Goal: Task Accomplishment & Management: Complete application form

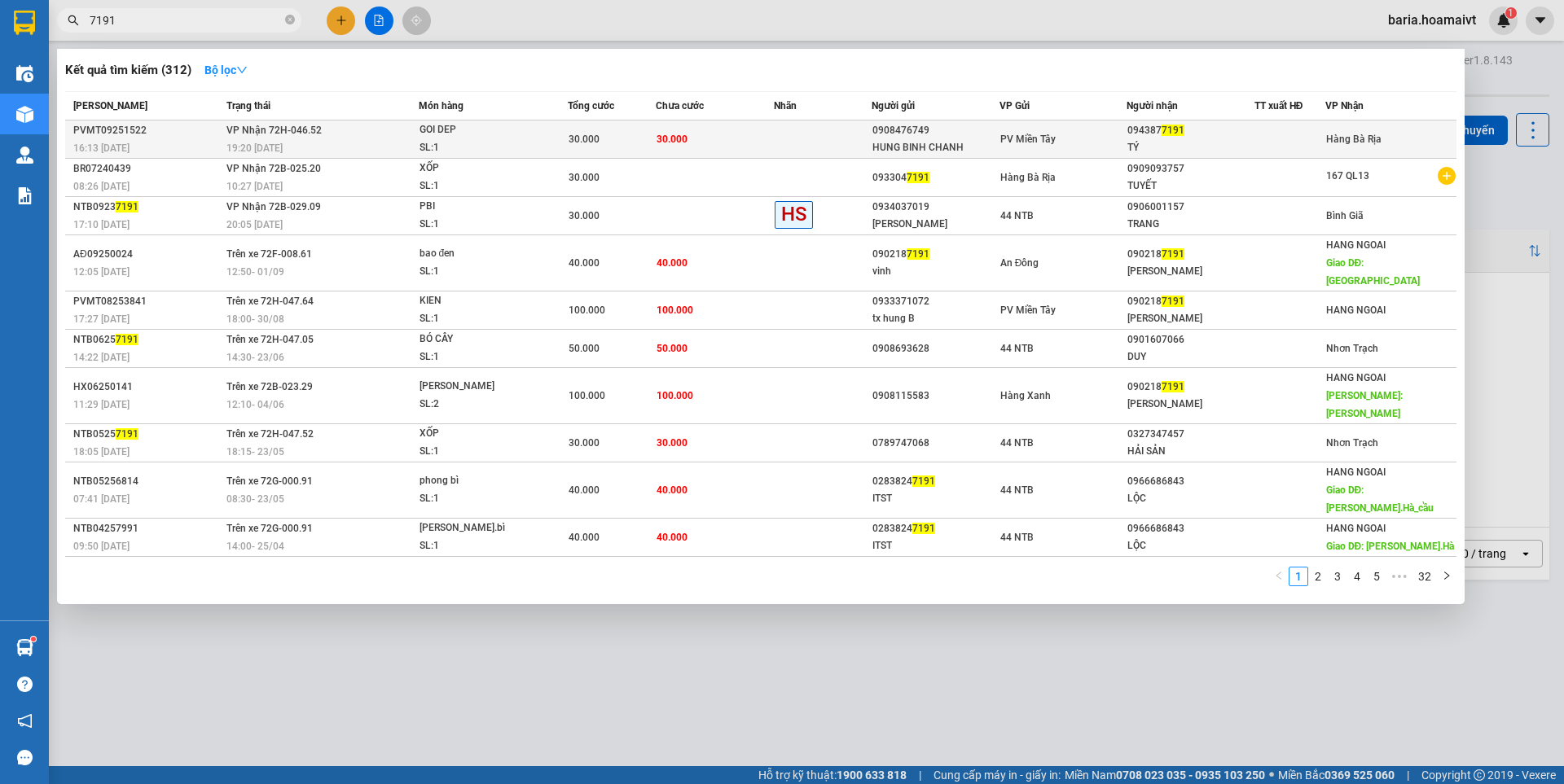
type input "7191"
click at [1189, 141] on div "TÝ" at bounding box center [1190, 148] width 127 height 17
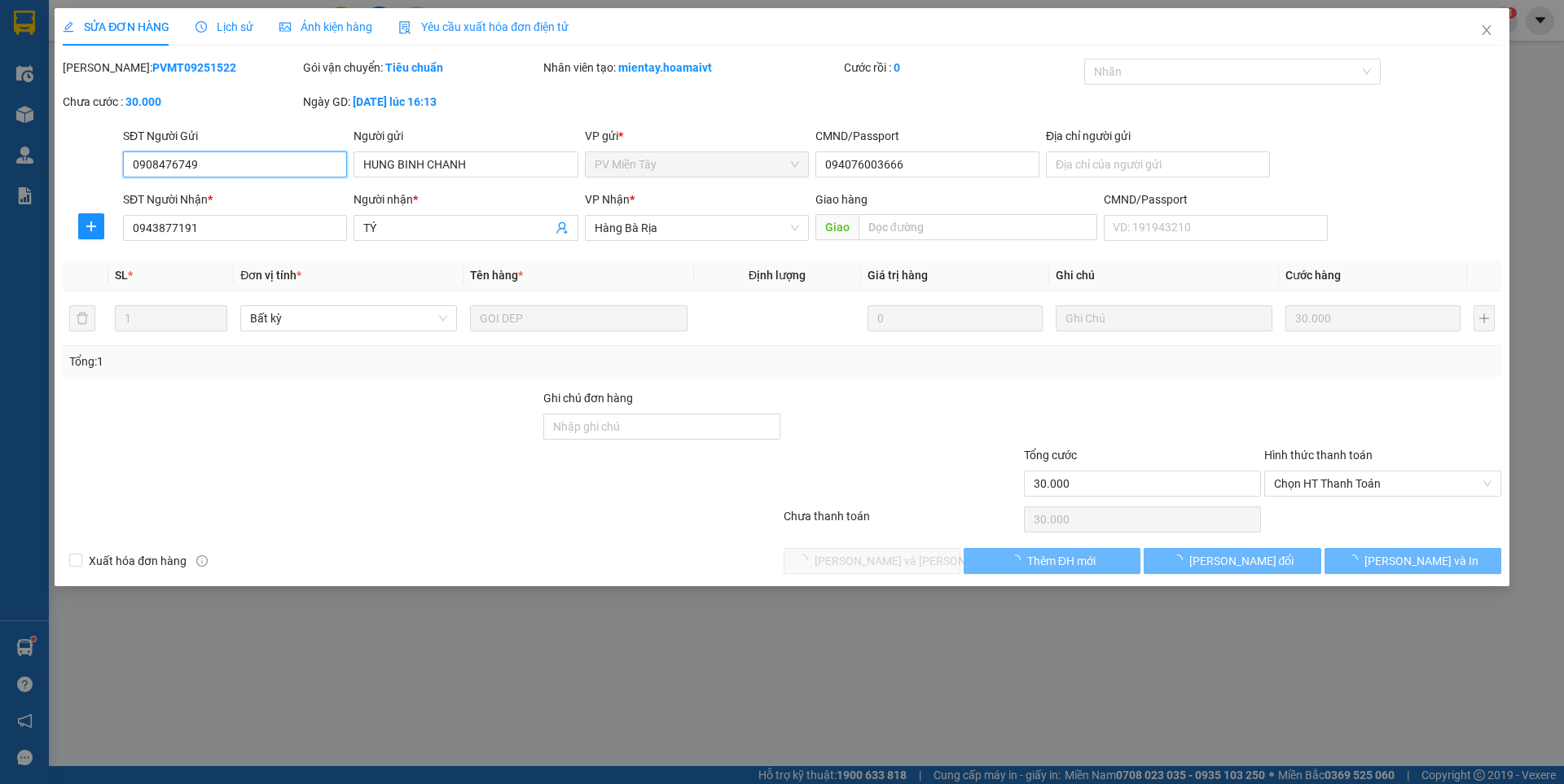
type input "0908476749"
type input "HUNG BINH CHANH"
type input "094076003666"
type input "0943877191"
type input "TÝ"
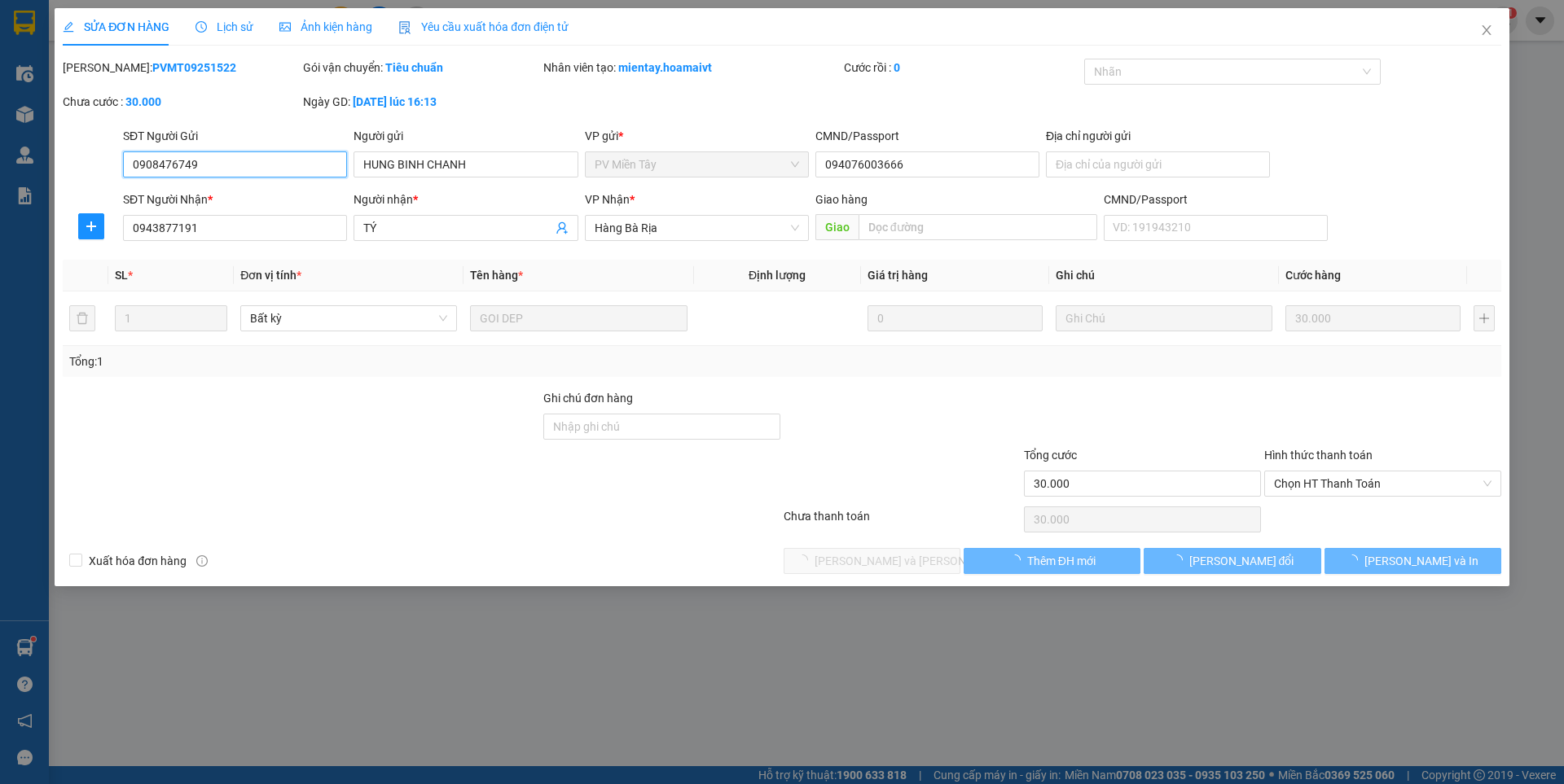
type input "30.000"
click at [1380, 478] on span "Chọn HT Thanh Toán" at bounding box center [1382, 484] width 217 height 24
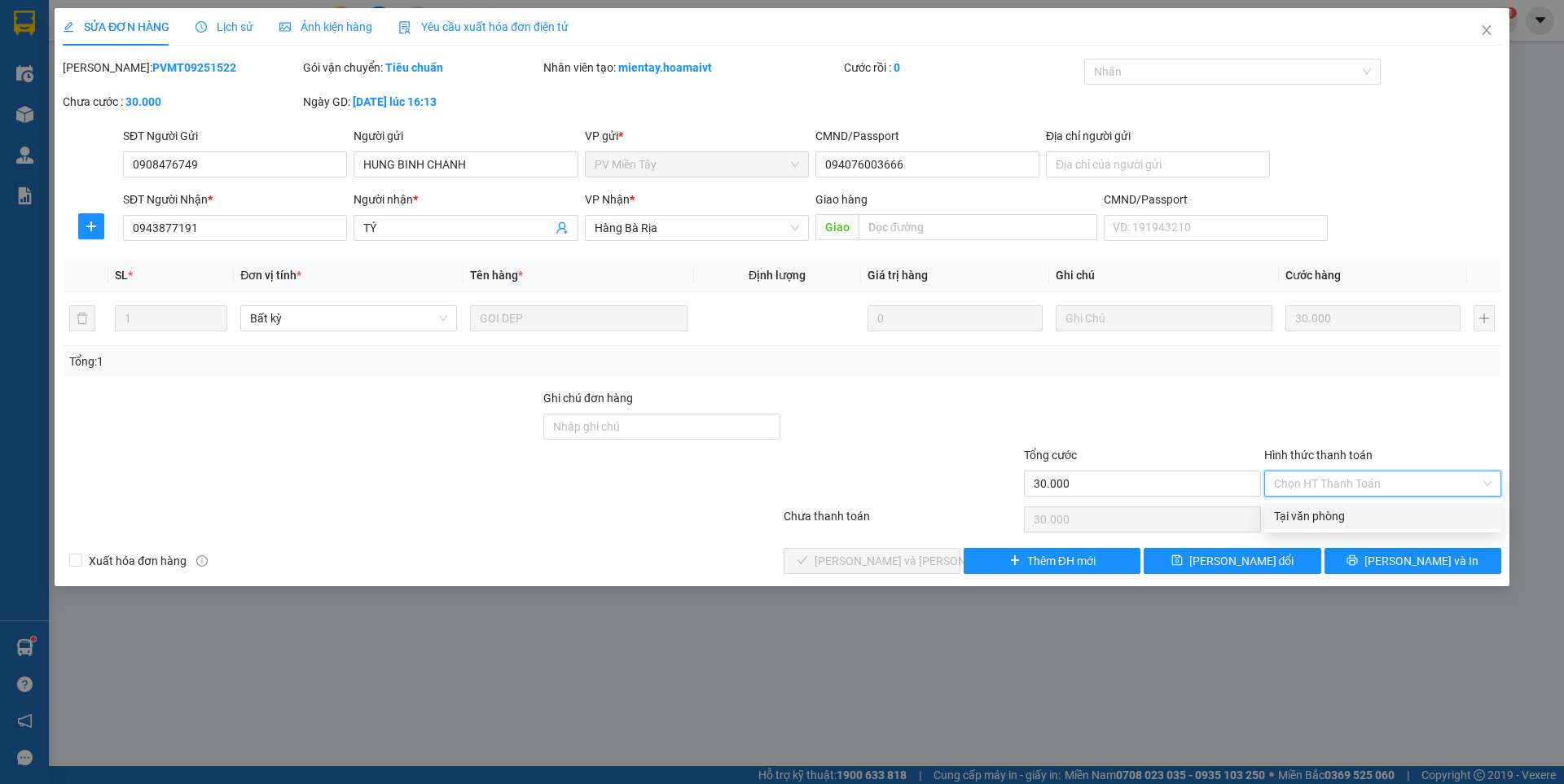
drag, startPoint x: 1306, startPoint y: 511, endPoint x: 862, endPoint y: 560, distance: 446.7
click at [1301, 512] on div "Tại văn phòng" at bounding box center [1382, 516] width 217 height 18
type input "0"
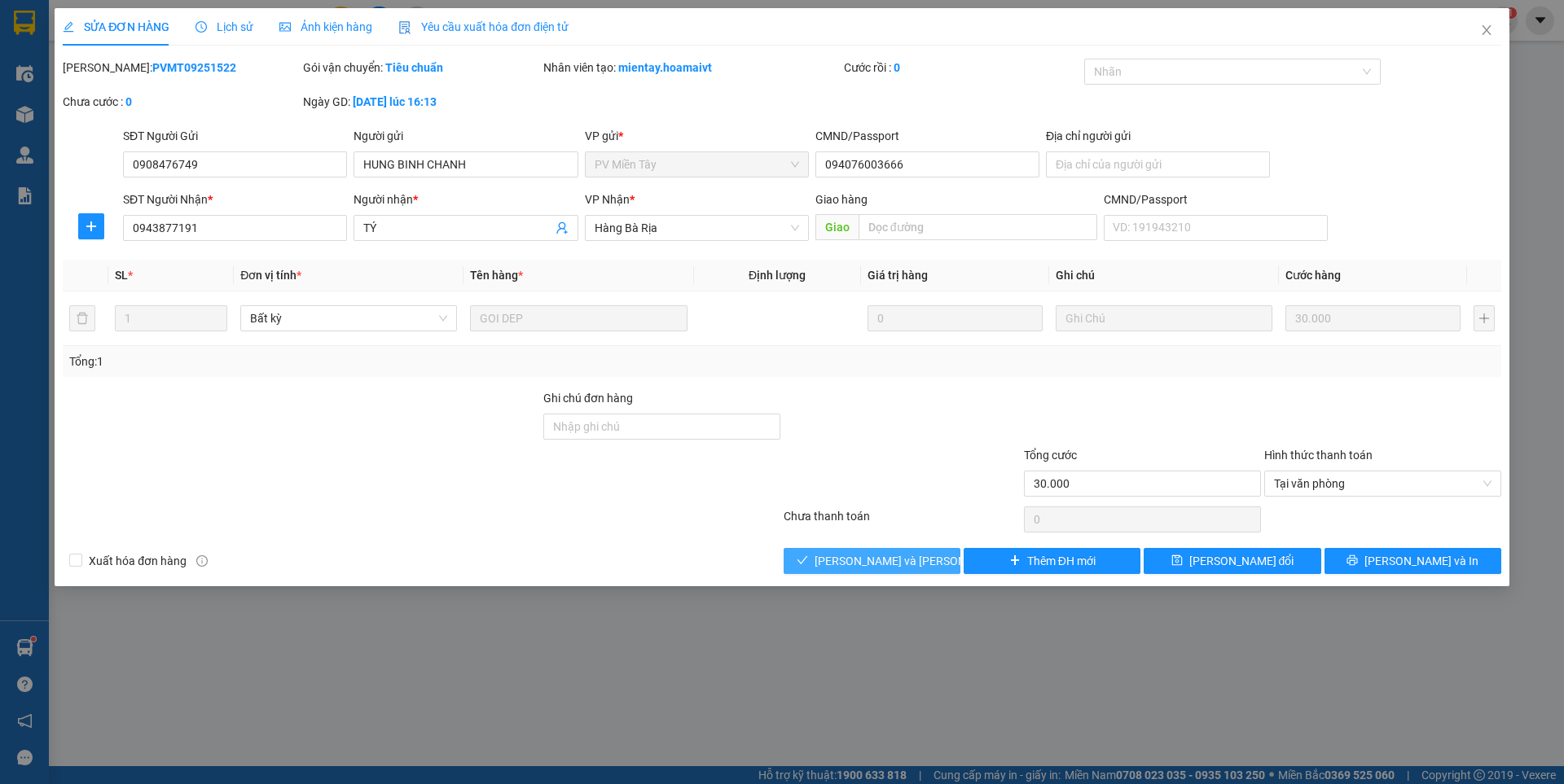
click at [860, 558] on span "[PERSON_NAME] và [PERSON_NAME] hàng" at bounding box center [925, 560] width 220 height 18
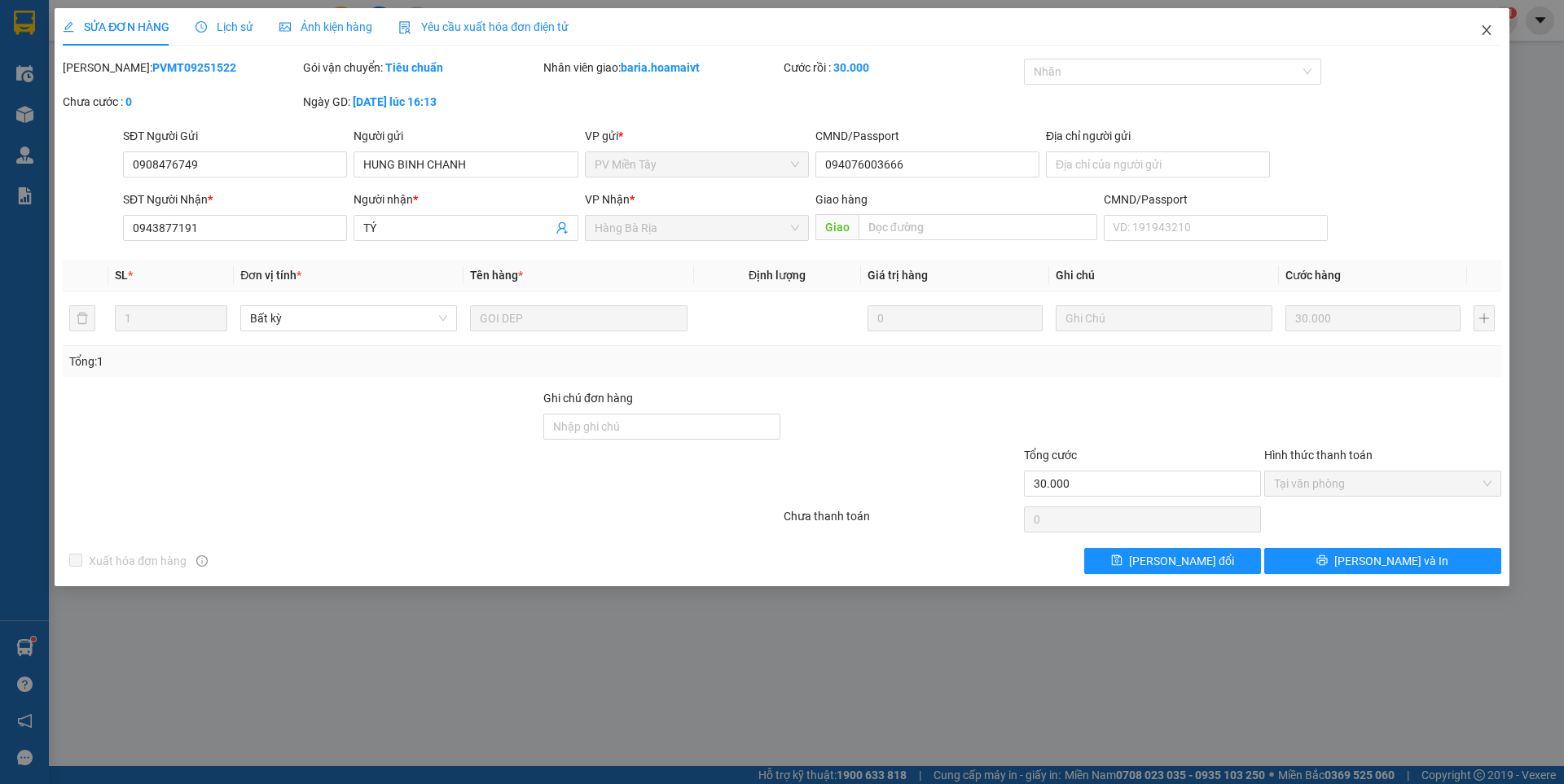
click at [1478, 30] on span "Close" at bounding box center [1486, 31] width 45 height 45
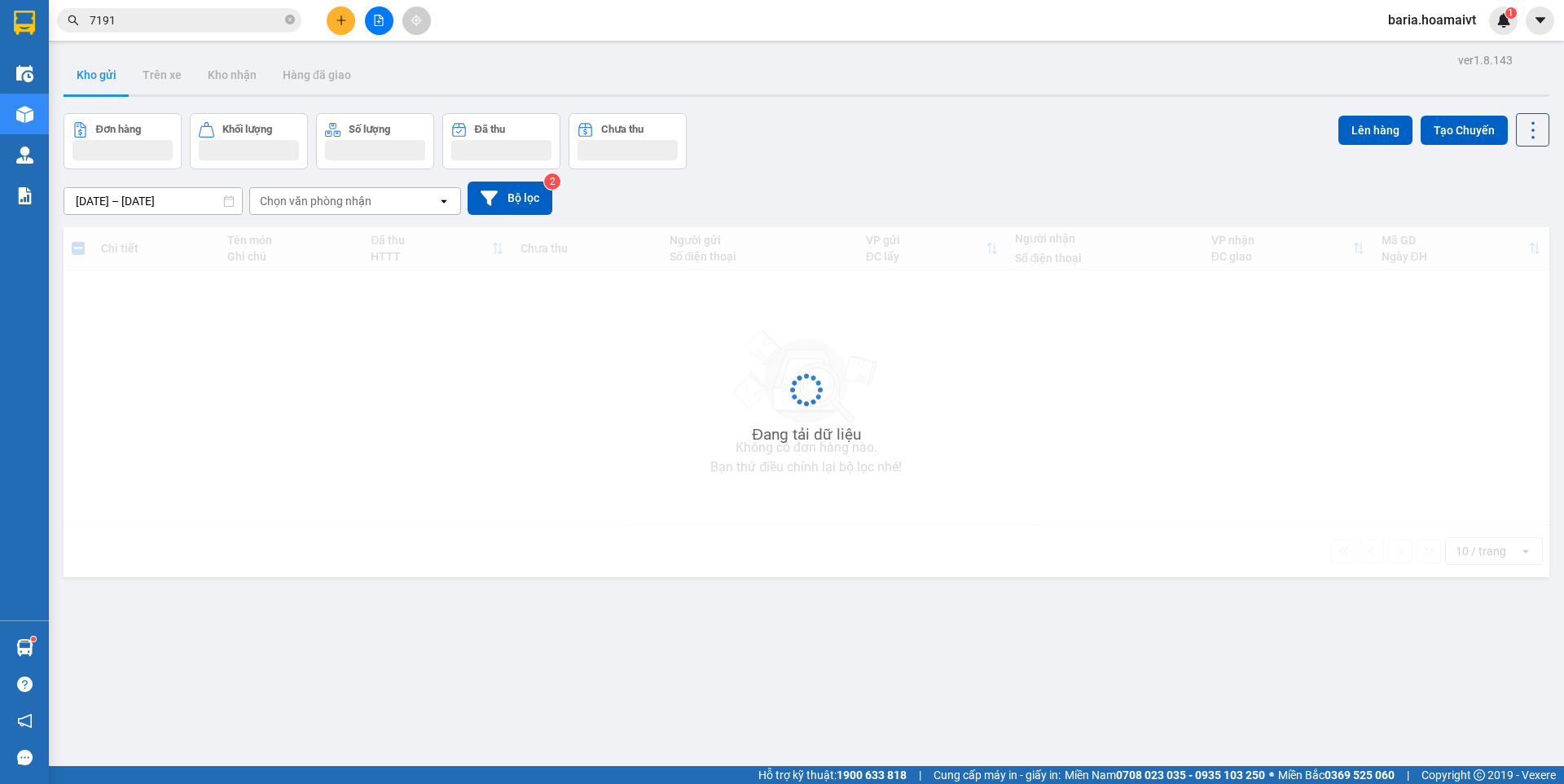
click at [204, 26] on input "7191" at bounding box center [186, 20] width 192 height 18
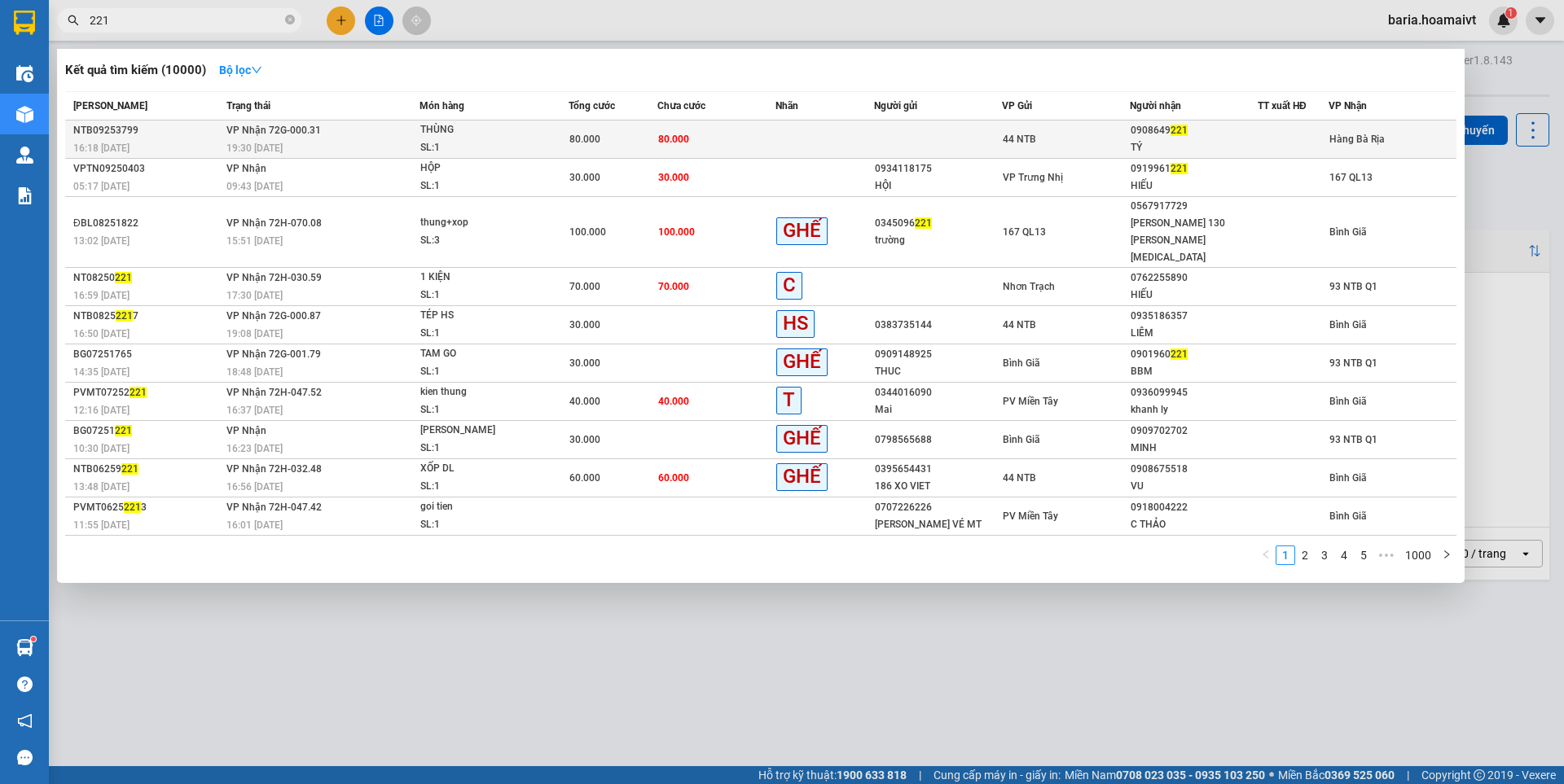
type input "221"
click at [1175, 141] on div "TÝ" at bounding box center [1193, 148] width 127 height 17
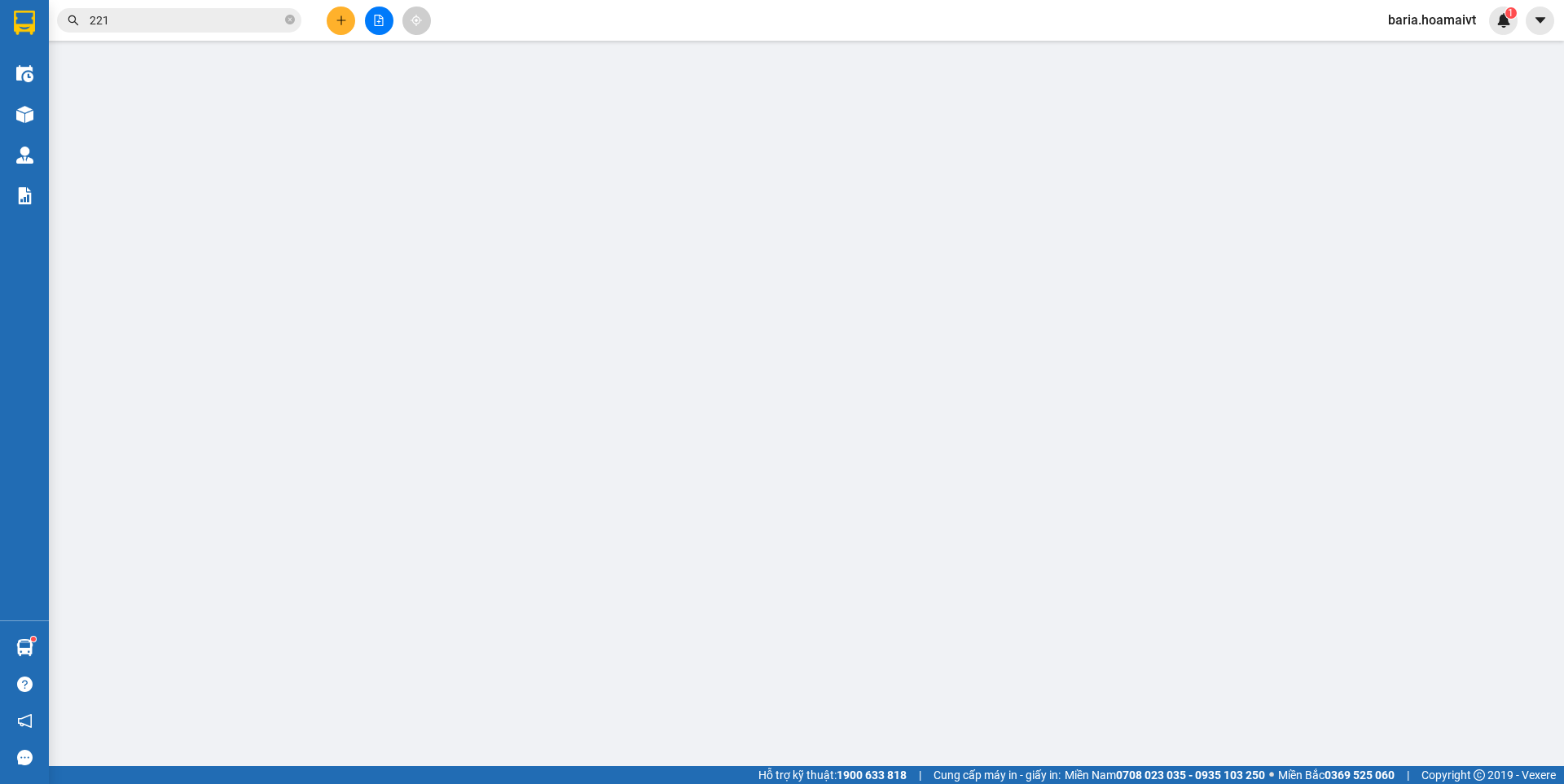
type input "0908649221"
type input "TÝ"
type input "80.000"
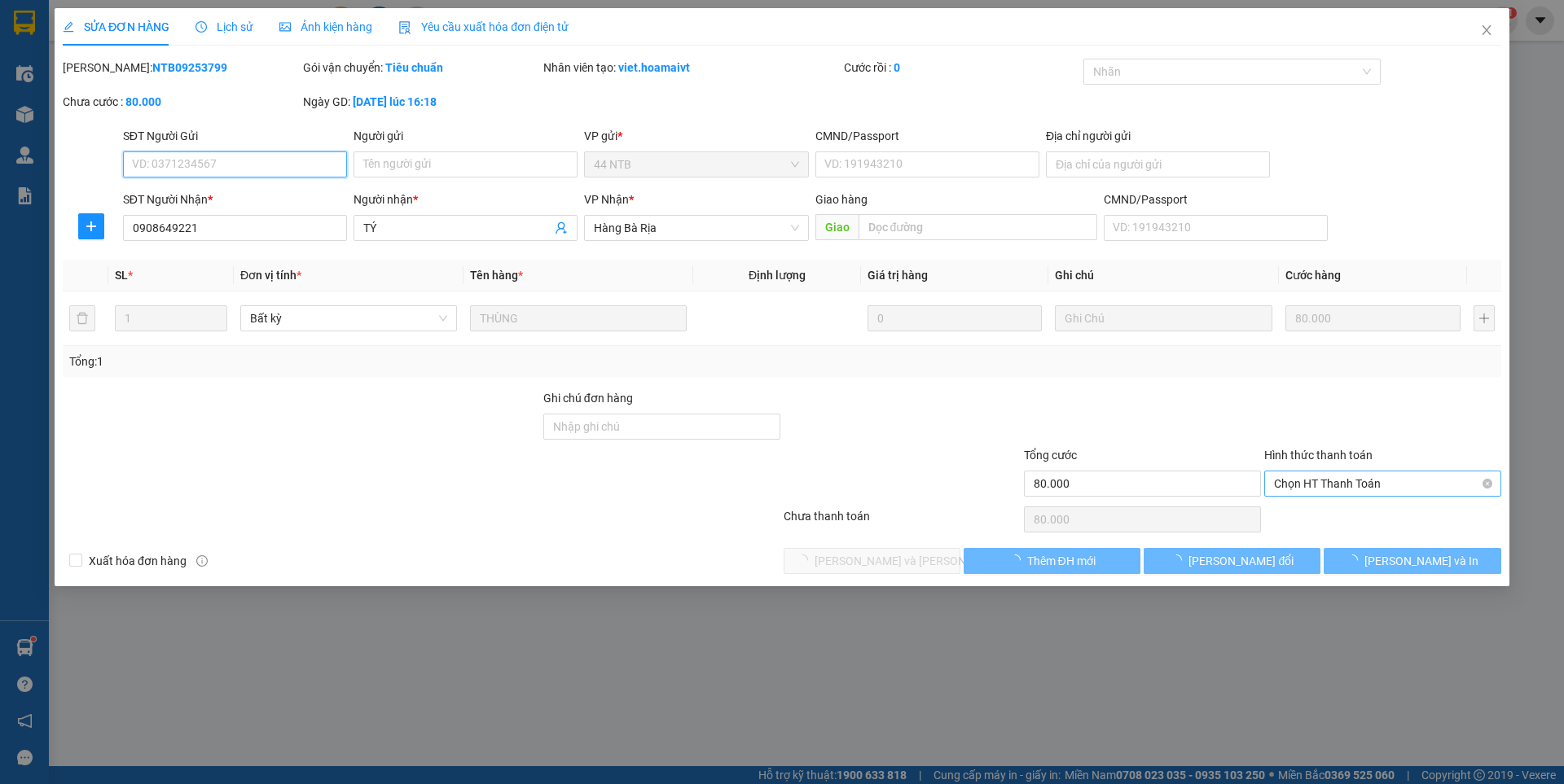
click at [1354, 480] on span "Chọn HT Thanh Toán" at bounding box center [1382, 484] width 217 height 24
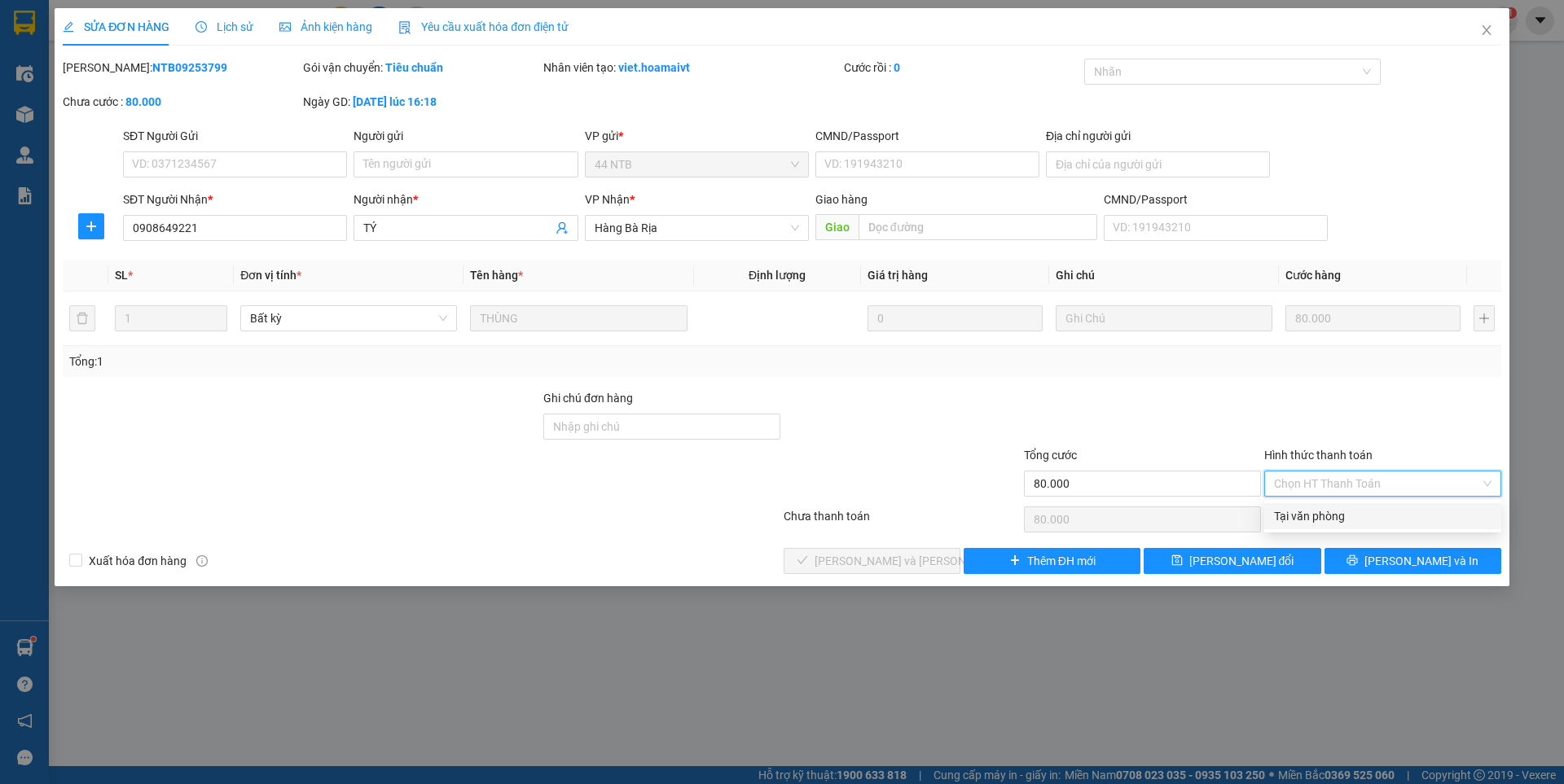
click at [1295, 507] on div "Tại văn phòng" at bounding box center [1382, 516] width 217 height 18
type input "0"
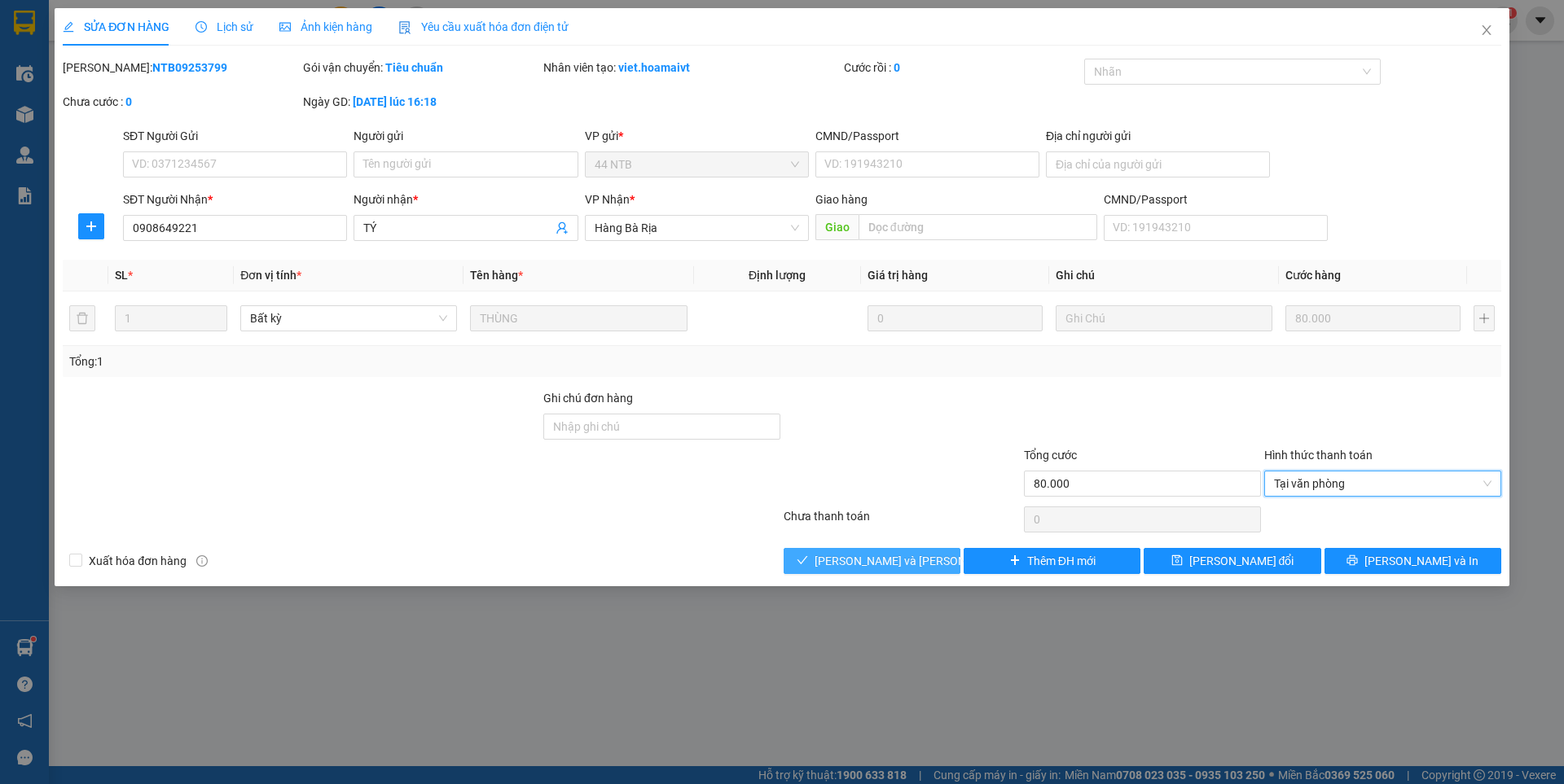
click at [884, 559] on span "[PERSON_NAME] và [PERSON_NAME] hàng" at bounding box center [925, 560] width 220 height 18
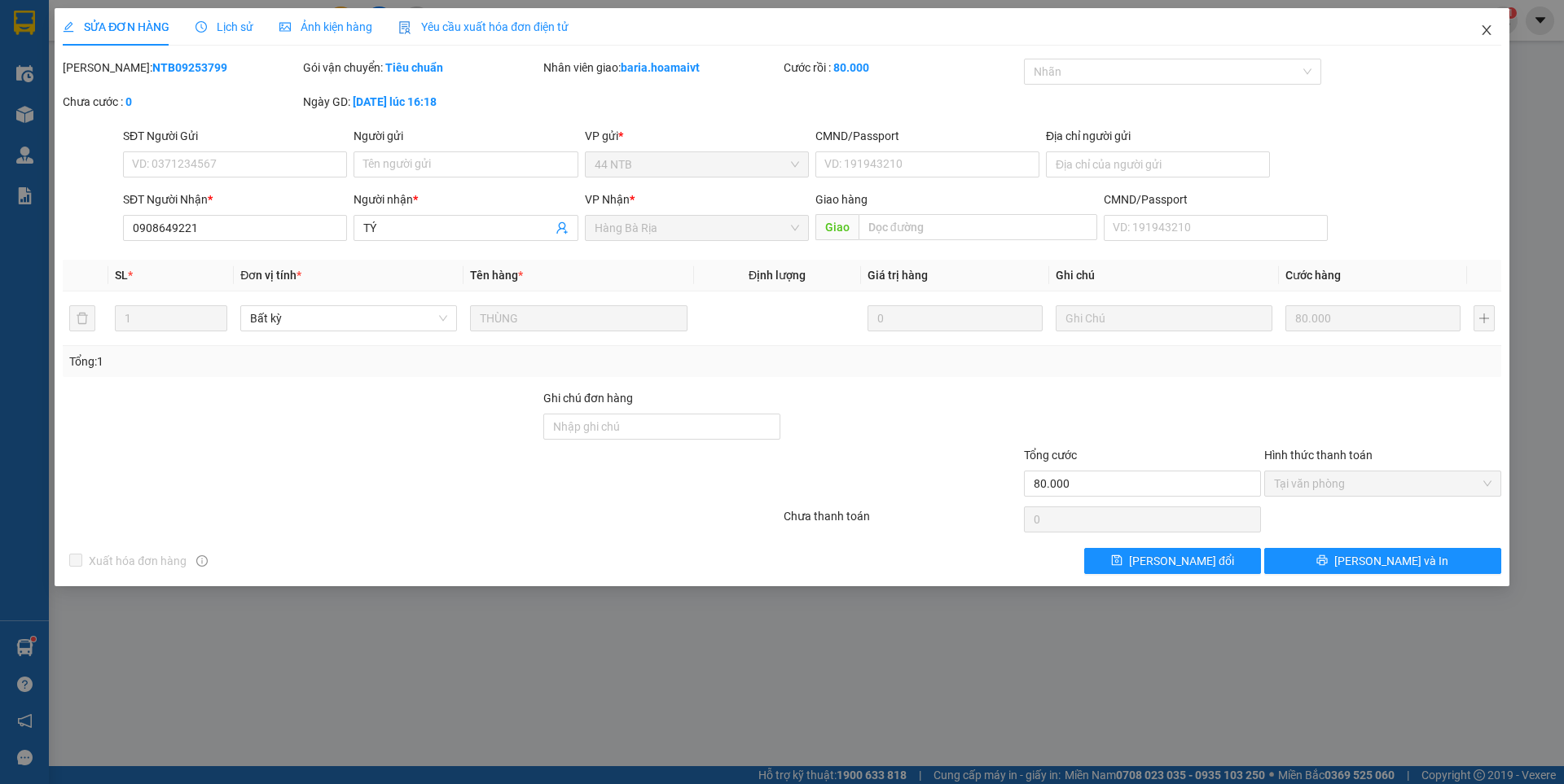
click at [1492, 35] on icon "close" at bounding box center [1486, 30] width 13 height 13
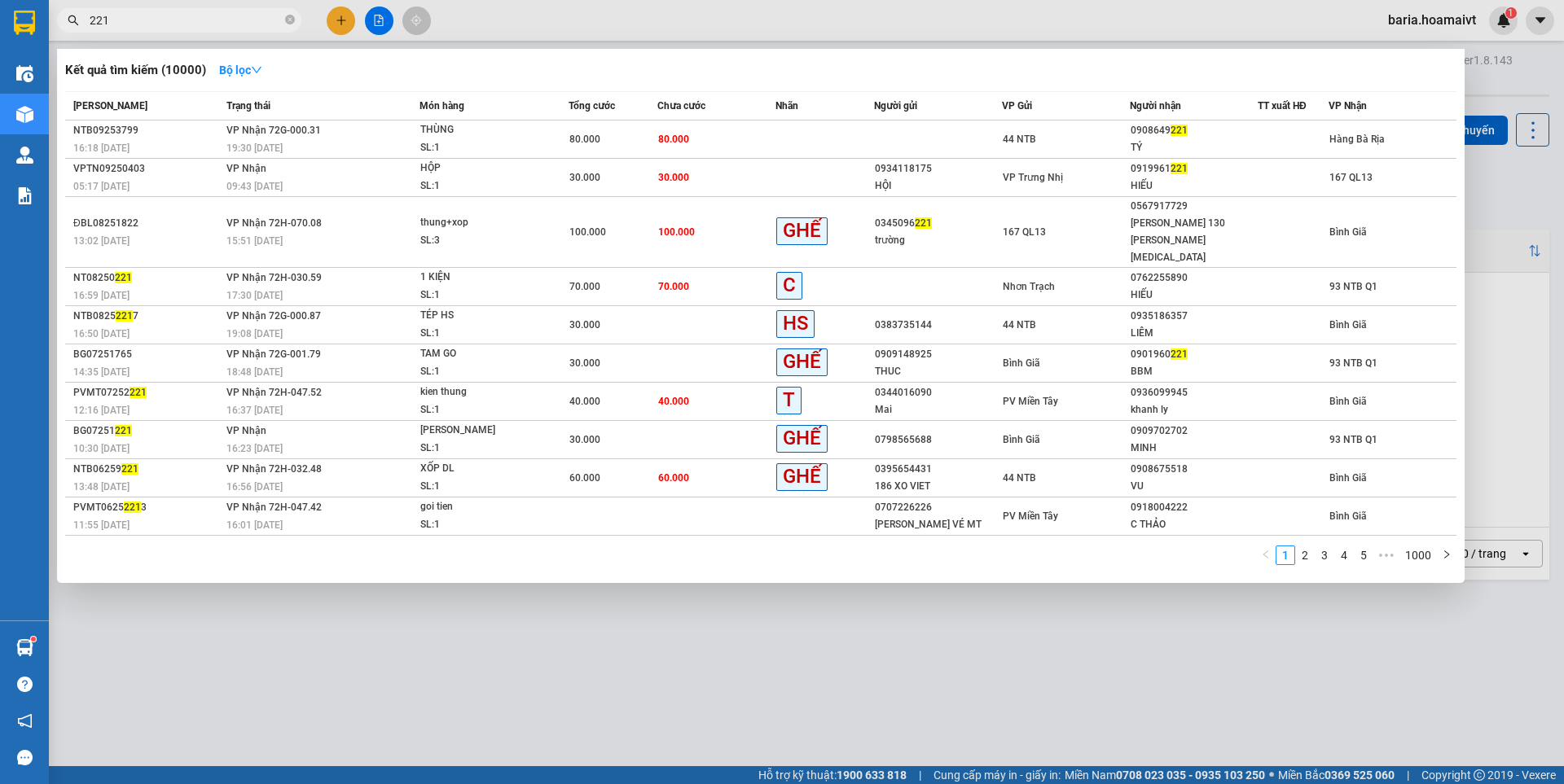
click at [235, 24] on input "221" at bounding box center [186, 20] width 192 height 18
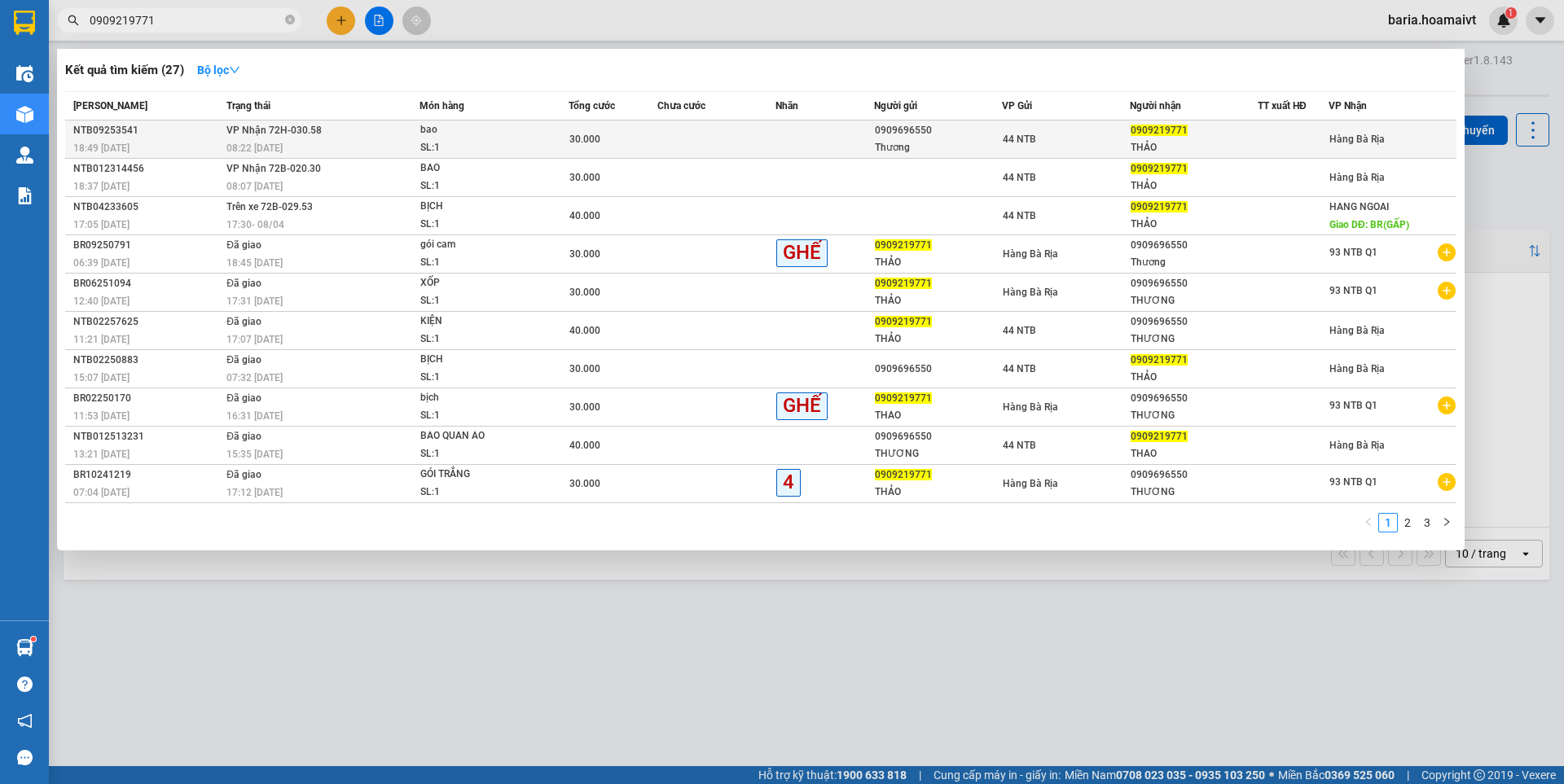
type input "0909219771"
click at [1232, 140] on div "THẢO" at bounding box center [1193, 148] width 127 height 17
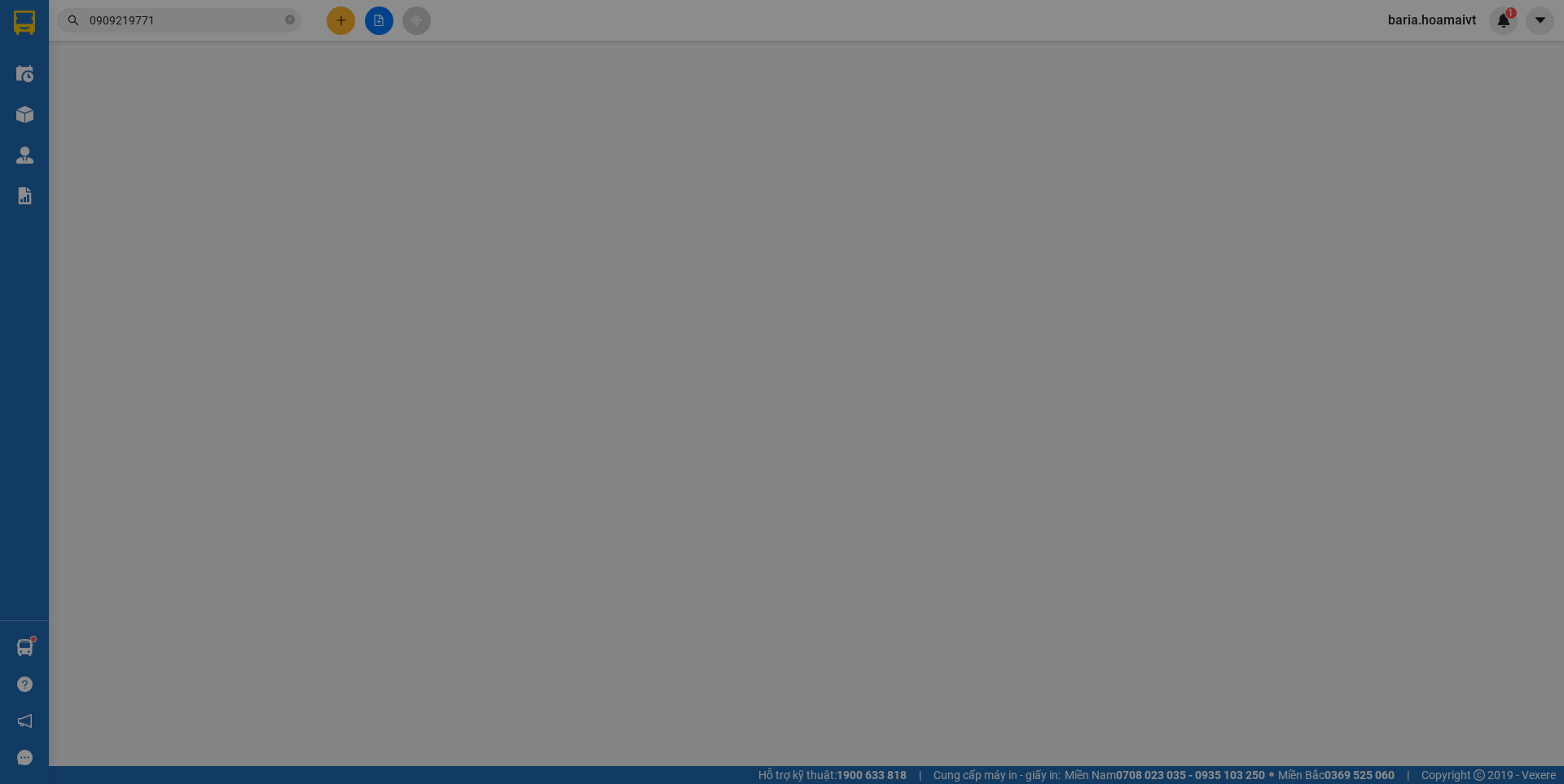
type input "0909696550"
type input "Thương"
type input "0909219771"
type input "THẢO"
type input "30.000"
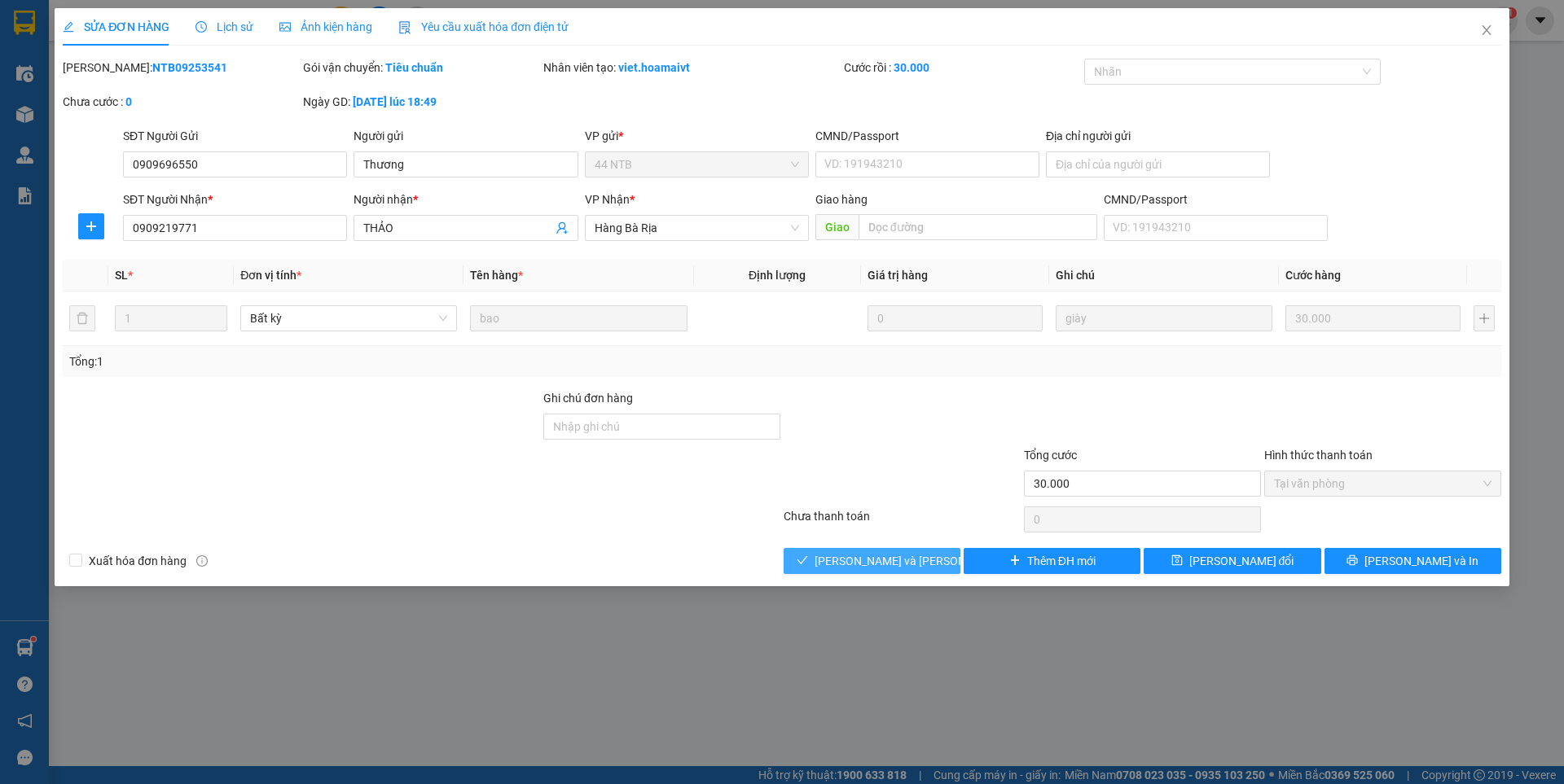
click at [885, 553] on span "[PERSON_NAME] và [PERSON_NAME] hàng" at bounding box center [925, 560] width 220 height 18
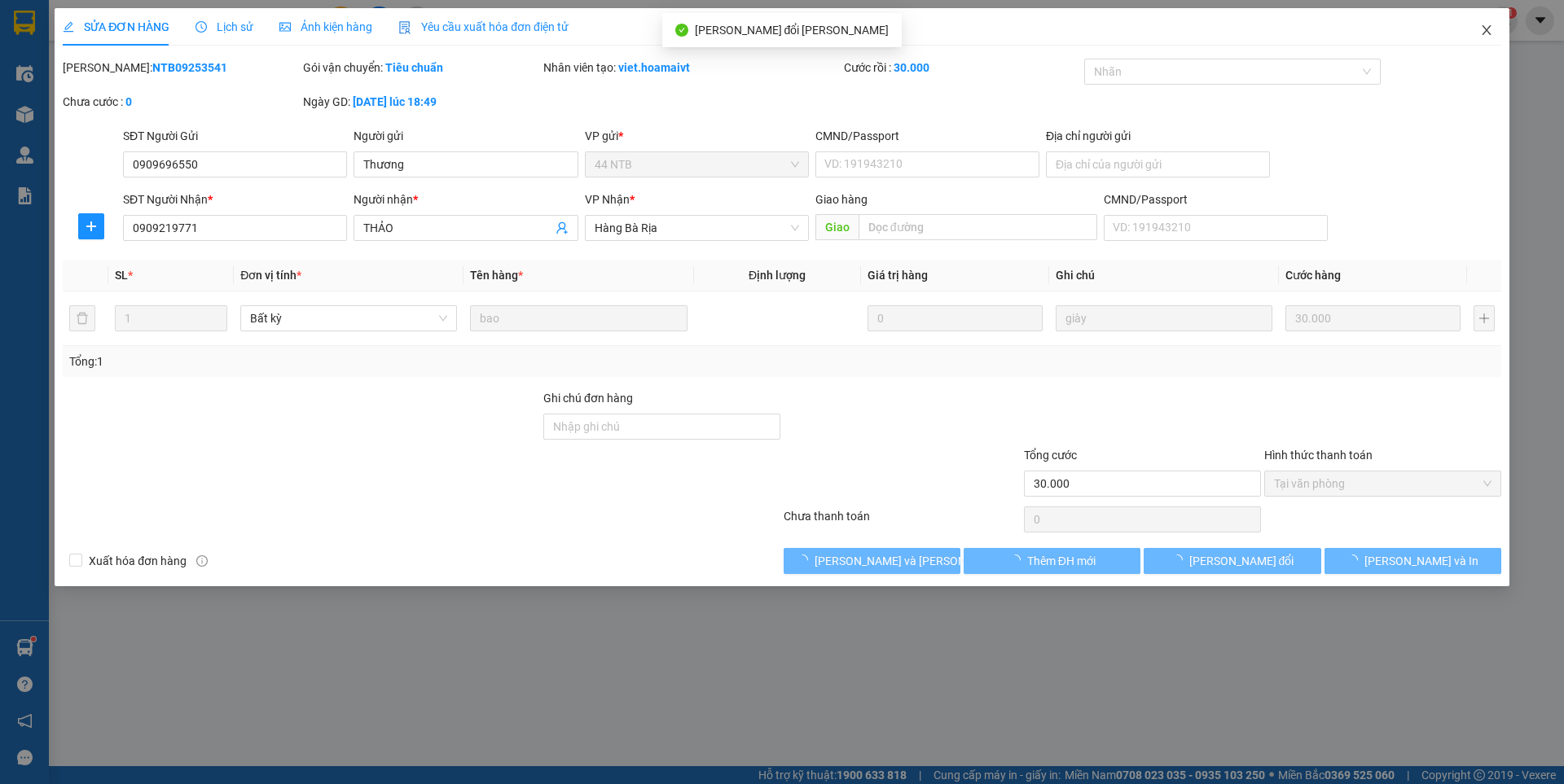
click at [1480, 26] on icon "close" at bounding box center [1486, 30] width 13 height 13
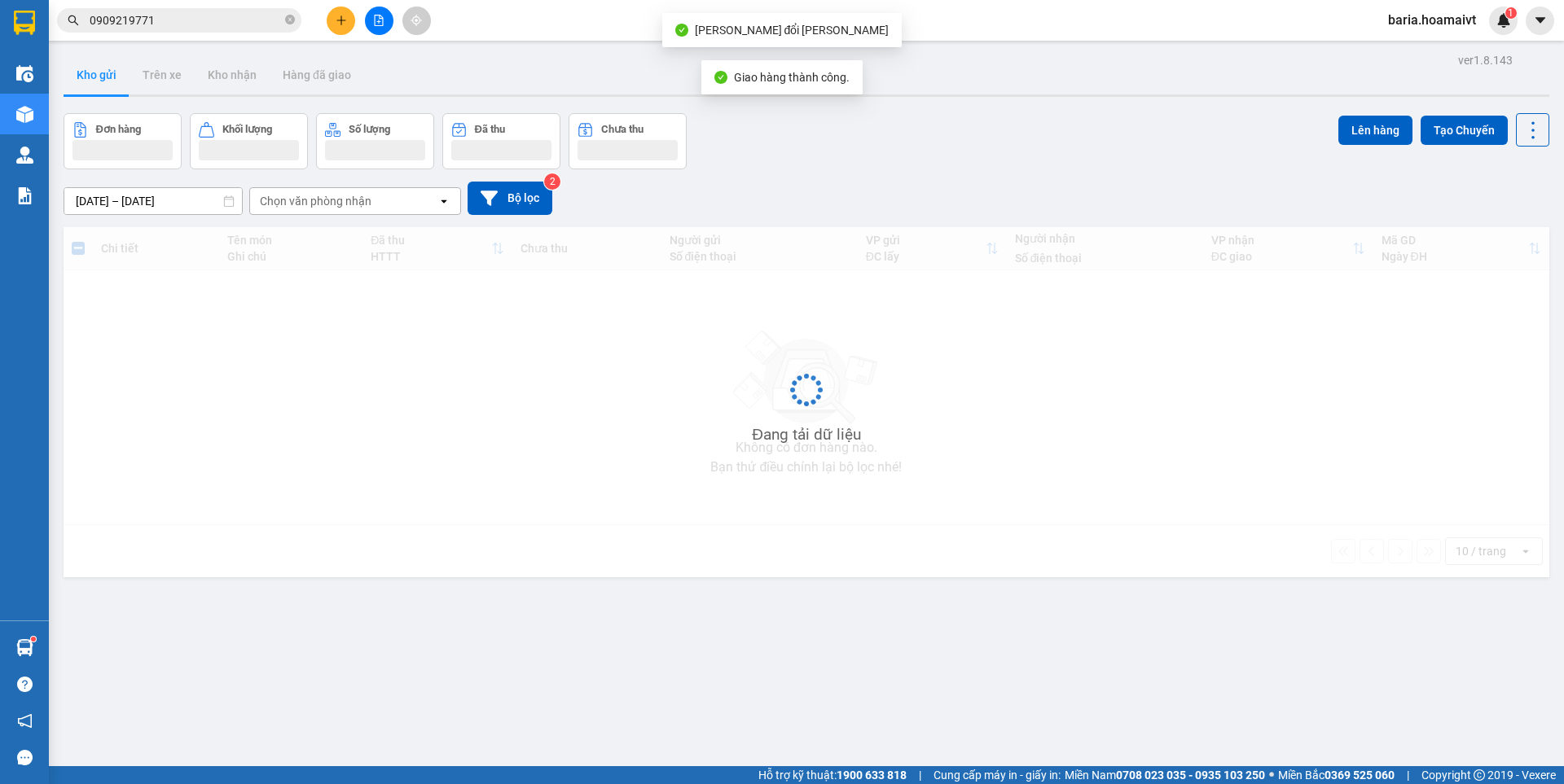
click at [241, 26] on input "0909219771" at bounding box center [186, 20] width 192 height 18
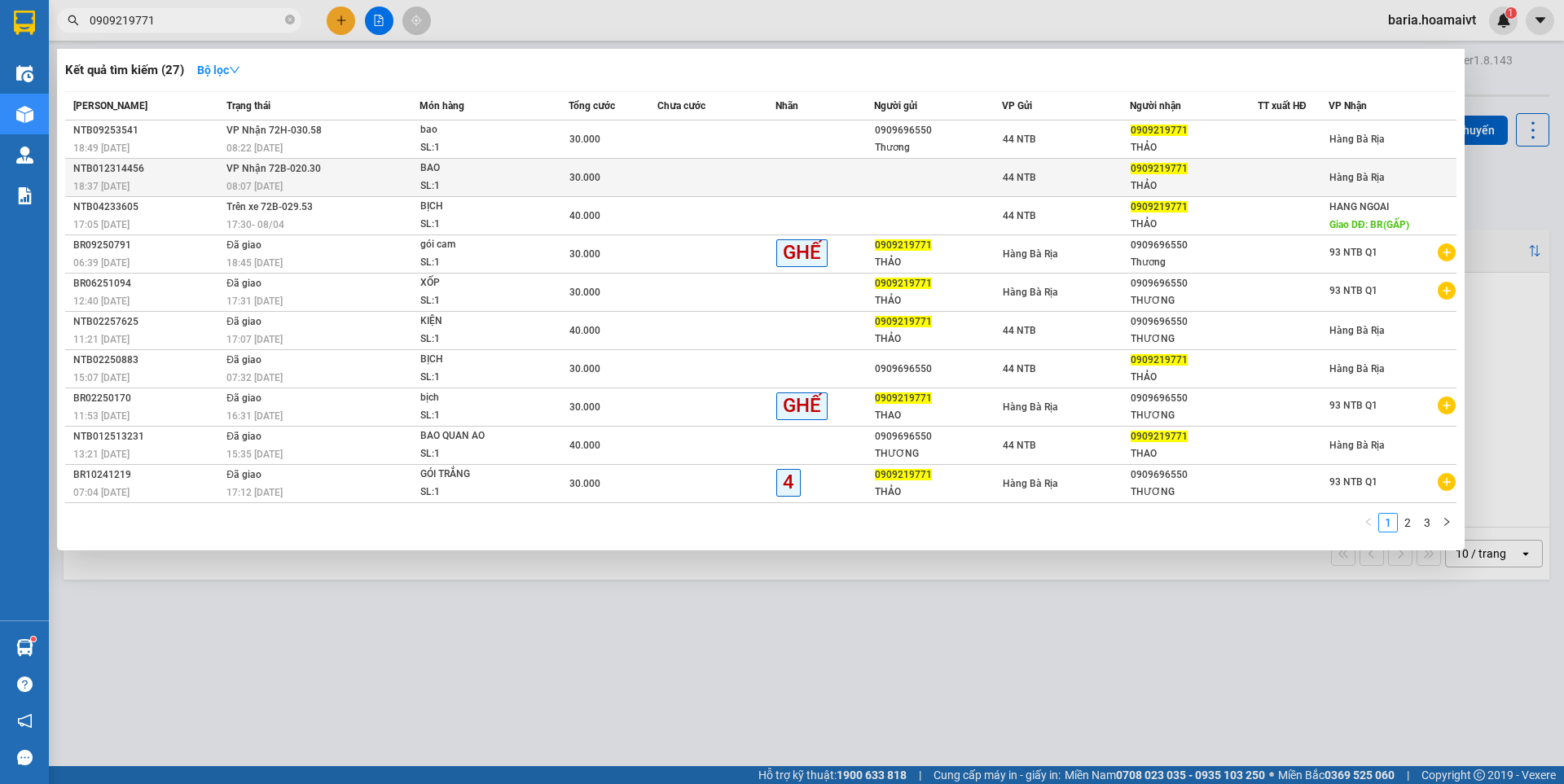
click at [1166, 187] on div "THẢO" at bounding box center [1193, 186] width 127 height 17
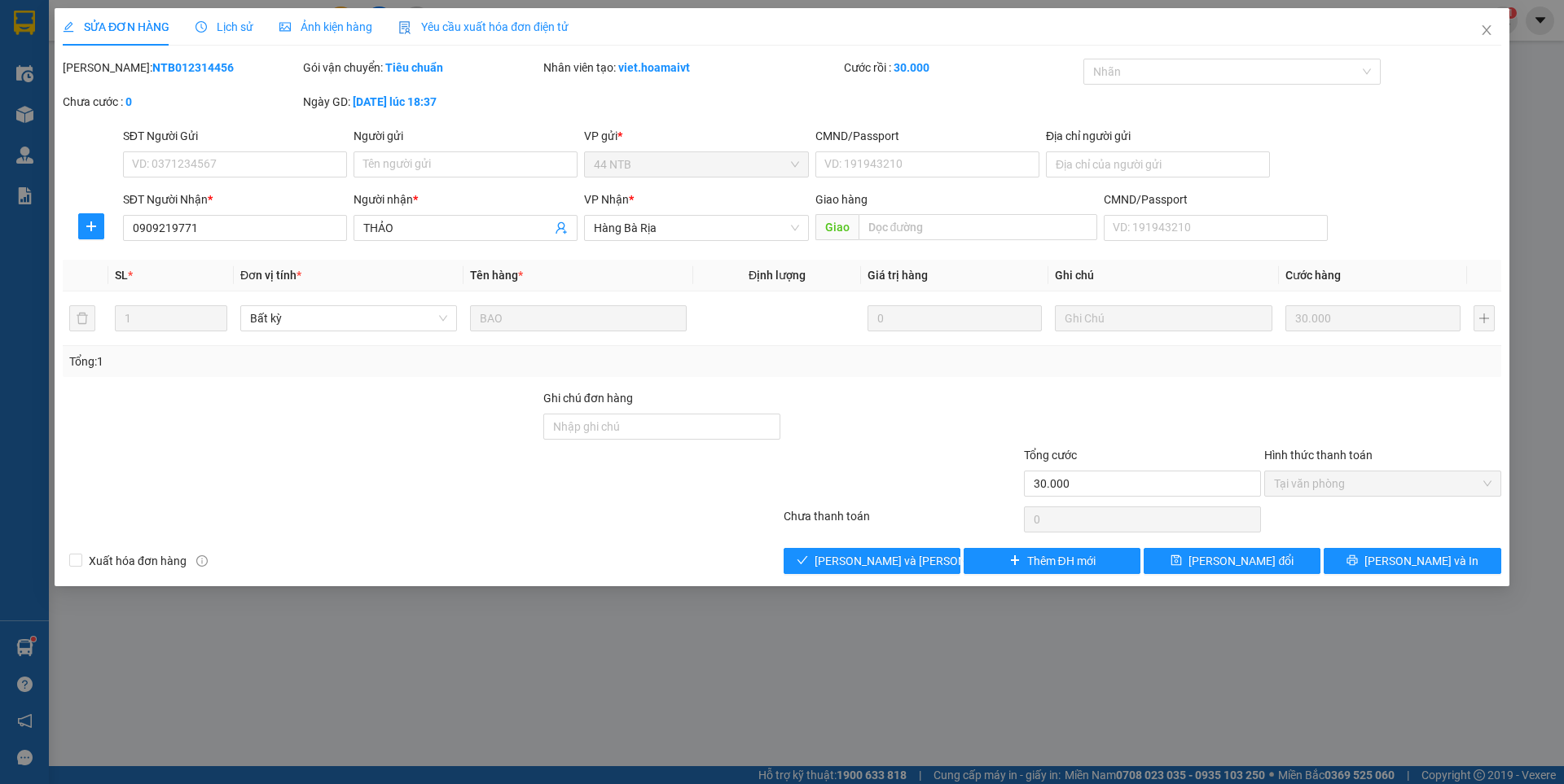
type input "0909219771"
type input "THẢO"
type input "30.000"
drag, startPoint x: 932, startPoint y: 565, endPoint x: 921, endPoint y: 565, distance: 11.0
click at [922, 565] on button "[PERSON_NAME] và [PERSON_NAME] hàng" at bounding box center [872, 561] width 176 height 26
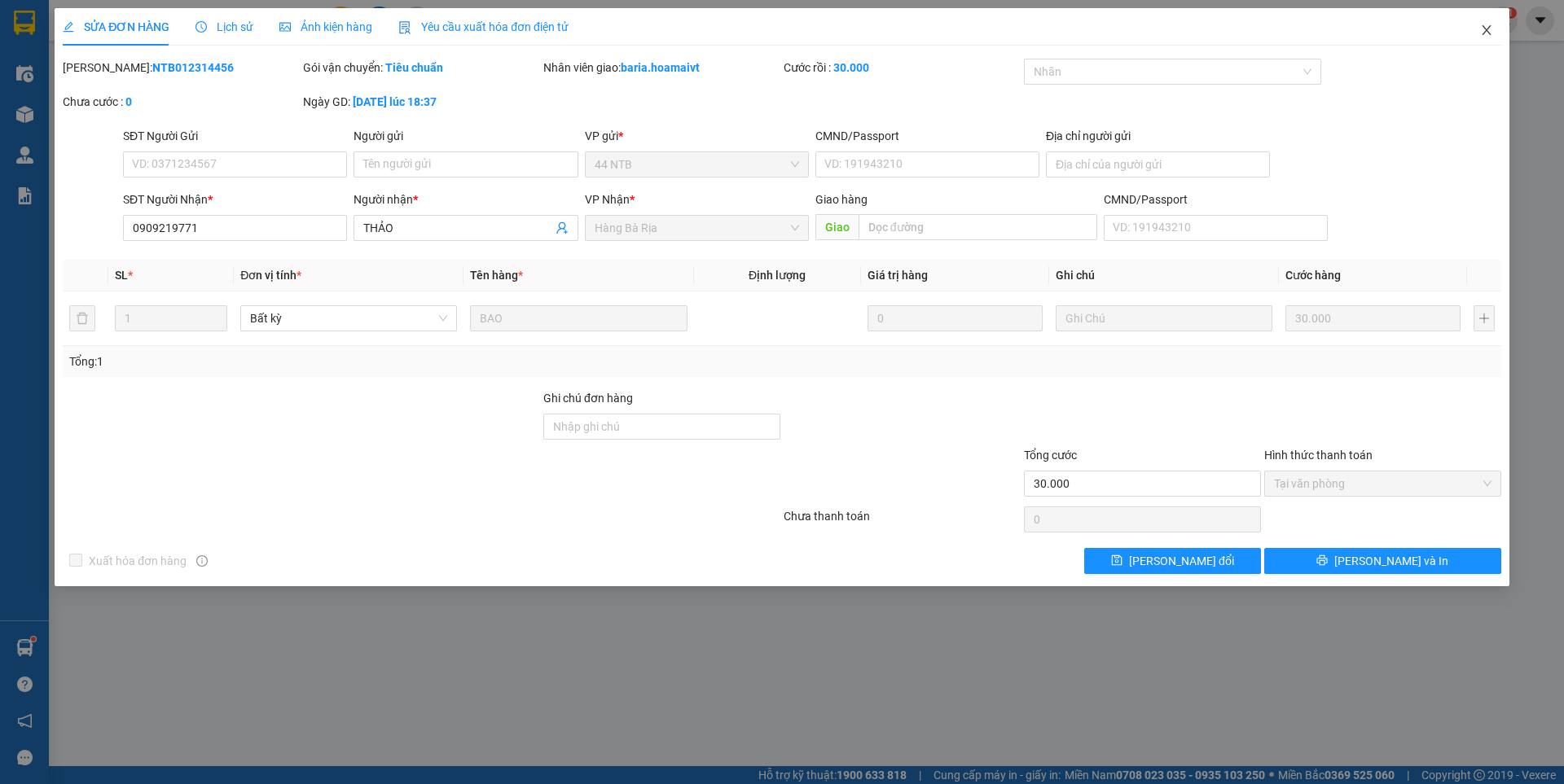
click at [1484, 35] on icon "close" at bounding box center [1486, 30] width 13 height 13
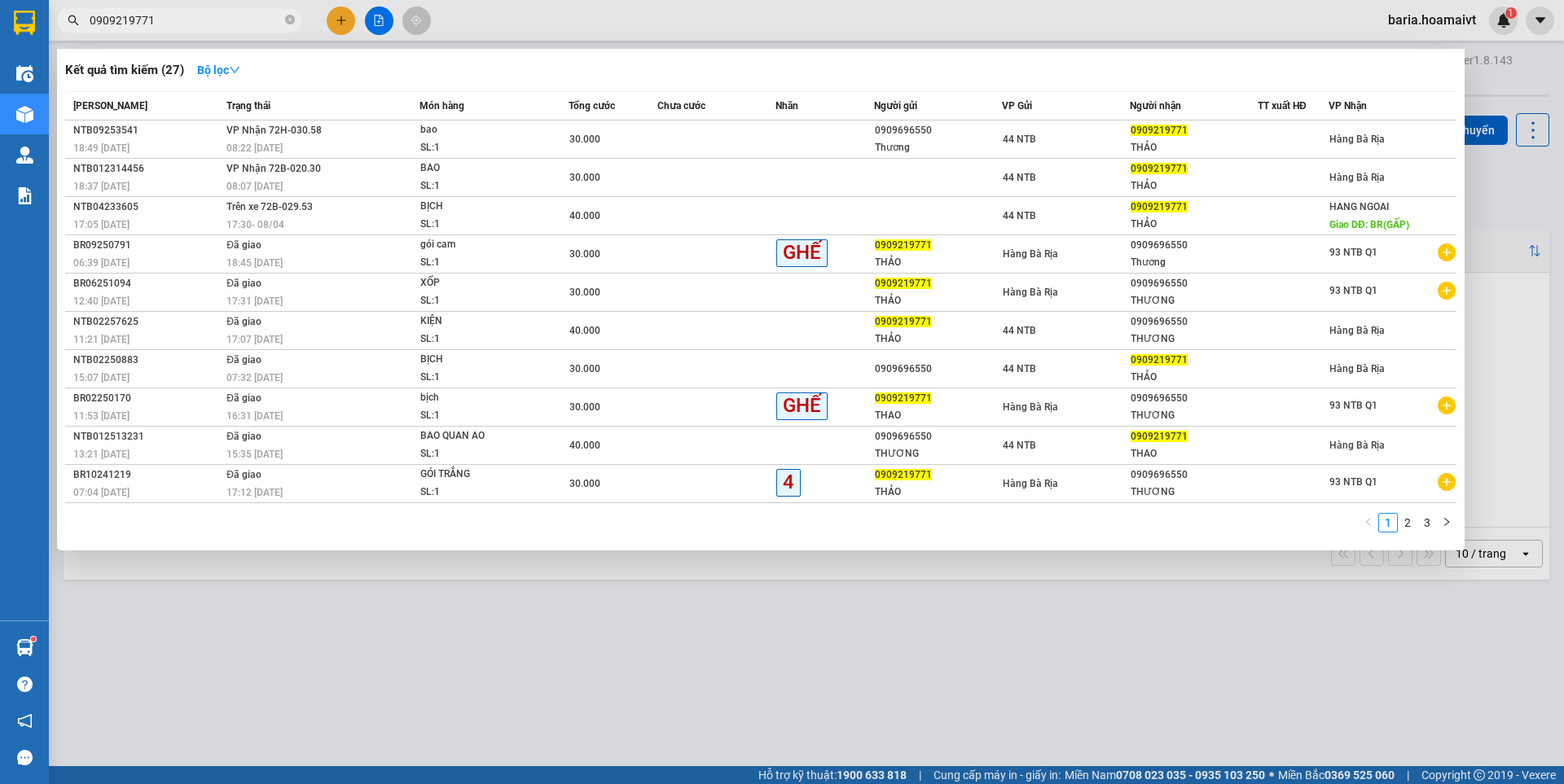
click at [234, 26] on input "0909219771" at bounding box center [186, 20] width 192 height 18
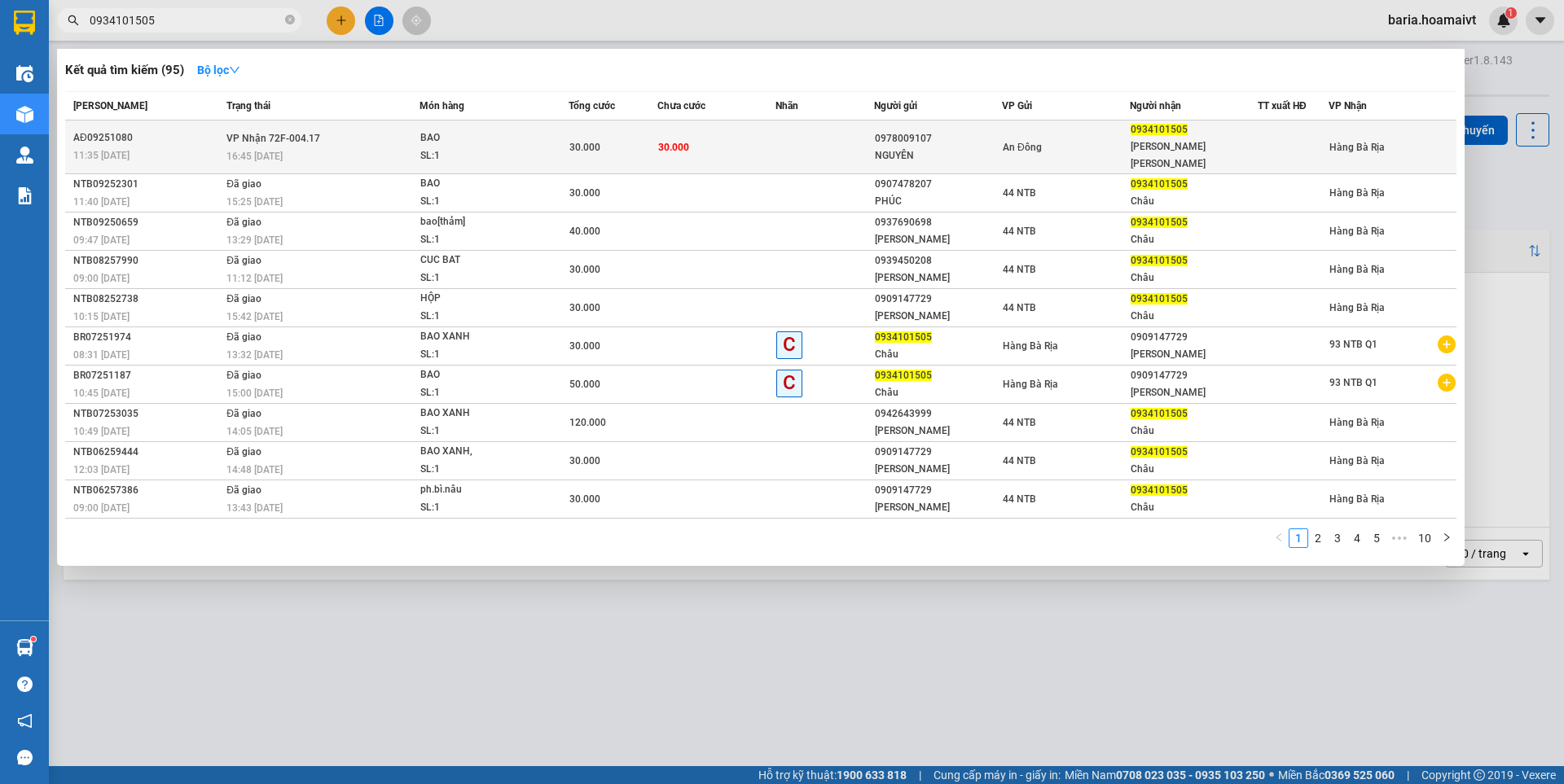
type input "0934101505"
click at [688, 138] on td "30.000" at bounding box center [716, 148] width 118 height 54
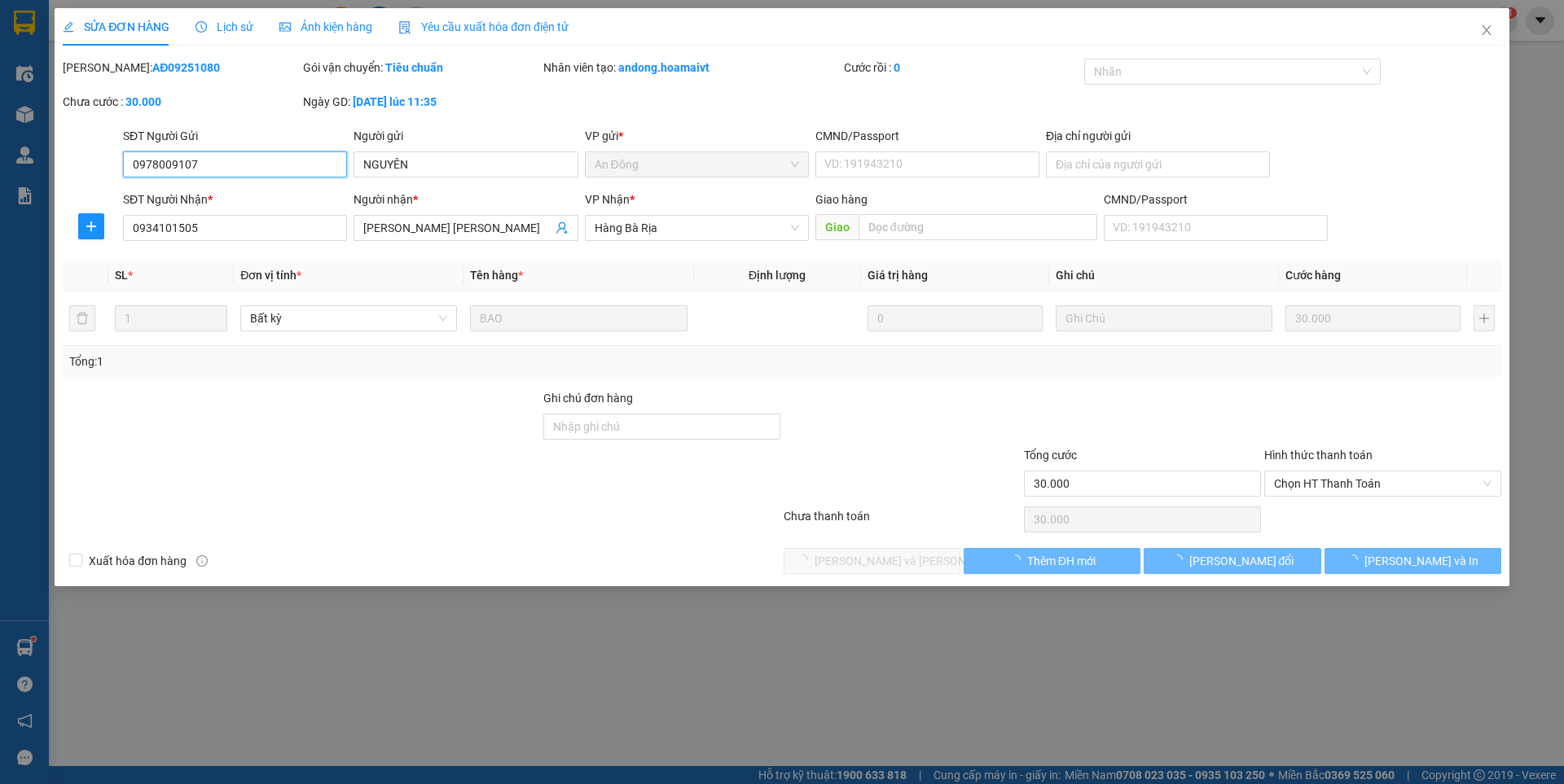
type input "0978009107"
type input "NGUYÊN"
type input "0934101505"
type input "[PERSON_NAME] [PERSON_NAME]"
type input "30.000"
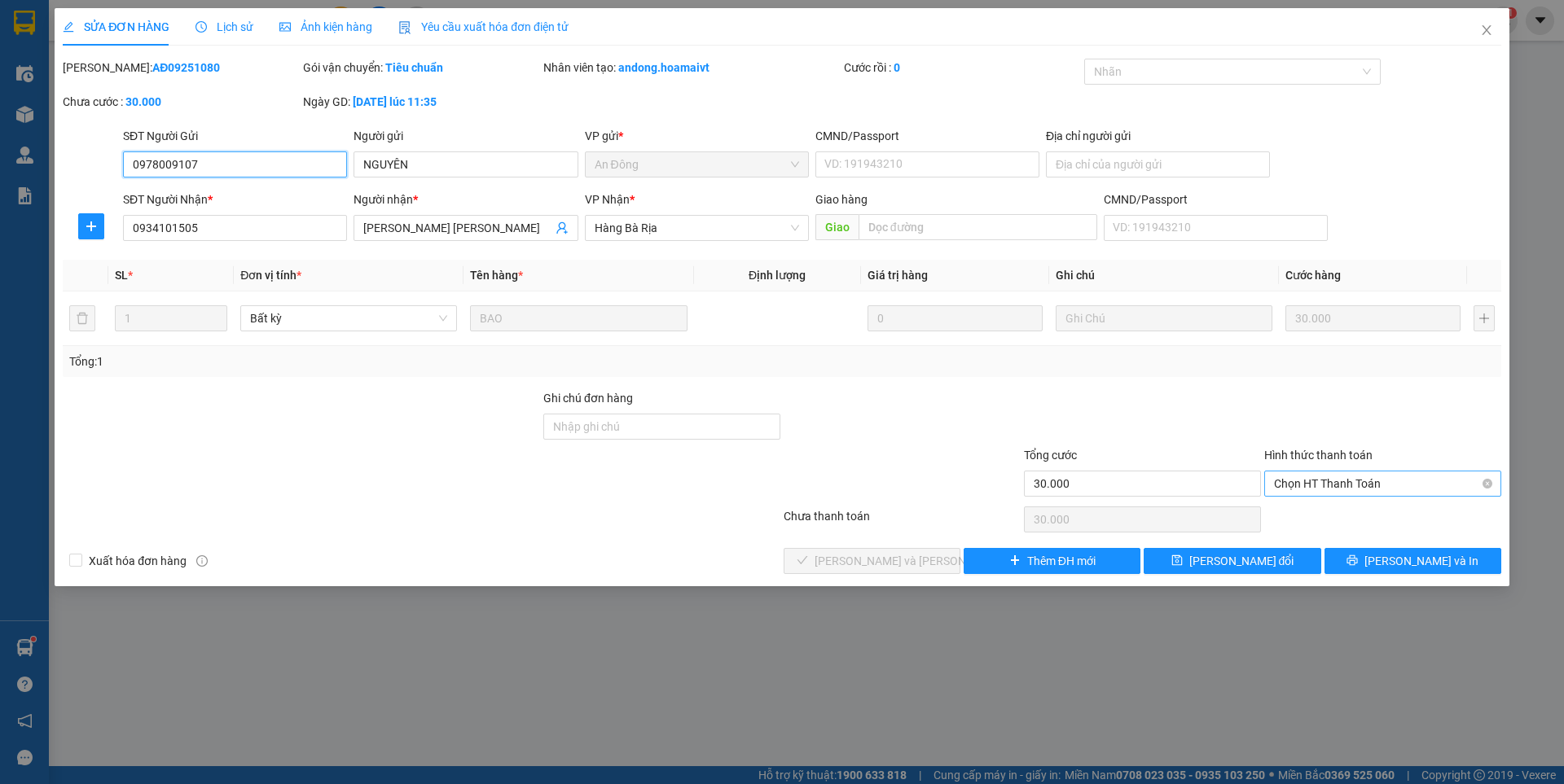
click at [1367, 487] on span "Chọn HT Thanh Toán" at bounding box center [1382, 484] width 217 height 24
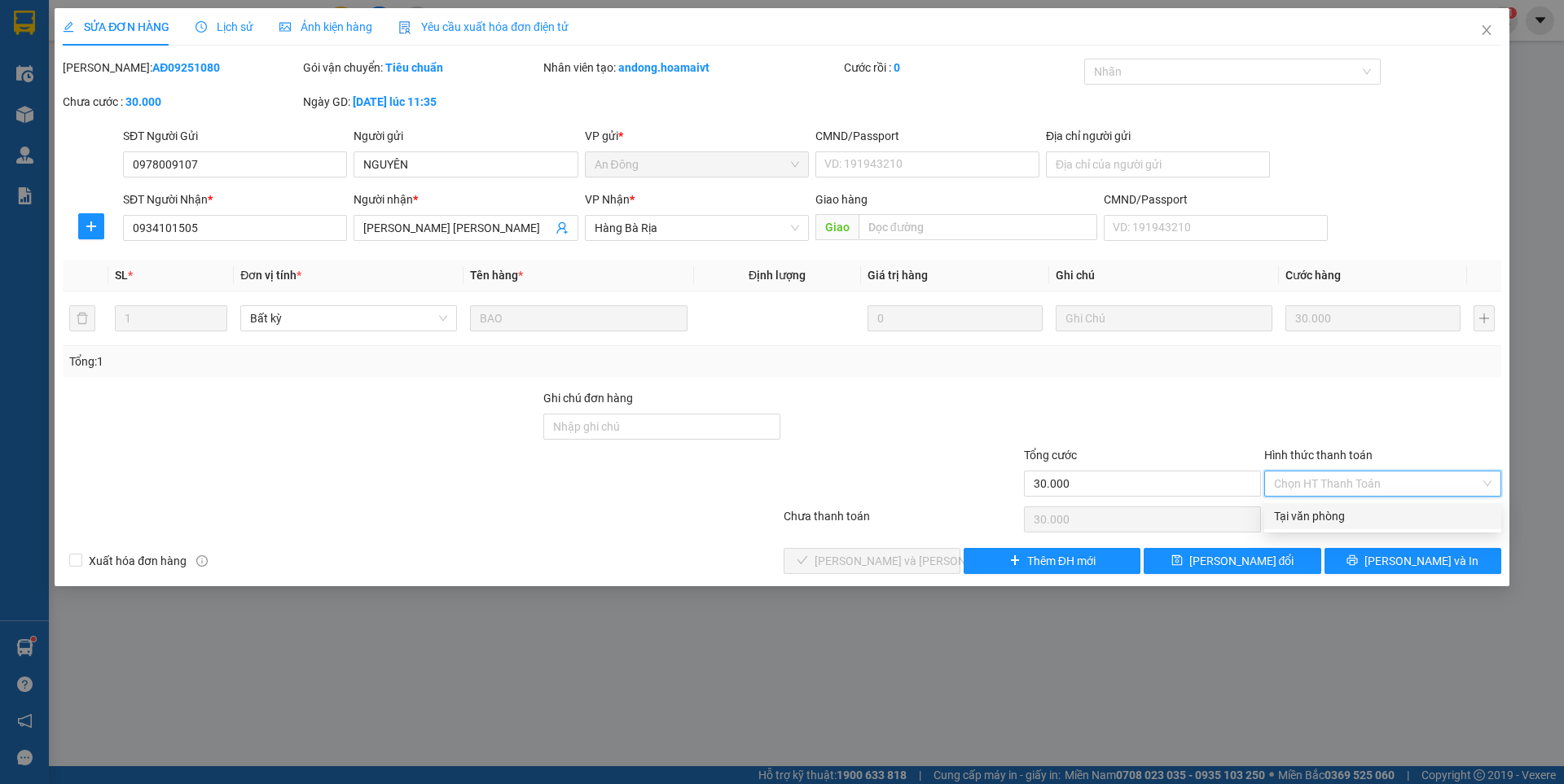
click at [1347, 513] on div "Tại văn phòng" at bounding box center [1382, 516] width 217 height 18
type input "0"
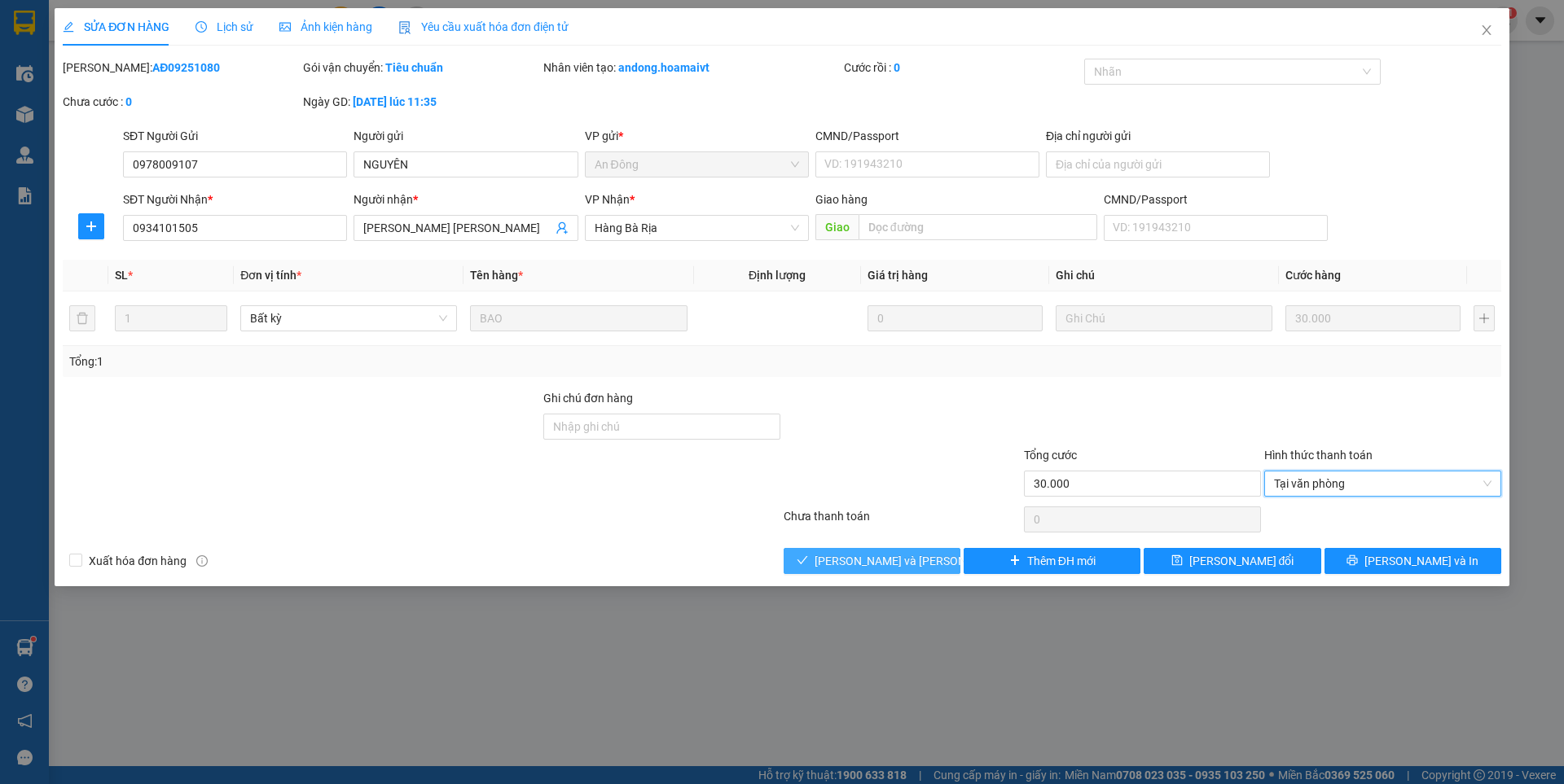
click at [862, 563] on span "[PERSON_NAME] và [PERSON_NAME] hàng" at bounding box center [925, 560] width 220 height 18
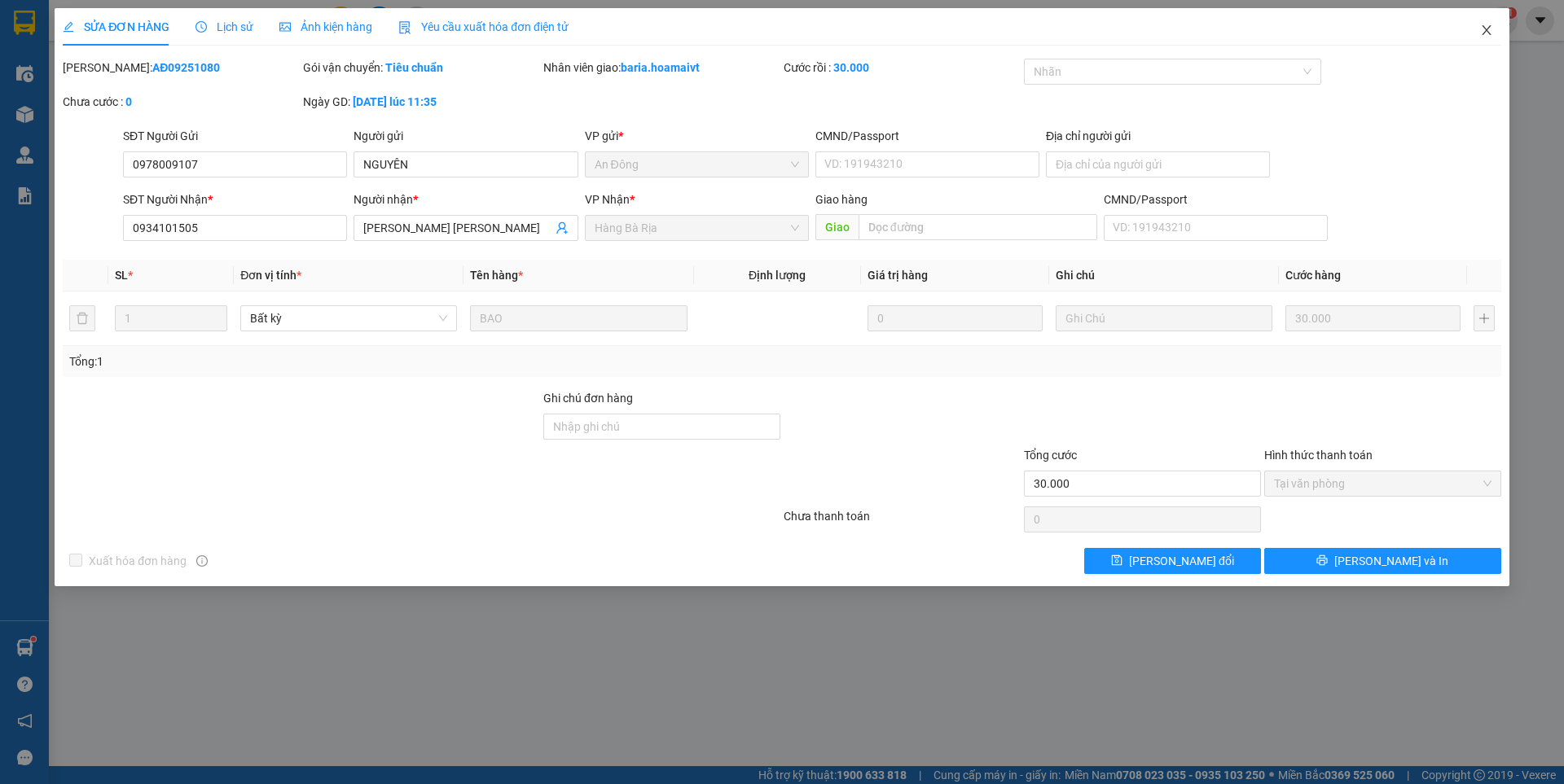
click at [1485, 30] on icon "close" at bounding box center [1485, 30] width 9 height 10
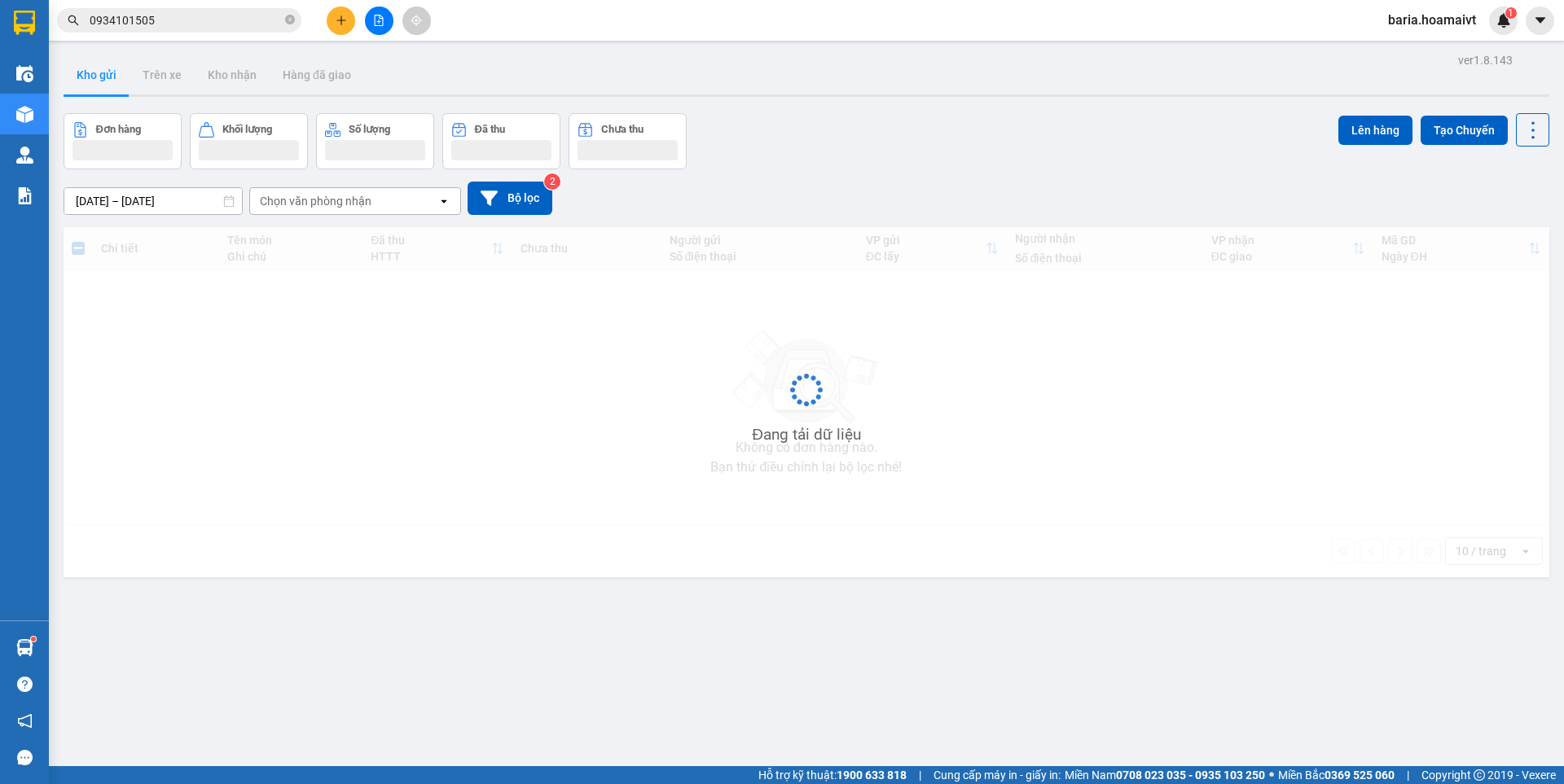
click at [235, 24] on input "0934101505" at bounding box center [186, 20] width 192 height 18
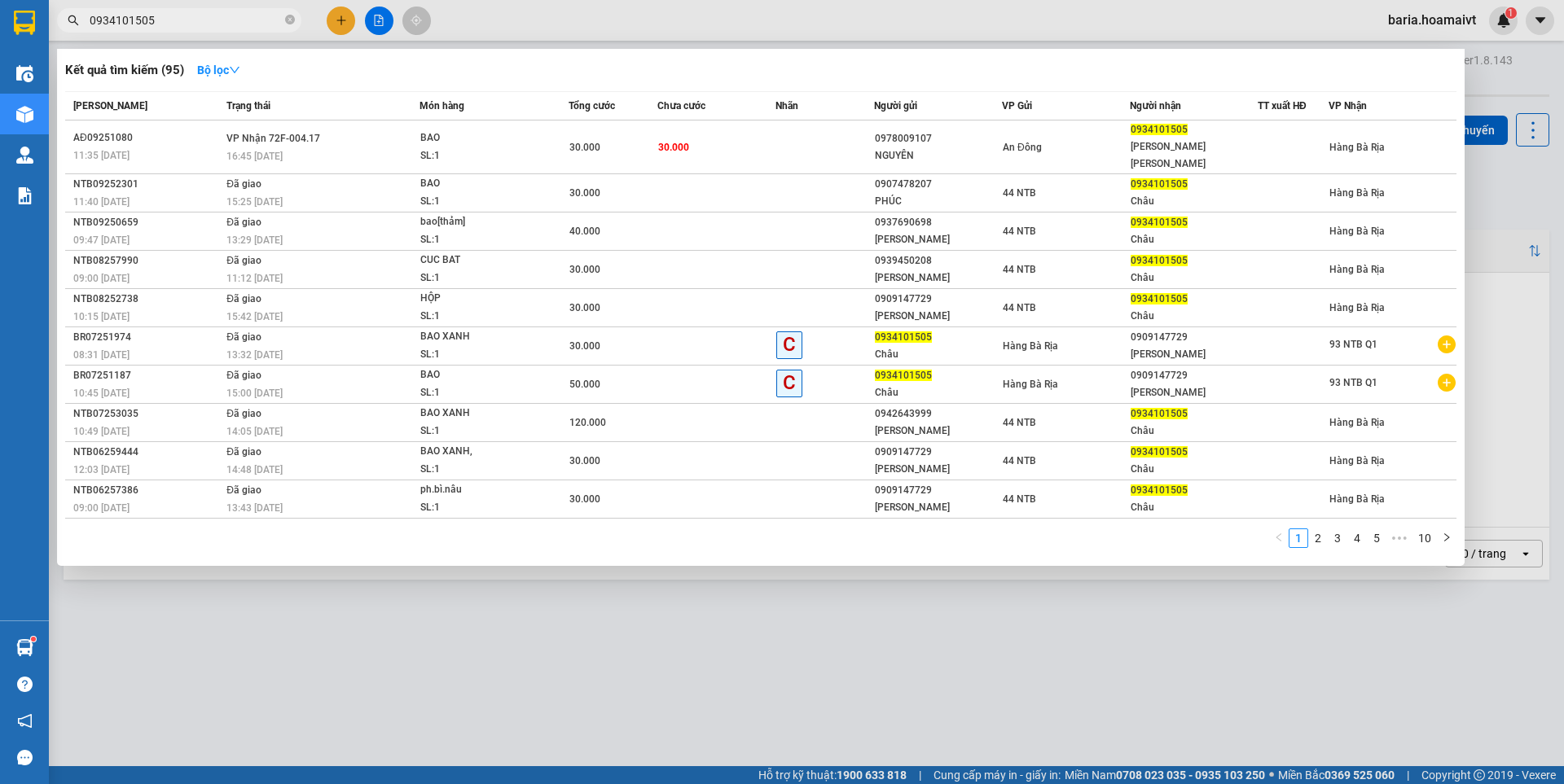
click at [235, 24] on input "0934101505" at bounding box center [186, 20] width 192 height 18
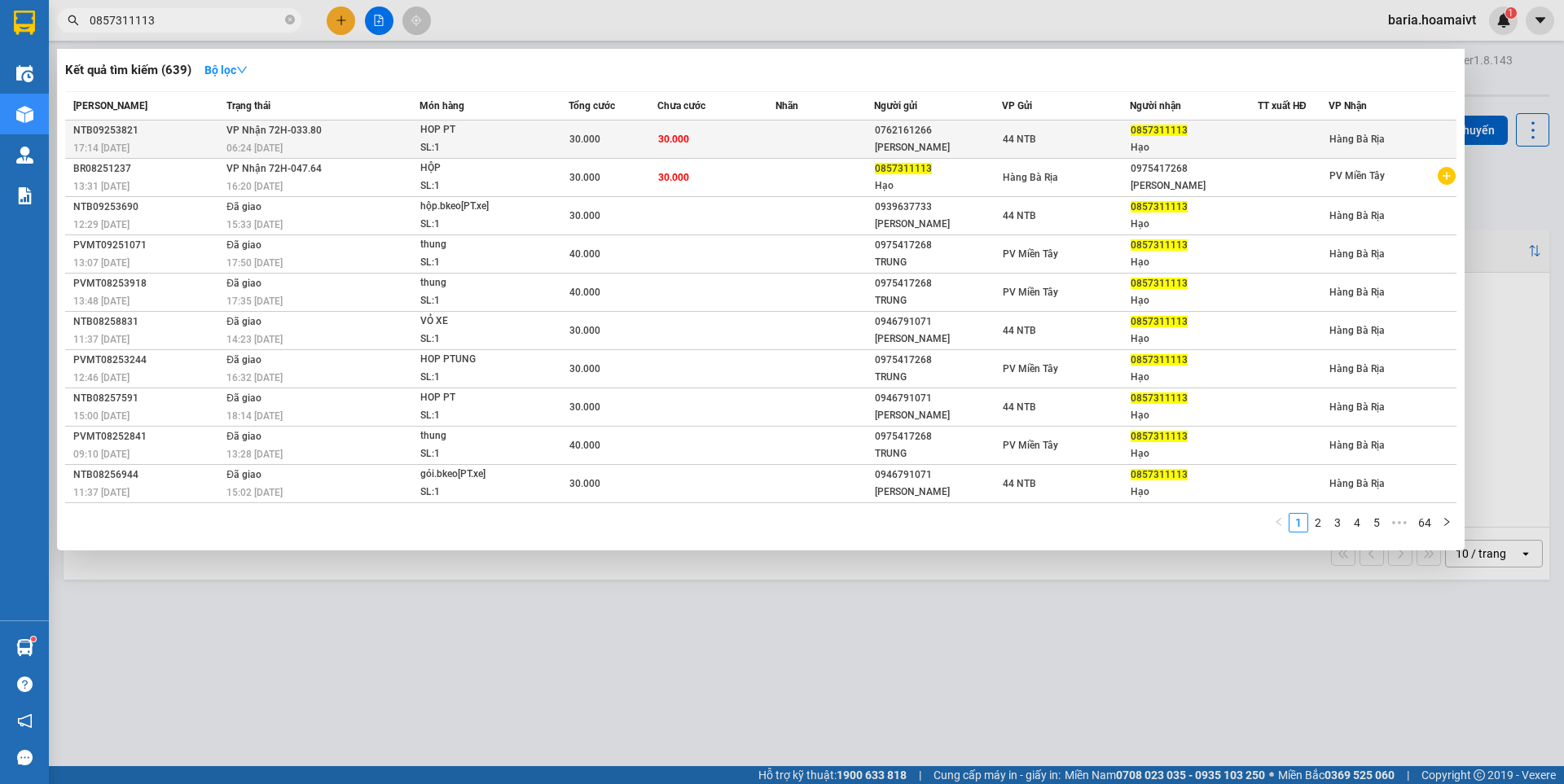
type input "0857311113"
click at [1290, 148] on td at bounding box center [1292, 140] width 71 height 38
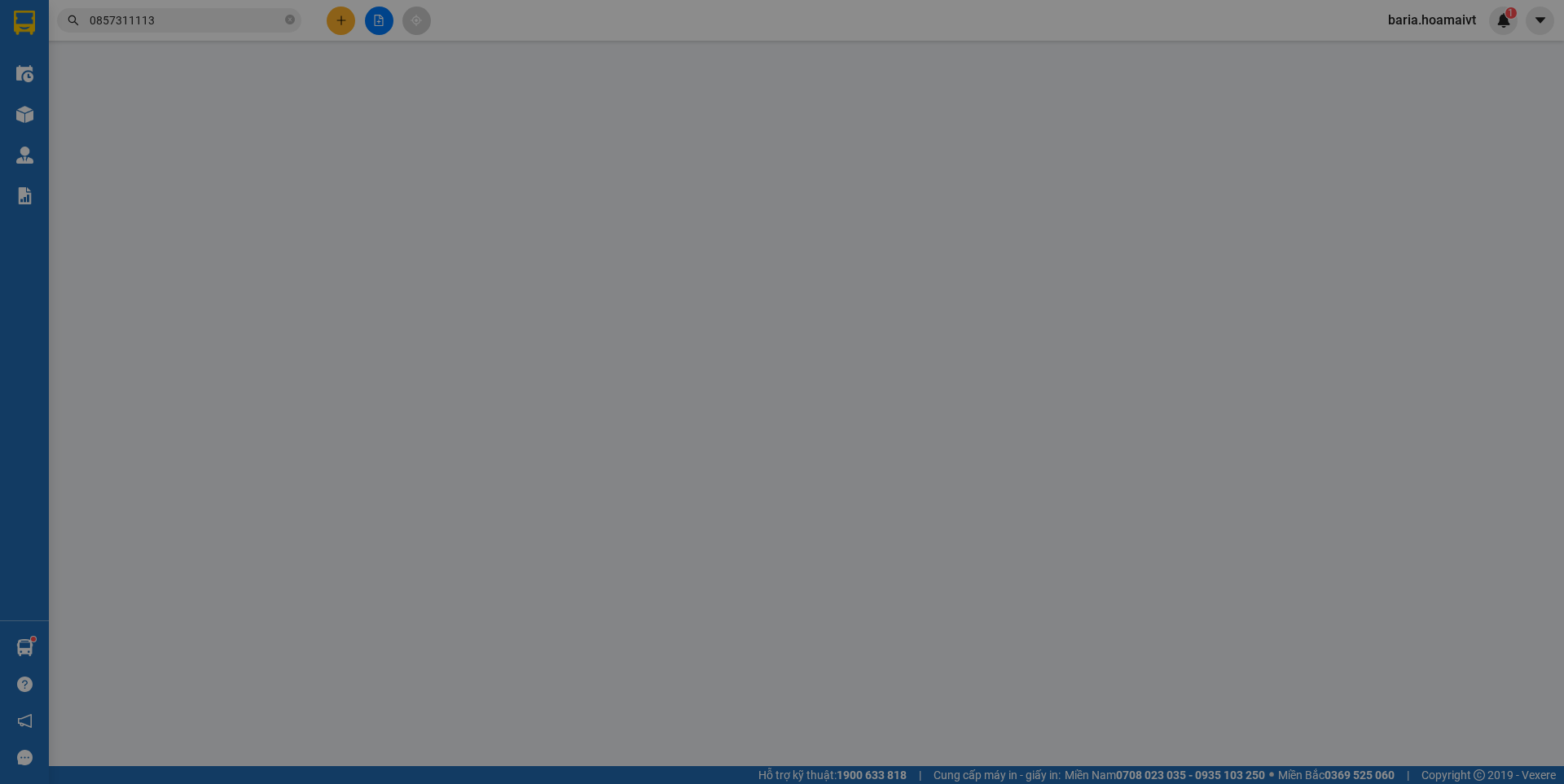
type input "0762161266"
type input "[PERSON_NAME]"
type input "152A_Tân.Thành_Q5"
type input "0857311113"
type input "Hạo"
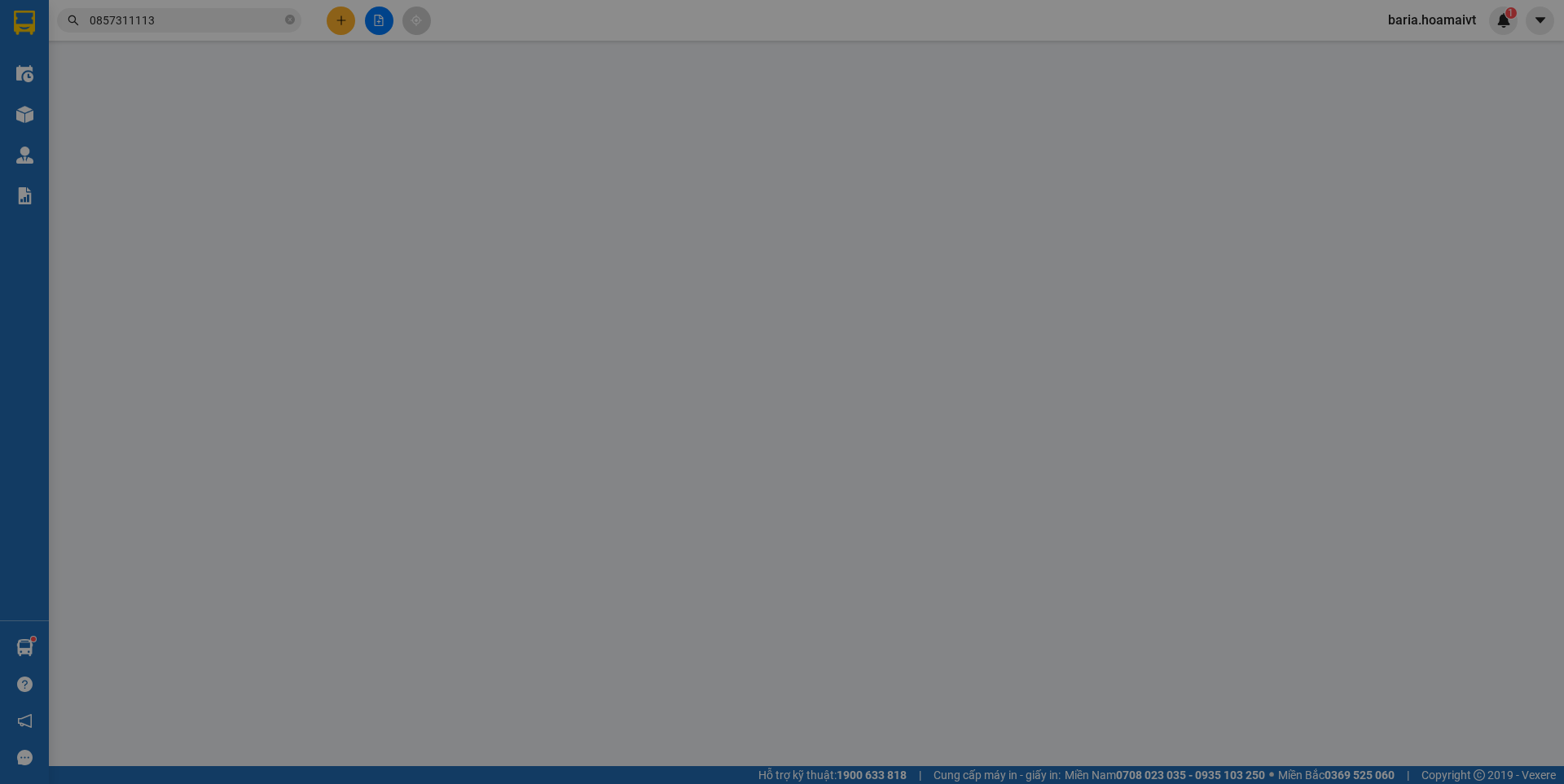
type input "30.000"
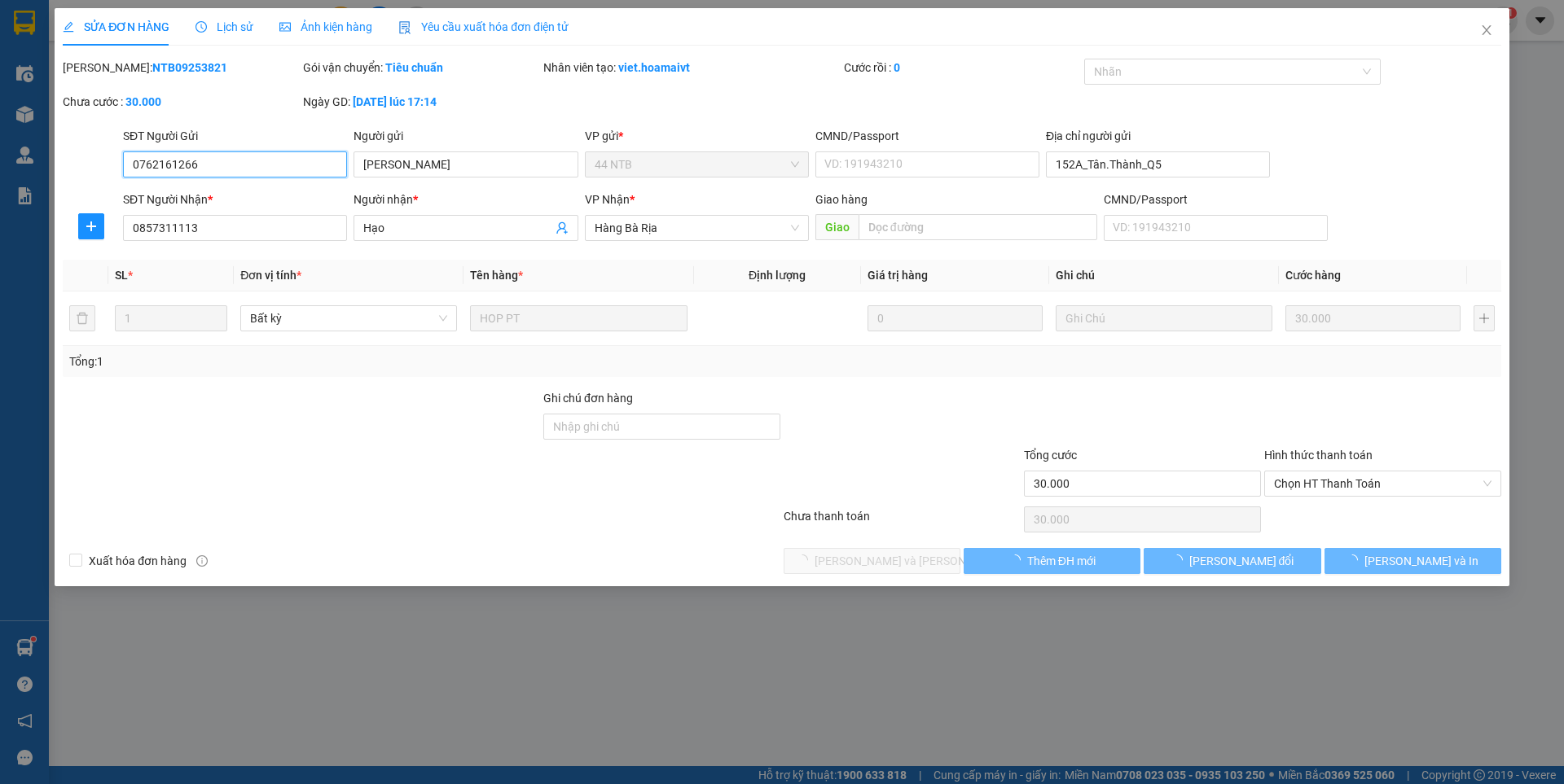
click at [1321, 486] on span "Chọn HT Thanh Toán" at bounding box center [1382, 484] width 217 height 24
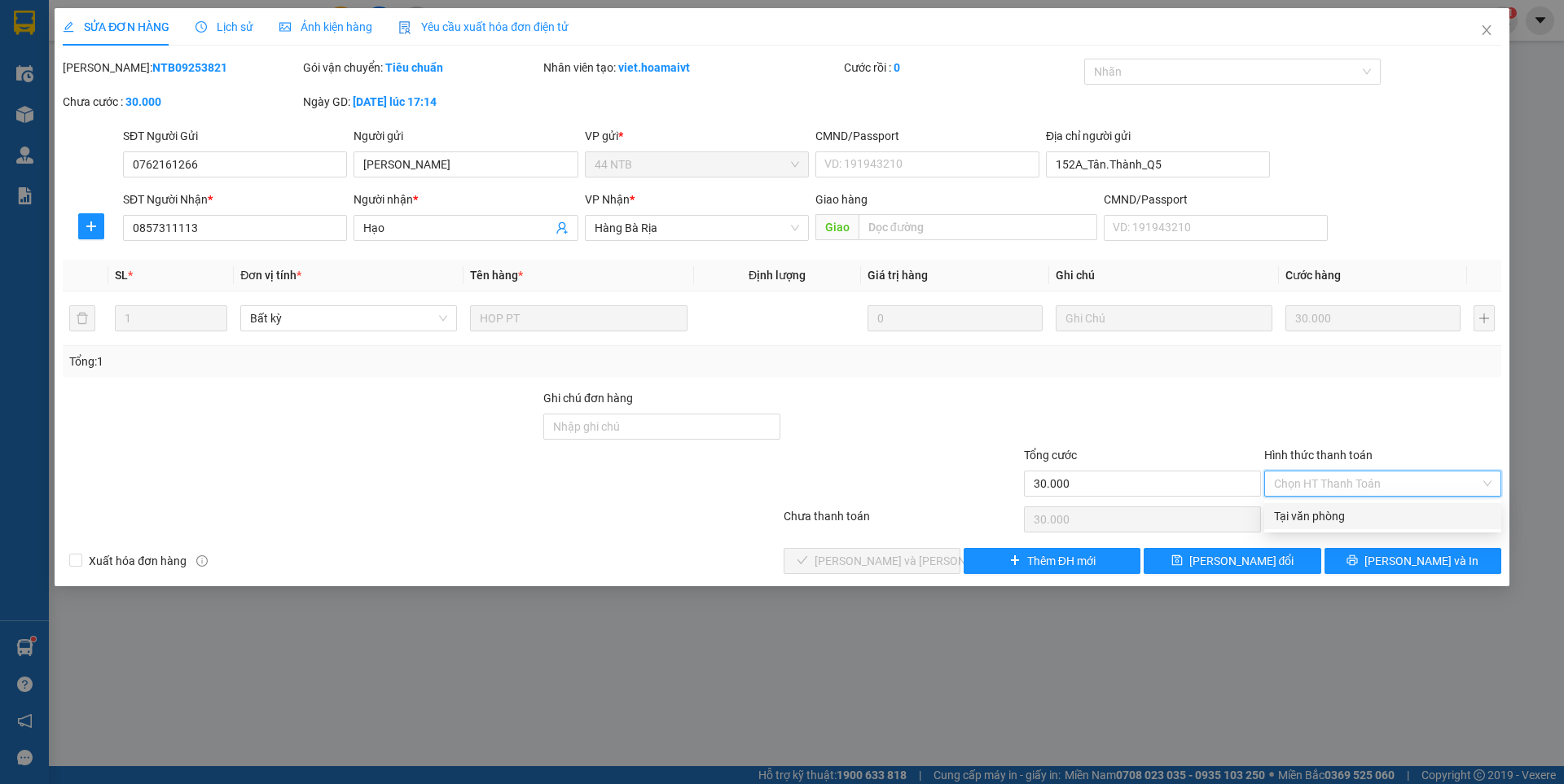
click at [1330, 519] on div "Tại văn phòng" at bounding box center [1382, 516] width 217 height 18
type input "0"
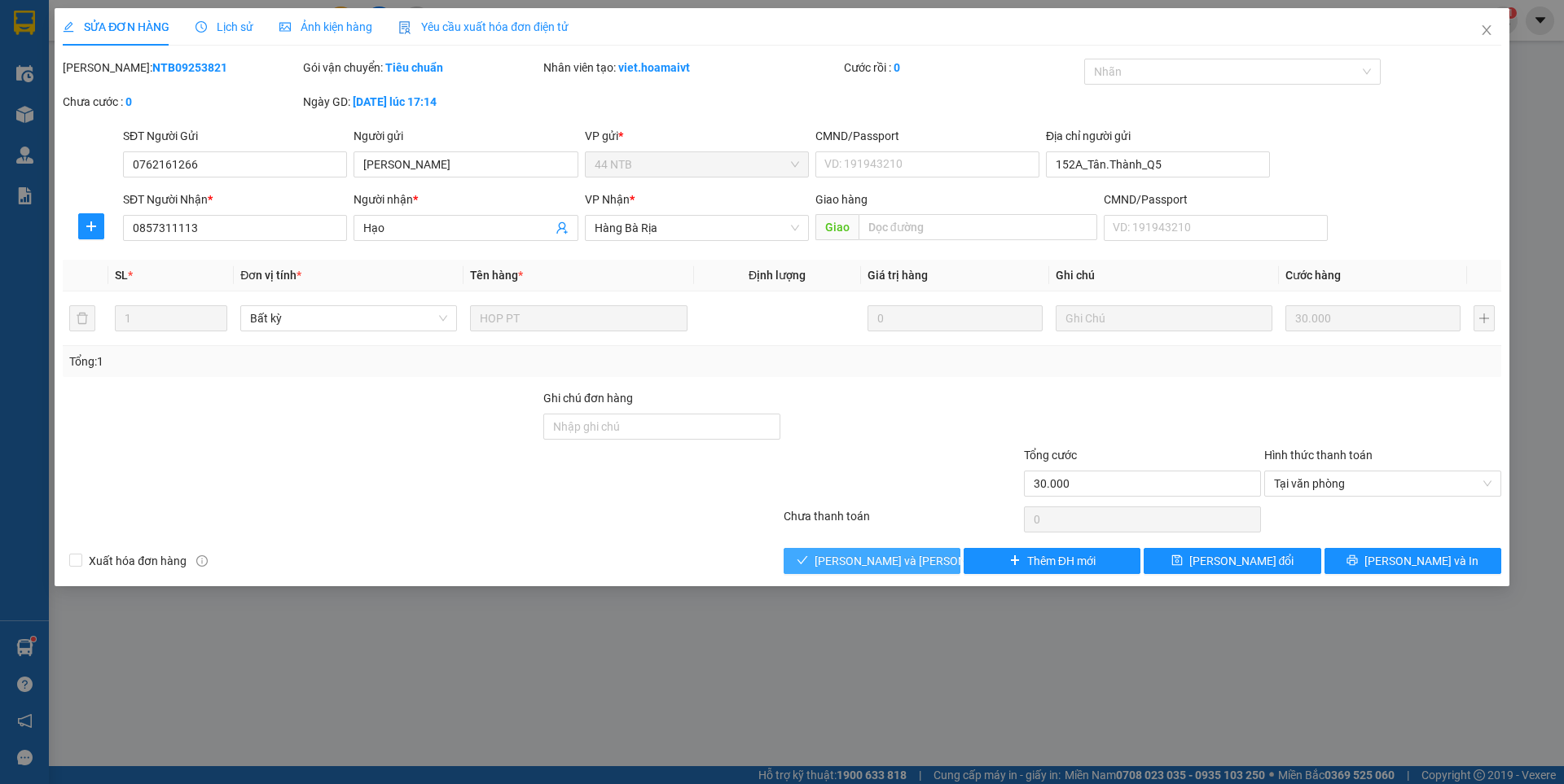
click at [927, 558] on button "[PERSON_NAME] và [PERSON_NAME] hàng" at bounding box center [872, 561] width 176 height 26
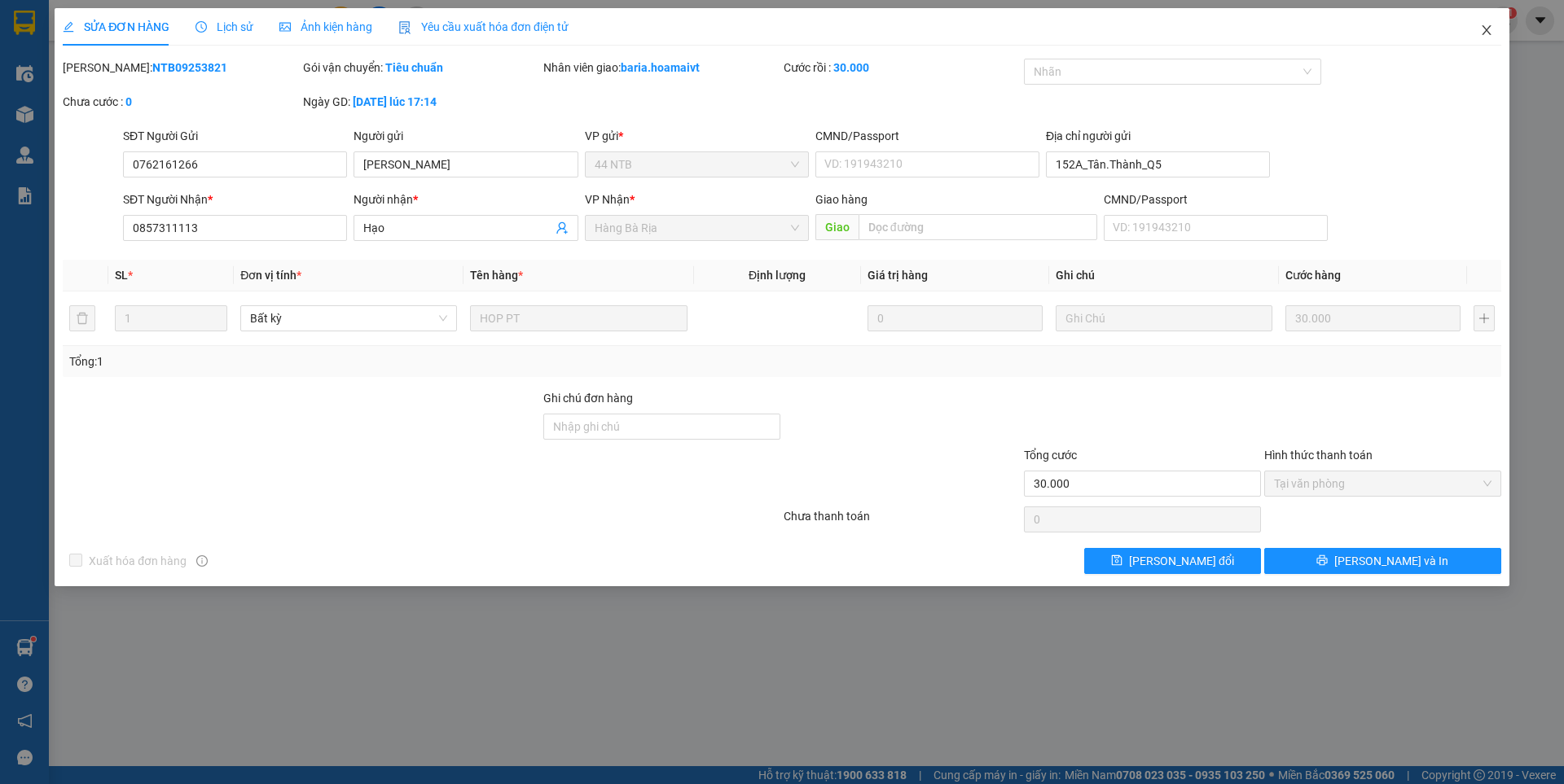
click at [1492, 28] on icon "close" at bounding box center [1486, 30] width 13 height 13
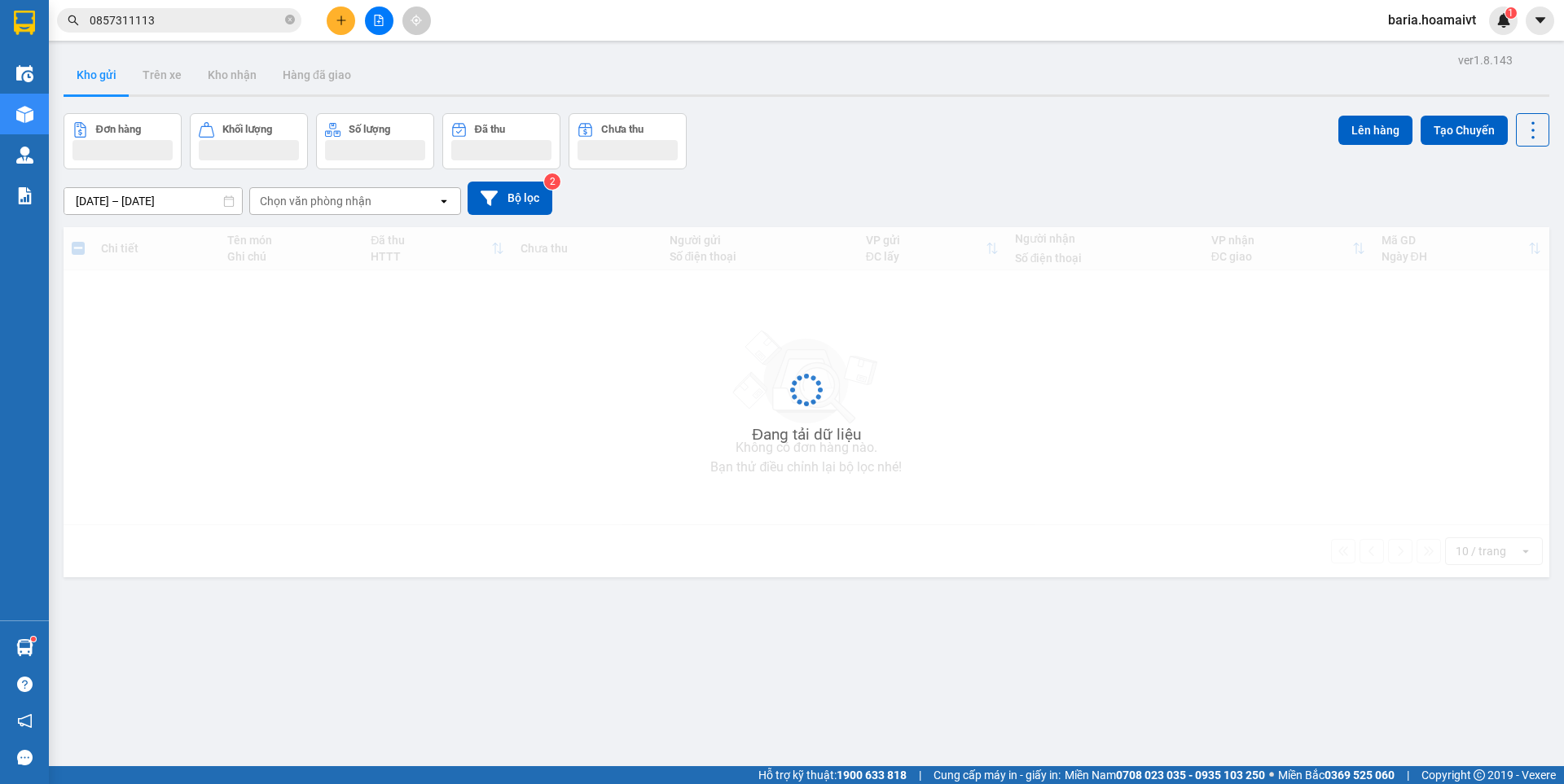
click at [191, 9] on span "0857311113" at bounding box center [179, 20] width 245 height 24
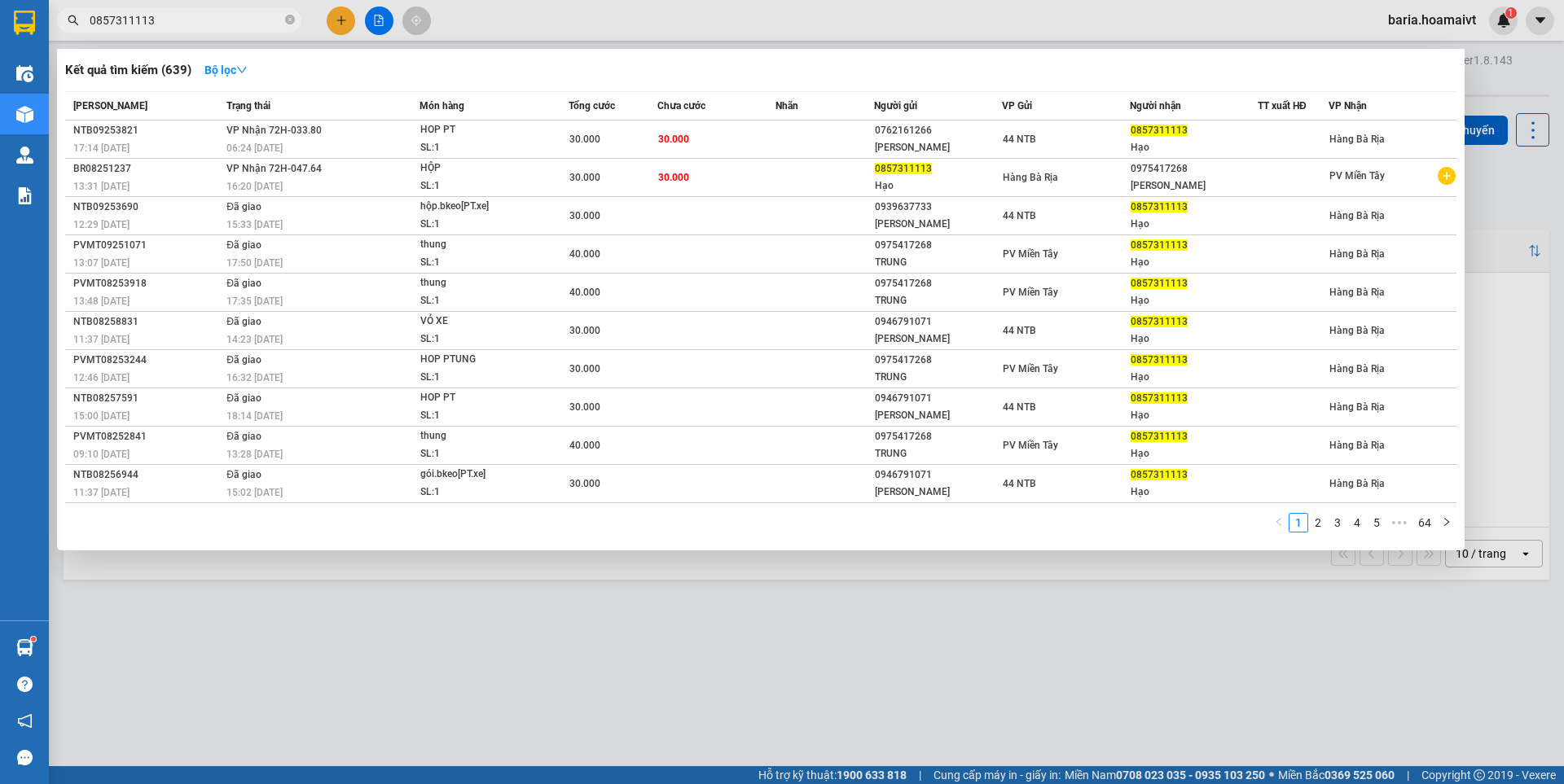
click at [213, 18] on input "0857311113" at bounding box center [186, 20] width 192 height 18
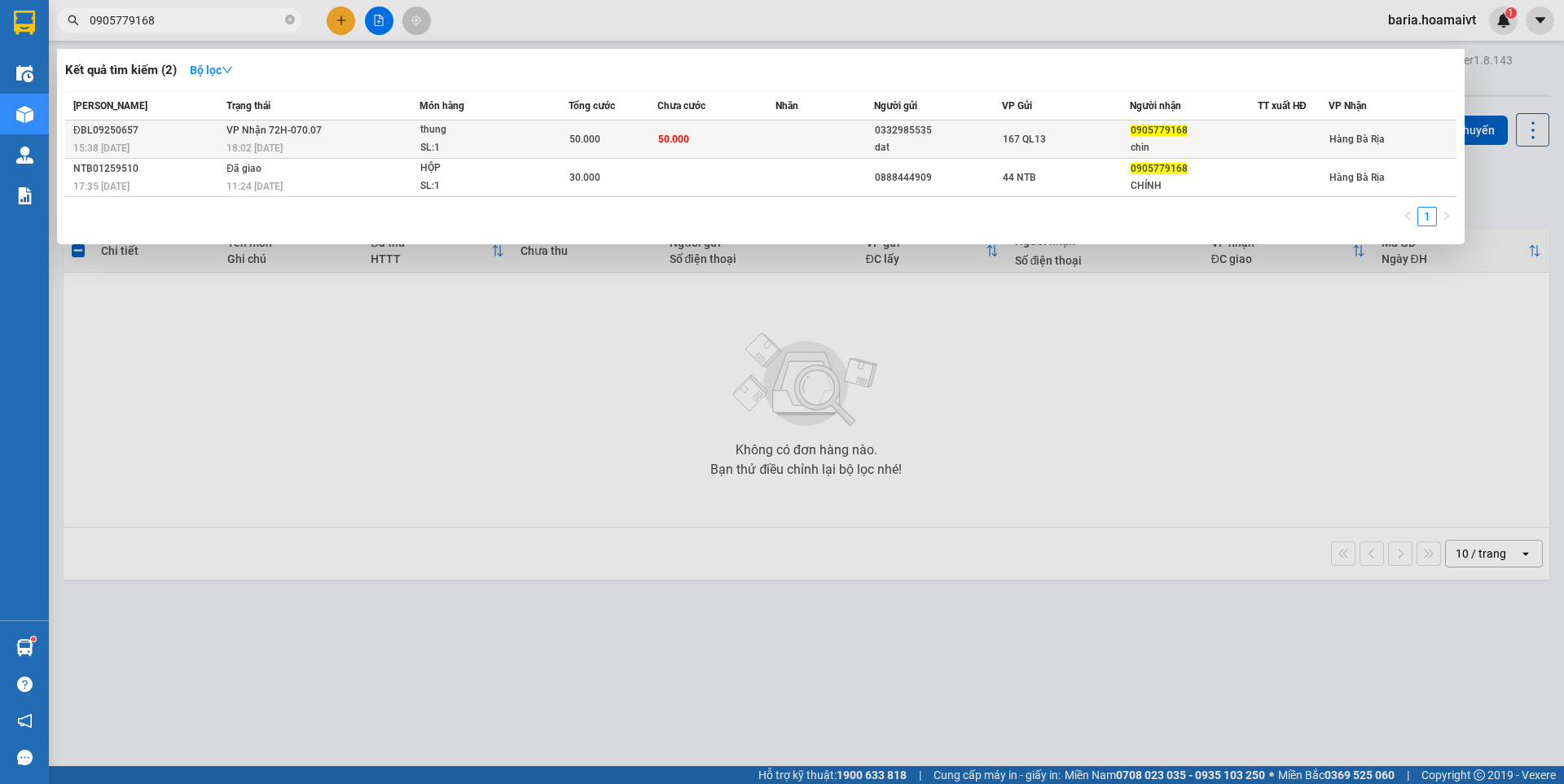
type input "0905779168"
click at [659, 135] on span "50.000" at bounding box center [673, 139] width 31 height 11
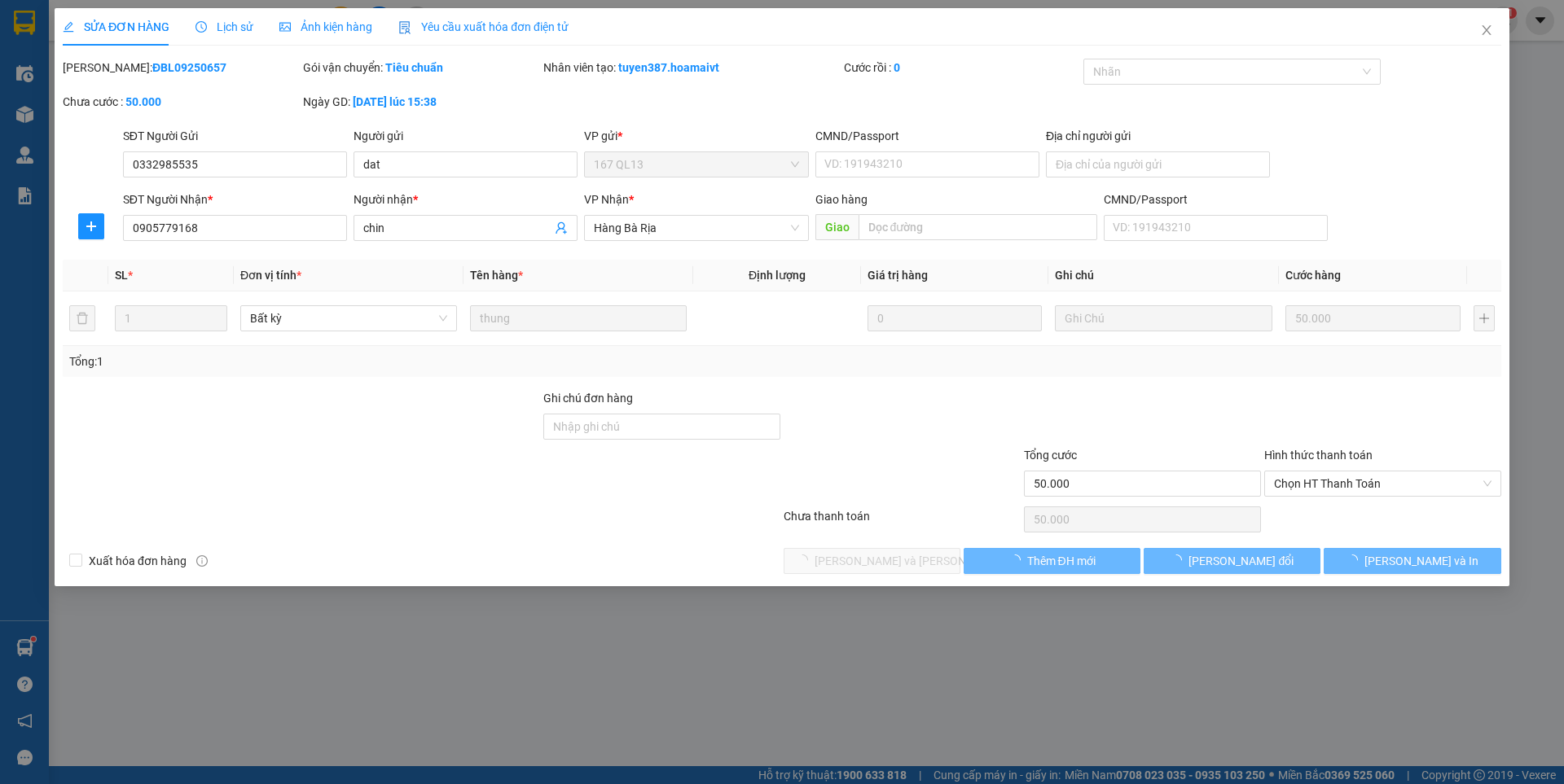
type input "0332985535"
type input "dat"
type input "0905779168"
type input "chin"
type input "50.000"
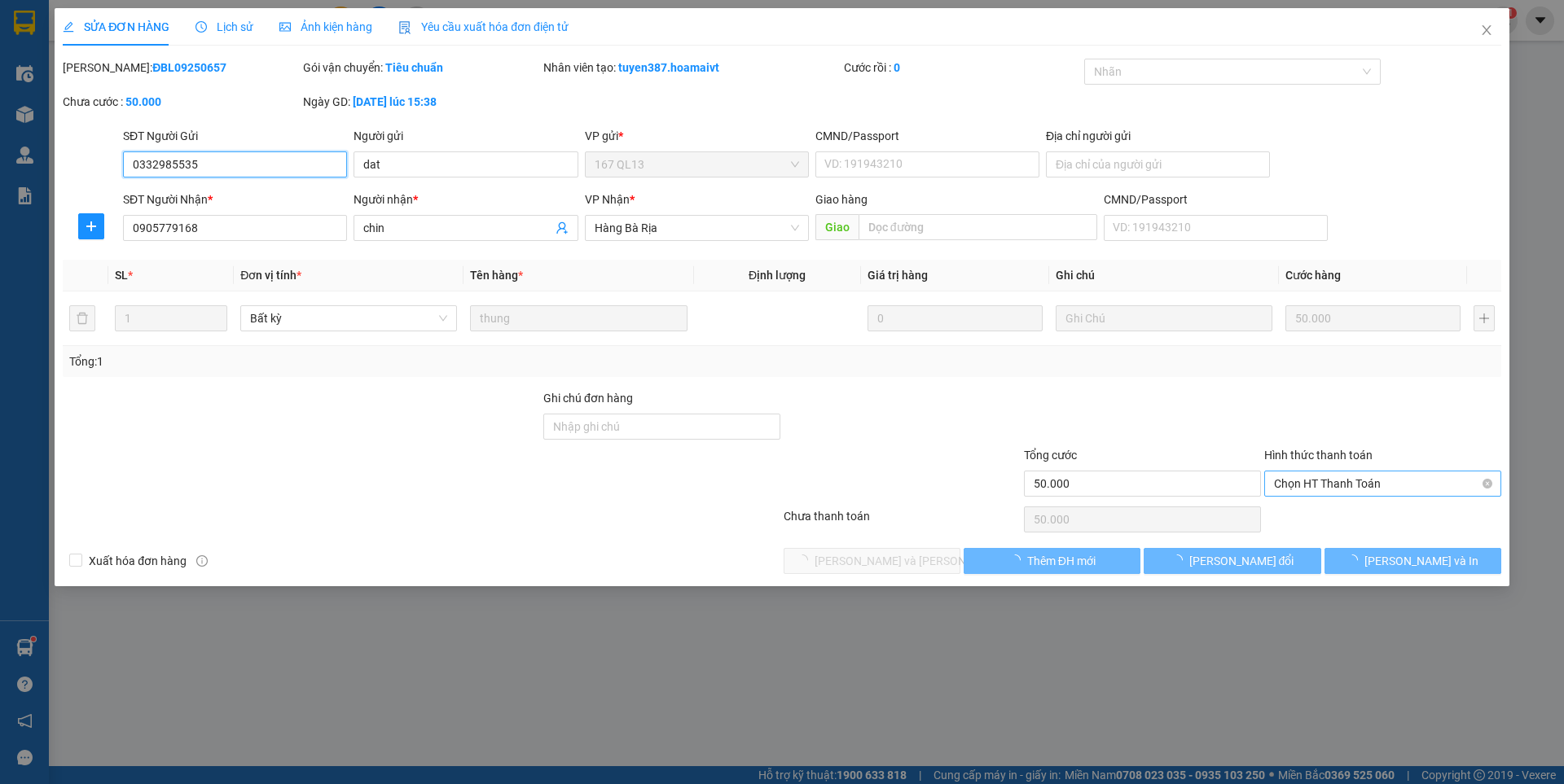
click at [1364, 478] on span "Chọn HT Thanh Toán" at bounding box center [1382, 484] width 217 height 24
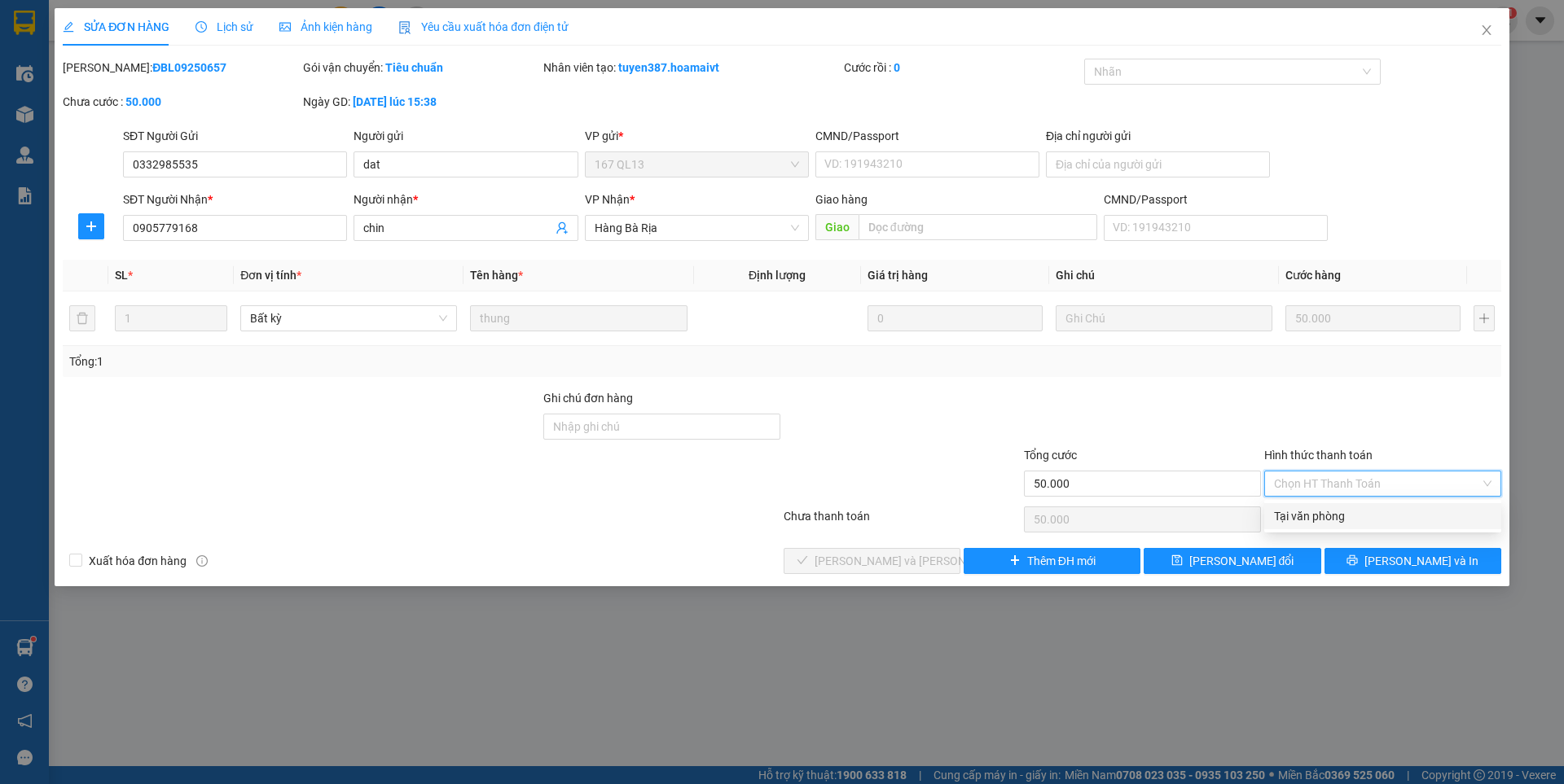
click at [1340, 523] on div "Tại văn phòng" at bounding box center [1382, 516] width 217 height 18
type input "0"
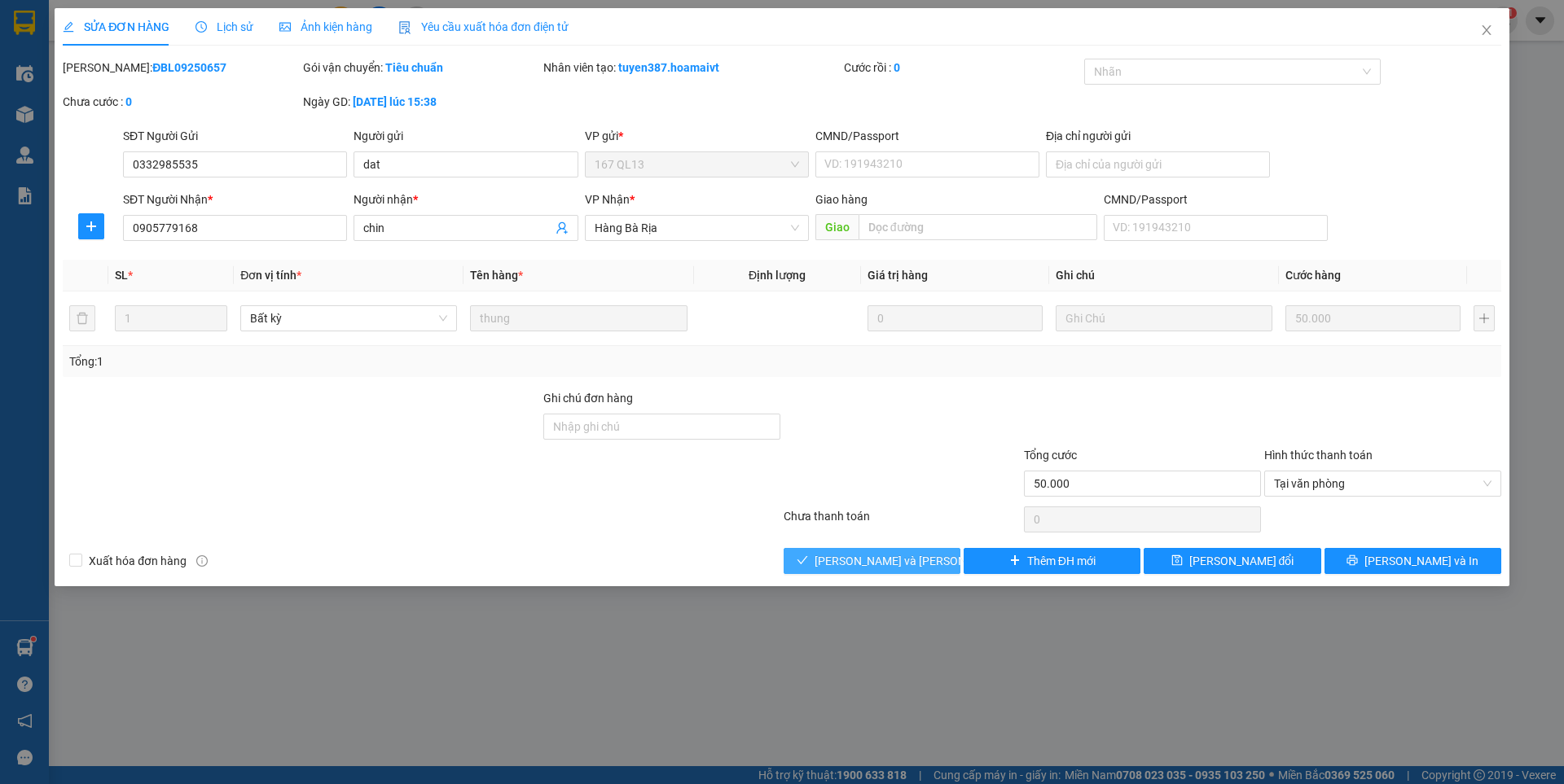
click at [917, 553] on span "[PERSON_NAME] và [PERSON_NAME] hàng" at bounding box center [925, 560] width 220 height 18
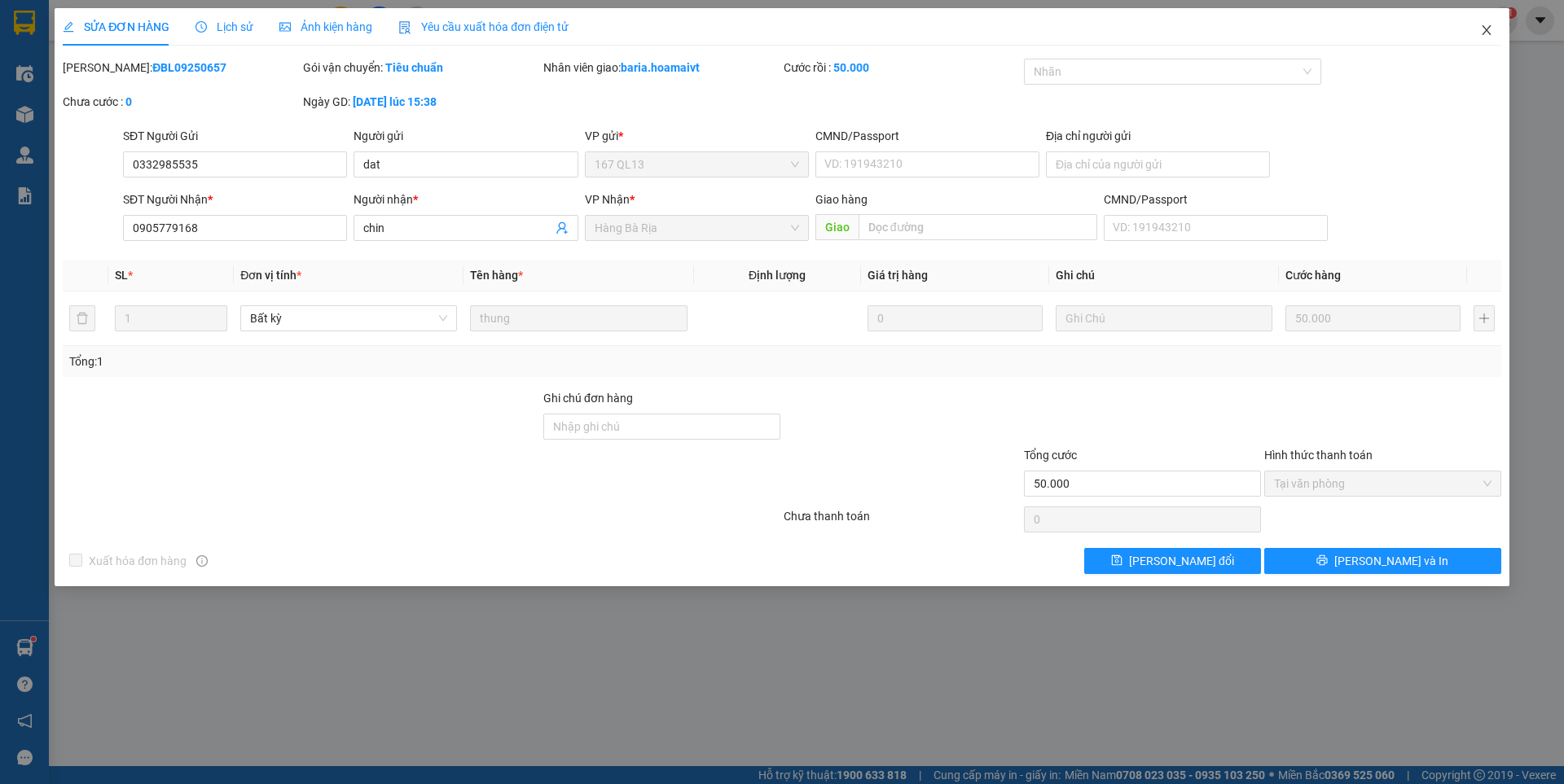
click at [1486, 31] on icon "close" at bounding box center [1485, 30] width 9 height 10
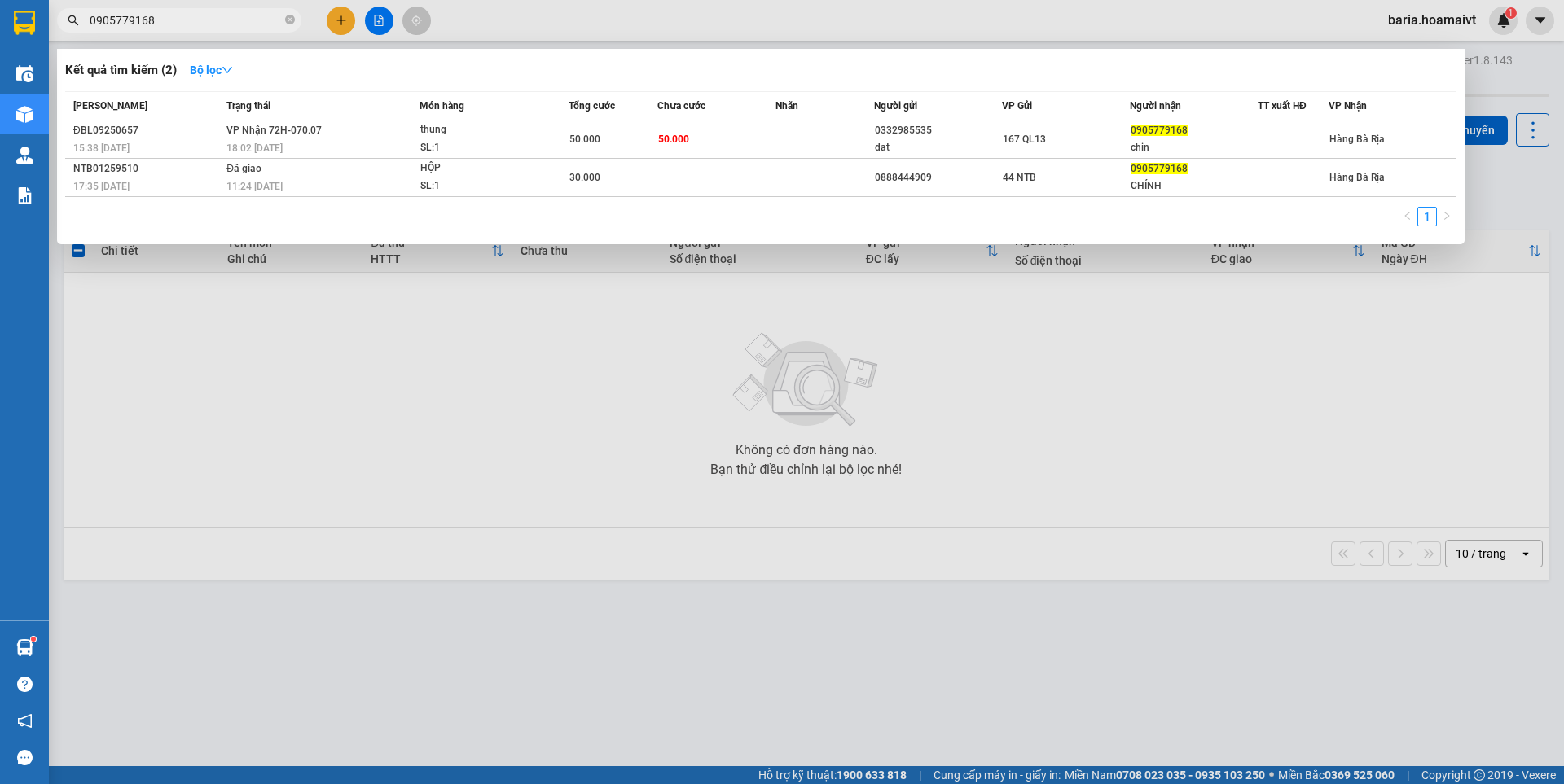
click at [261, 24] on input "0905779168" at bounding box center [186, 20] width 192 height 18
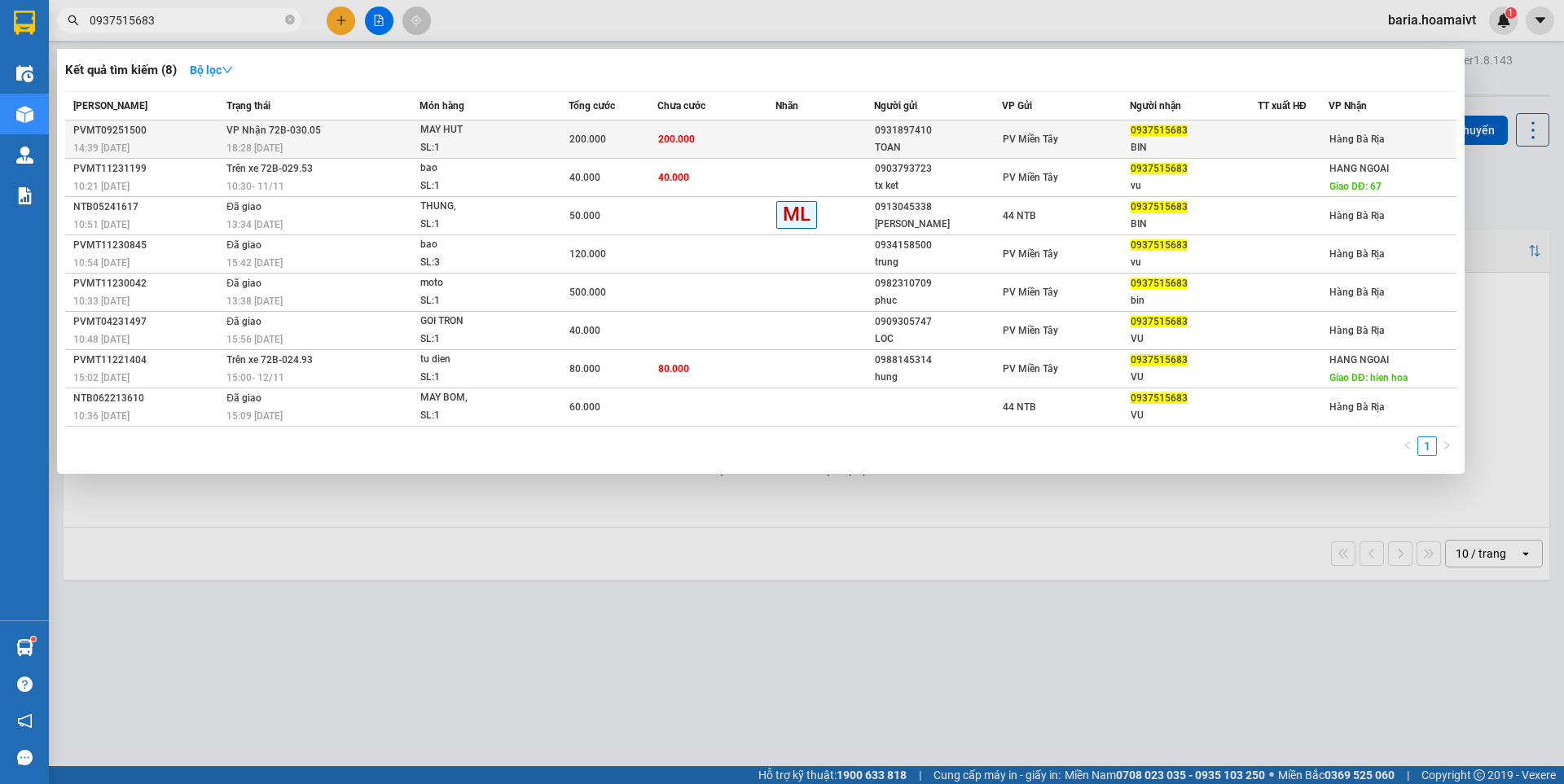
type input "0937515683"
click at [1163, 144] on div "BIN" at bounding box center [1193, 148] width 127 height 17
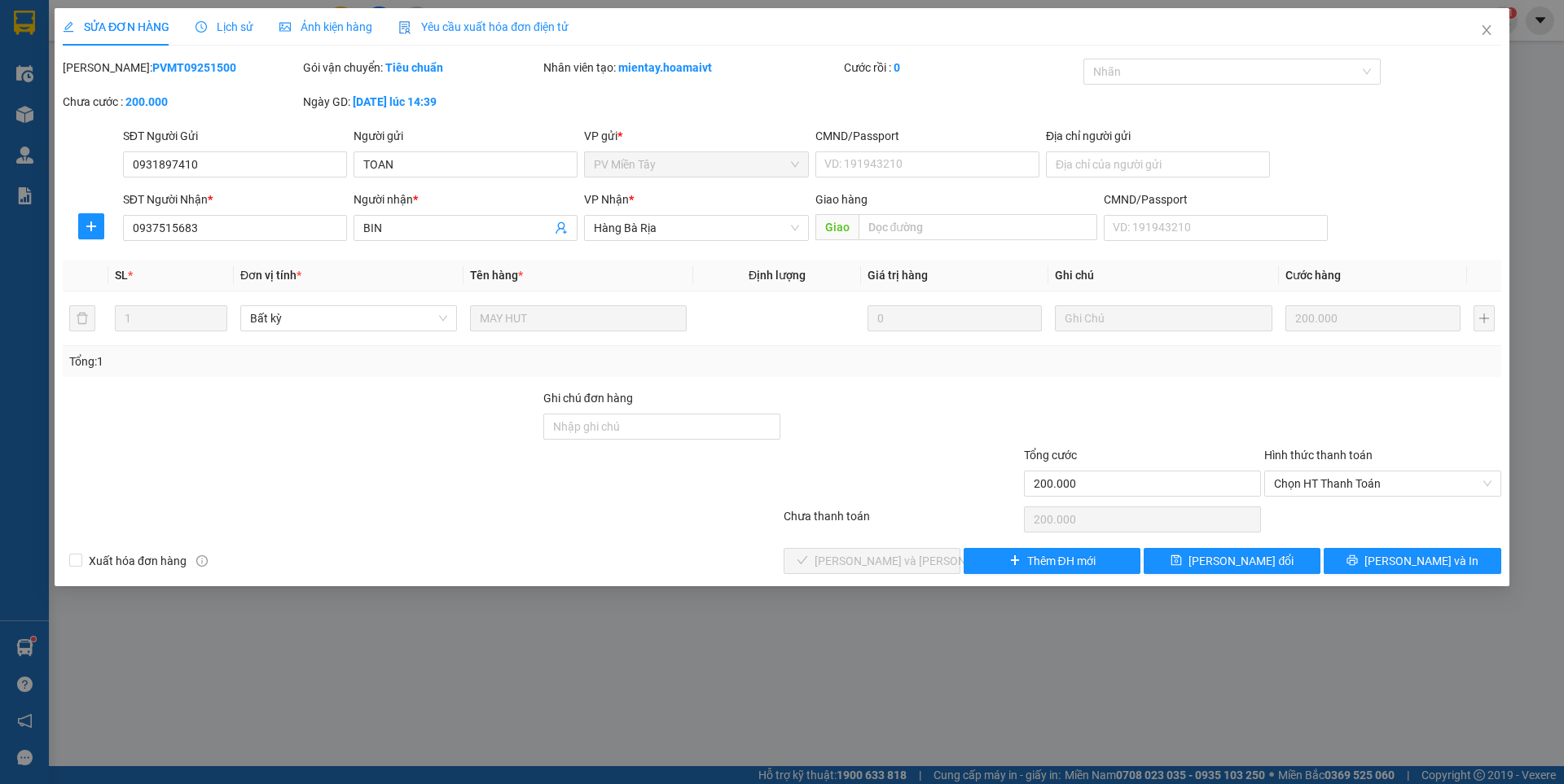
type input "0931897410"
type input "TOAN"
type input "0937515683"
type input "BIN"
type input "200.000"
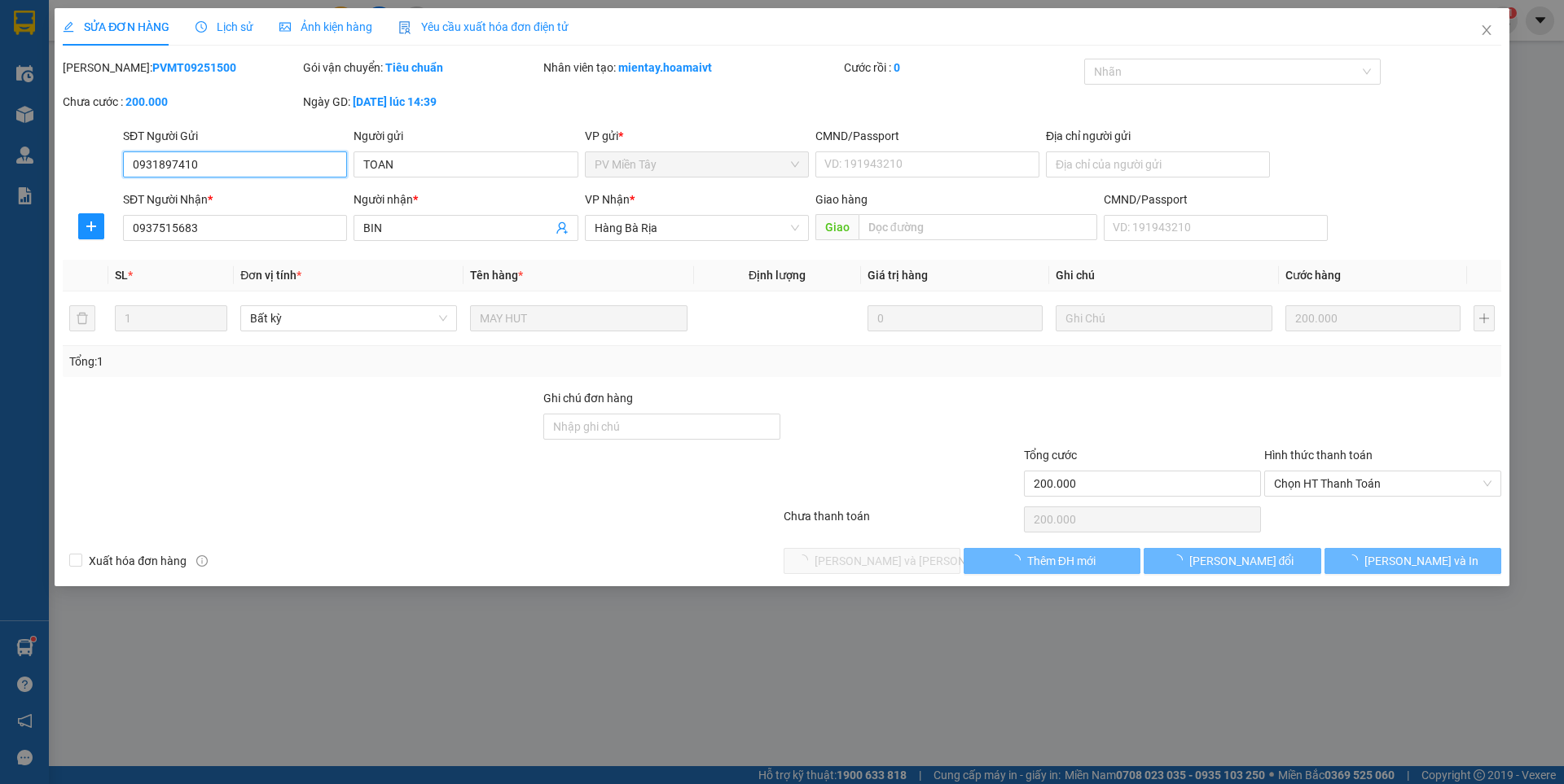
click at [1382, 480] on span "Chọn HT Thanh Toán" at bounding box center [1382, 484] width 217 height 24
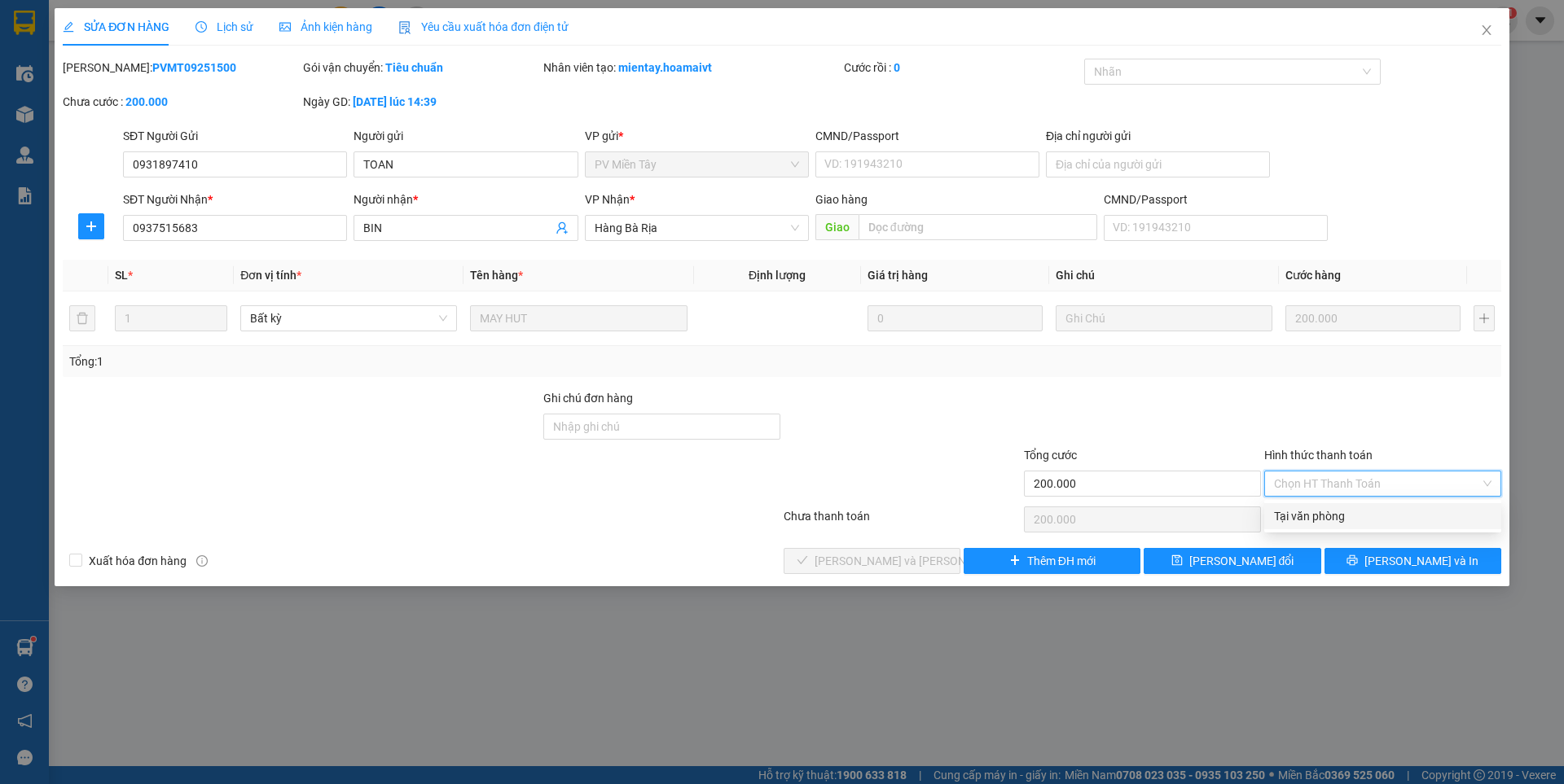
click at [1325, 515] on div "Tại văn phòng" at bounding box center [1382, 516] width 217 height 18
type input "0"
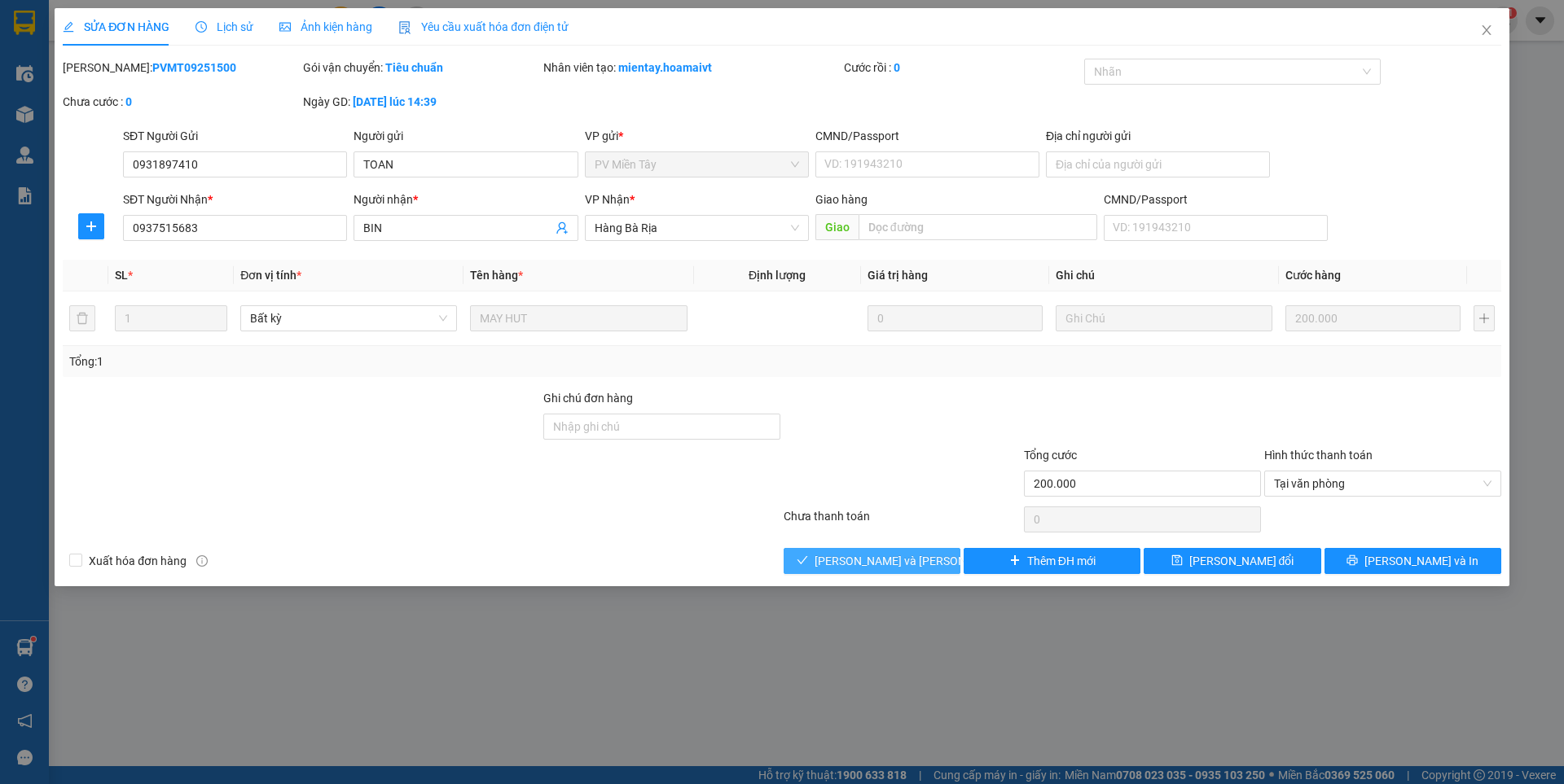
click at [856, 557] on span "[PERSON_NAME] và [PERSON_NAME] hàng" at bounding box center [925, 560] width 220 height 18
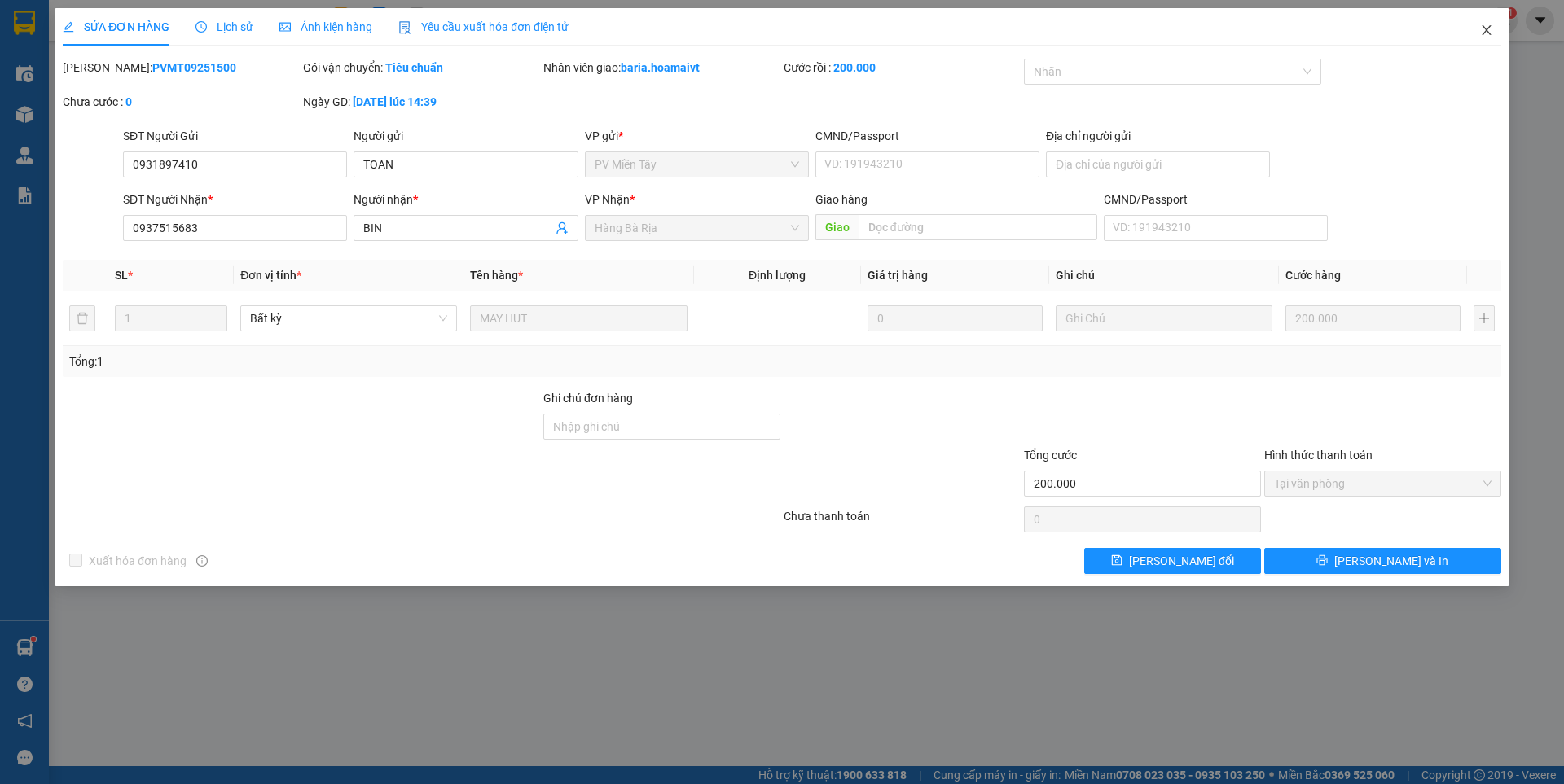
click at [1481, 33] on icon "close" at bounding box center [1486, 30] width 13 height 13
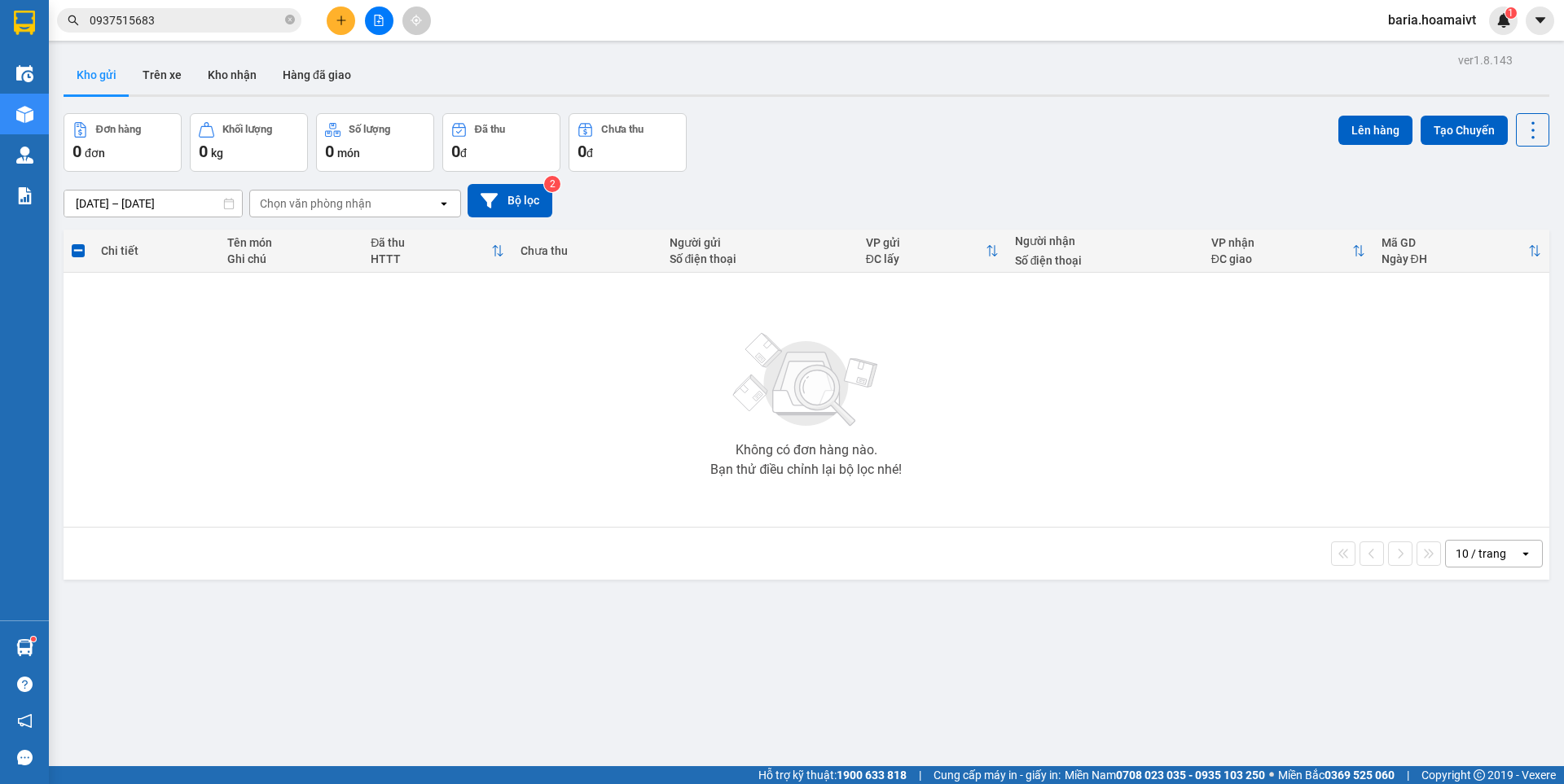
click at [337, 23] on icon "plus" at bounding box center [341, 20] width 11 height 11
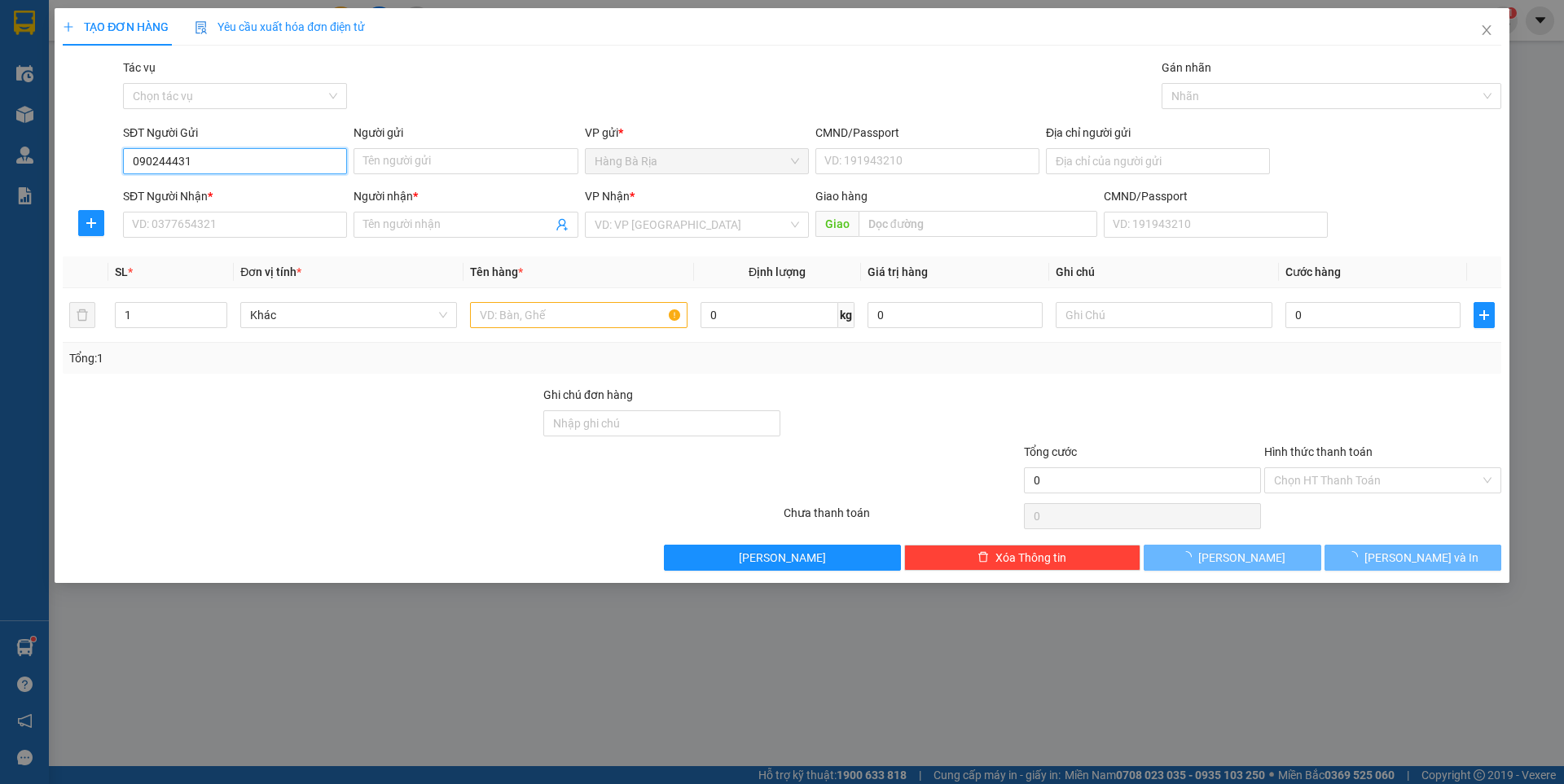
type input "0902444310"
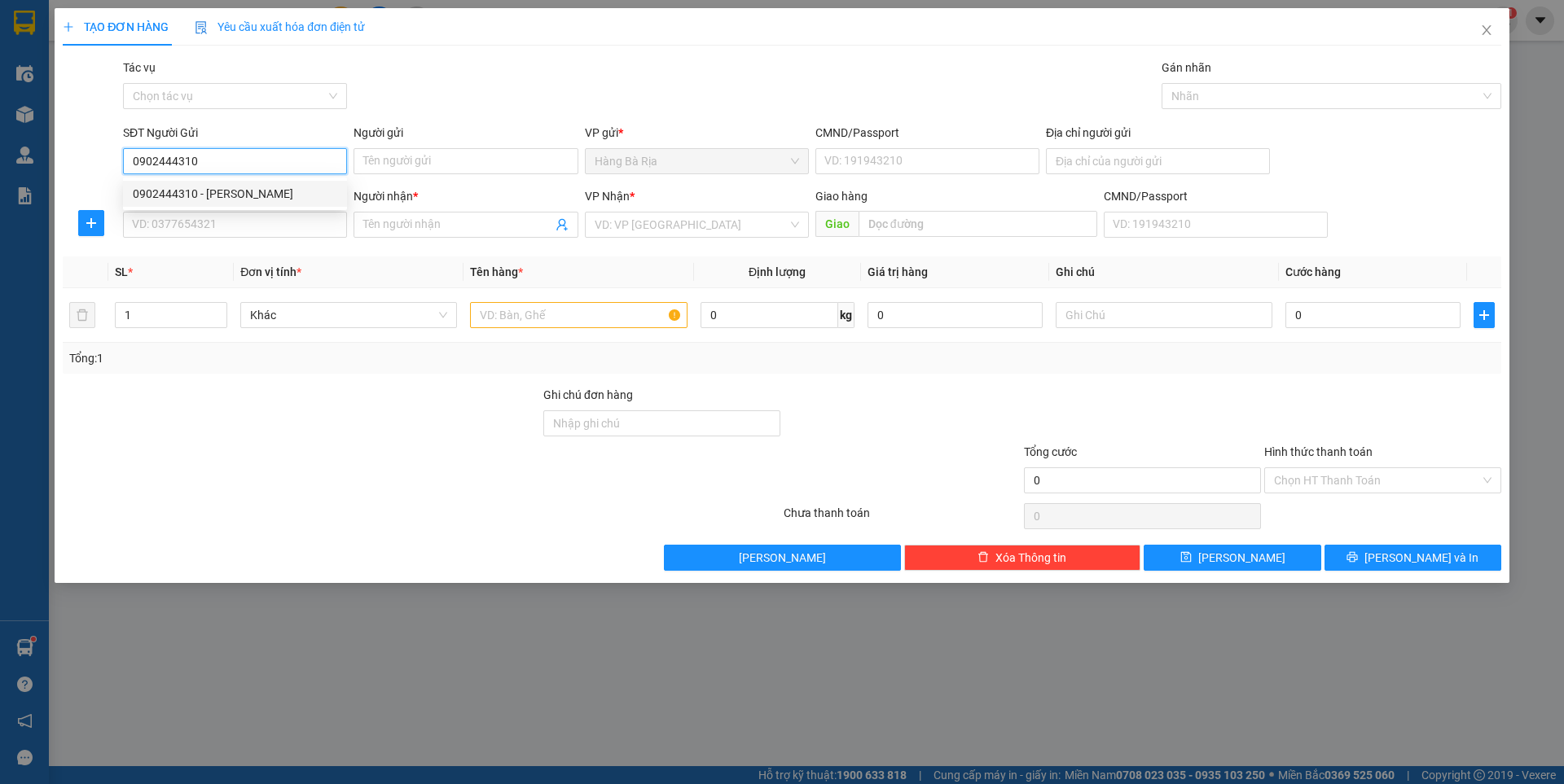
click at [211, 199] on div "0902444310 - [PERSON_NAME]" at bounding box center [235, 194] width 204 height 18
type input "[PERSON_NAME]"
type input "077197008047"
type input "0902444310"
type input "[PERSON_NAME]"
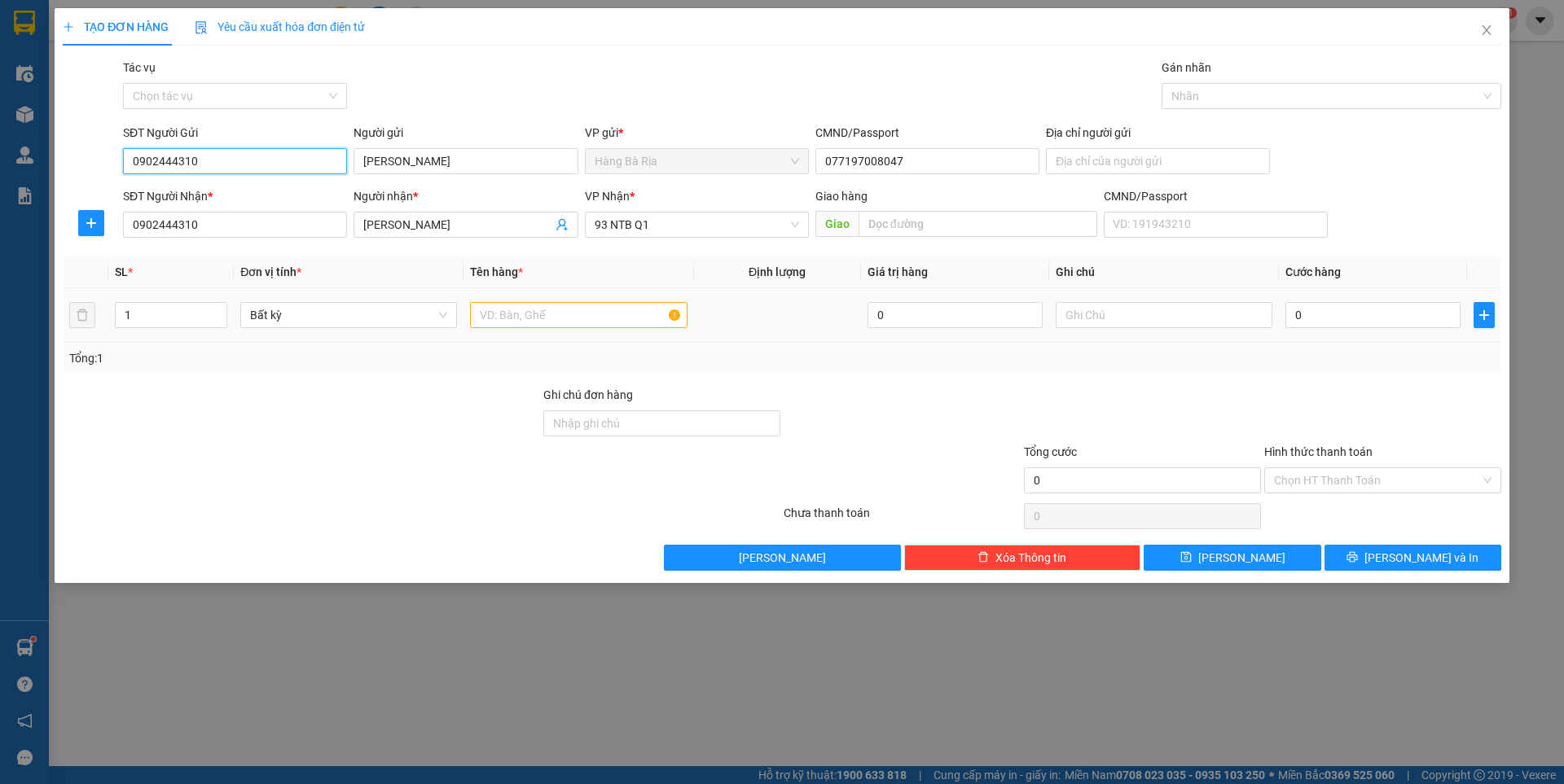
type input "0902444310"
click at [575, 320] on input "text" at bounding box center [578, 315] width 217 height 26
type input "thùng"
click at [1125, 312] on input "text" at bounding box center [1164, 315] width 217 height 26
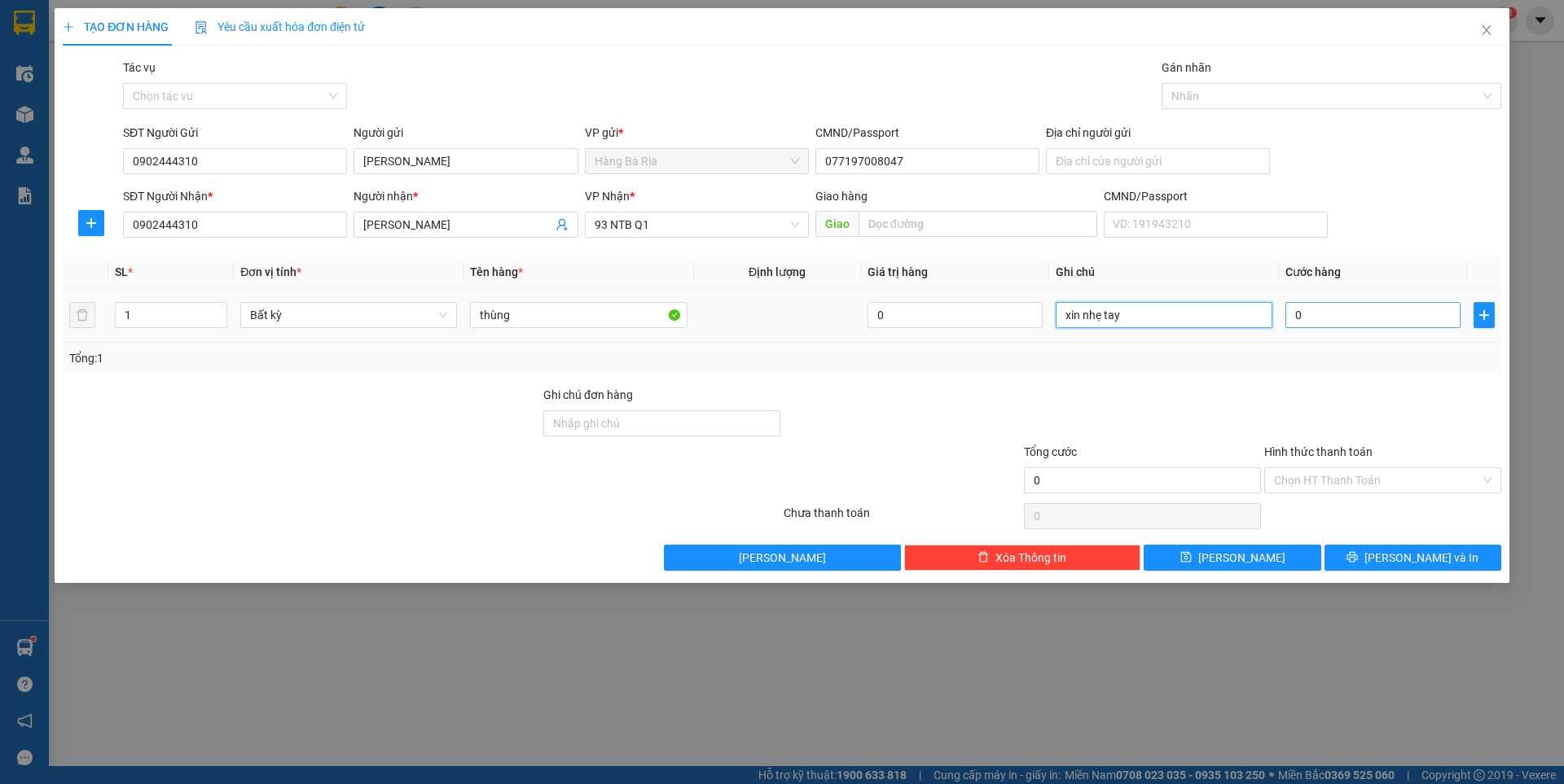
type input "xin nhẹ tay"
click at [1406, 313] on input "0" at bounding box center [1373, 315] width 176 height 26
type input "4"
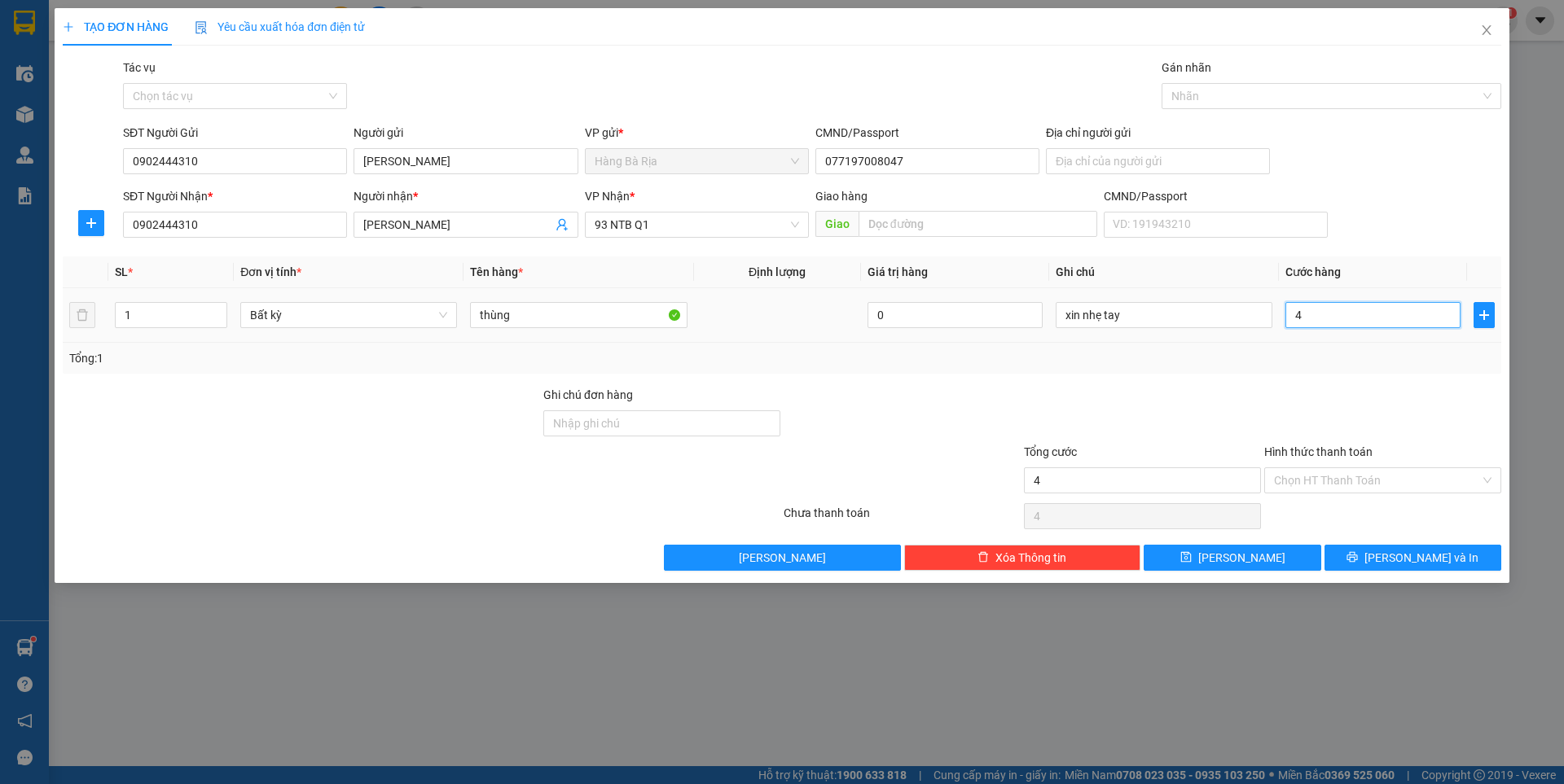
type input "40"
click at [1404, 475] on input "Hình thức thanh toán" at bounding box center [1377, 480] width 206 height 24
type input "40.000"
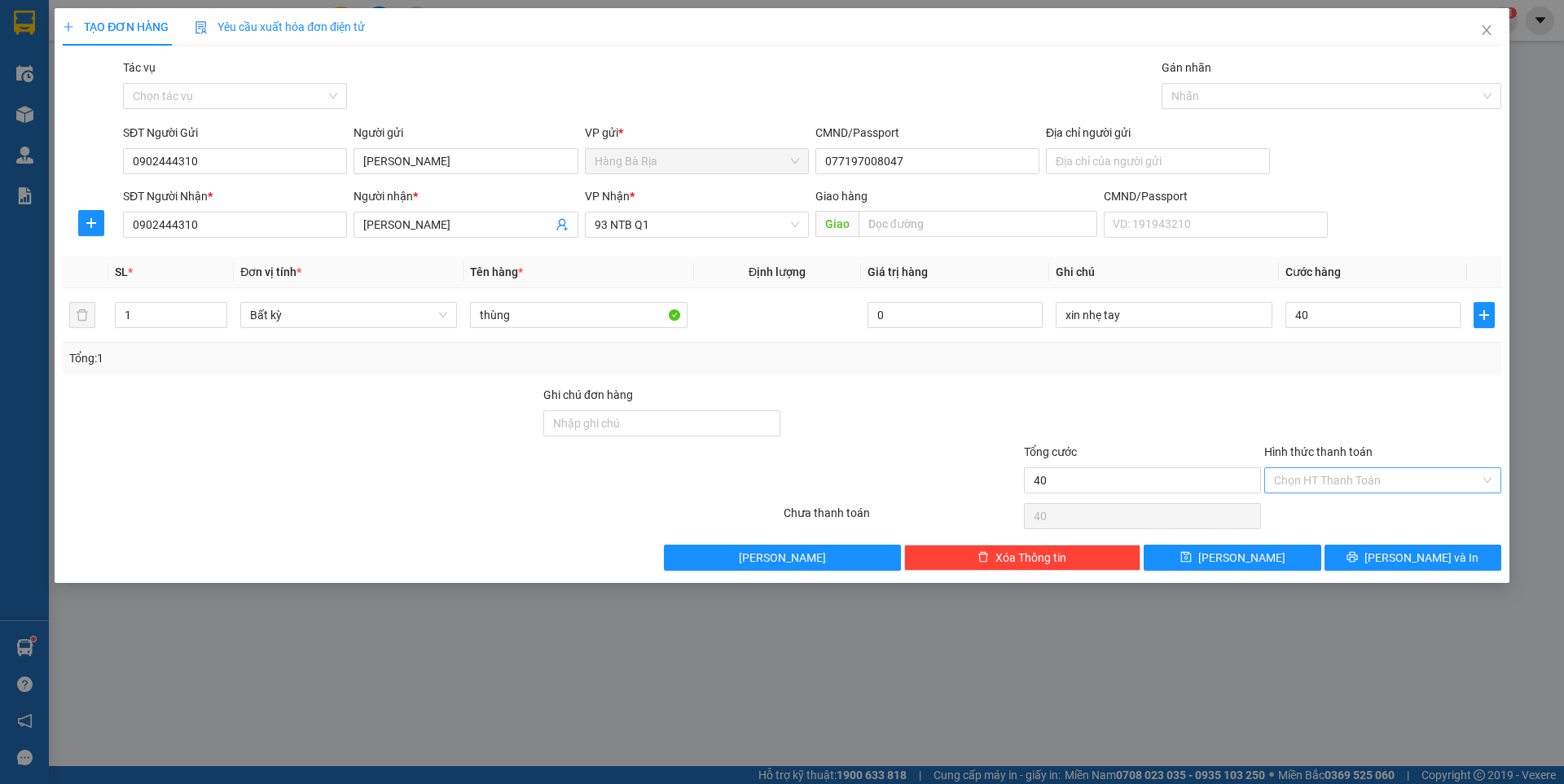
type input "40.000"
click at [1301, 513] on div "Tại văn phòng" at bounding box center [1382, 512] width 217 height 18
type input "0"
click at [1358, 555] on icon "printer" at bounding box center [1352, 556] width 11 height 11
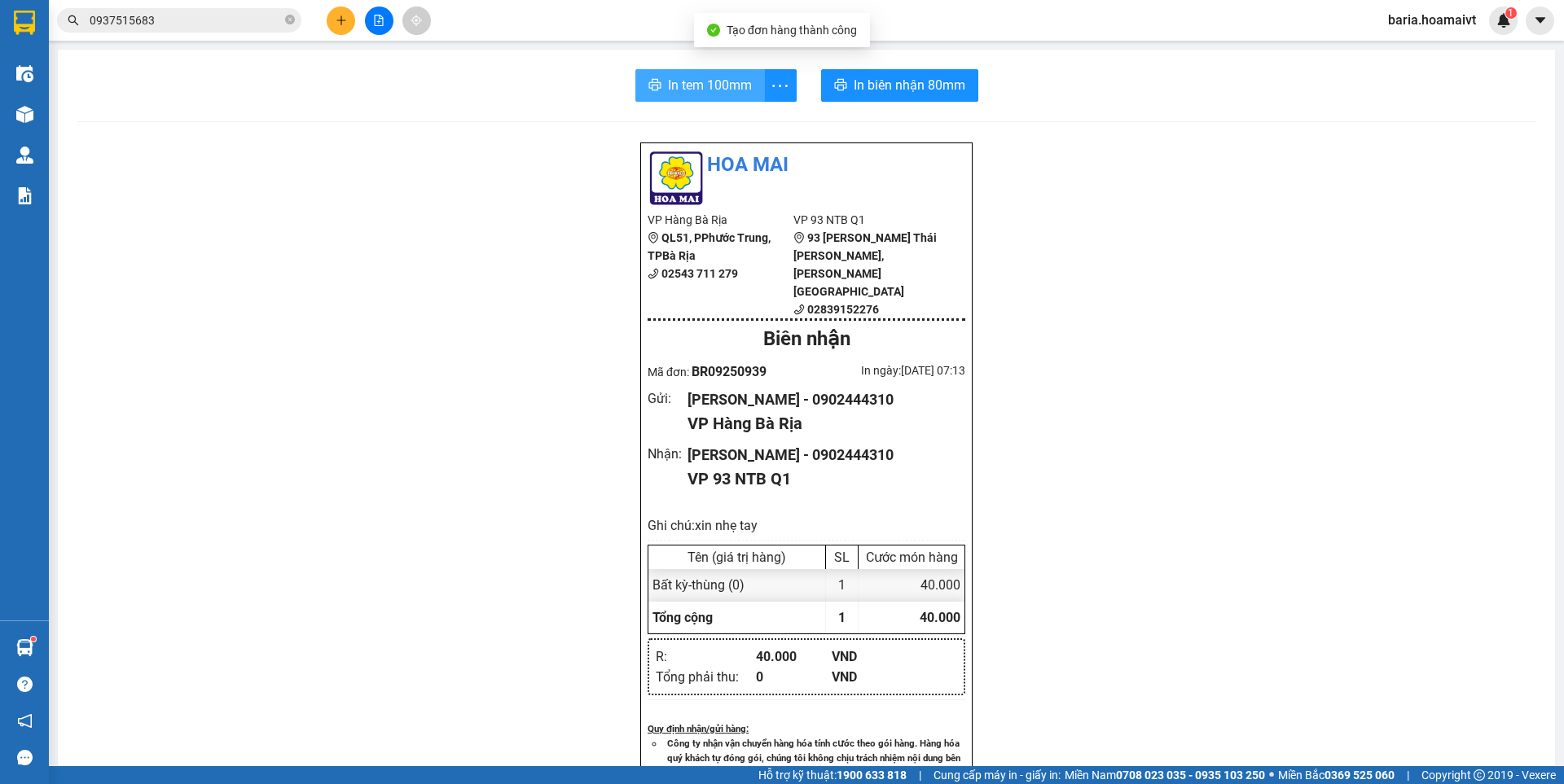
click at [725, 87] on span "In tem 100mm" at bounding box center [710, 85] width 84 height 20
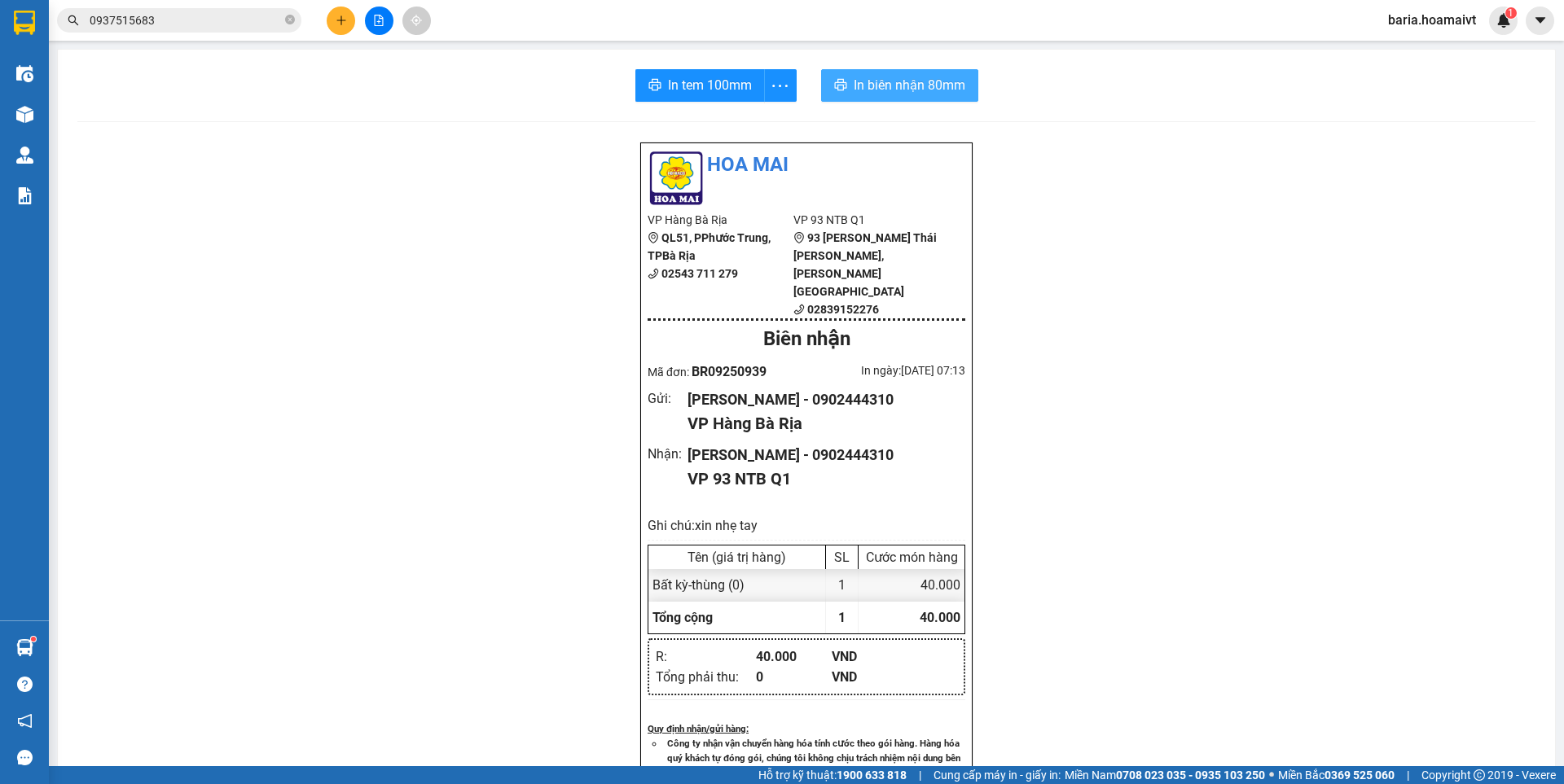
click at [933, 79] on span "In biên nhận 80mm" at bounding box center [909, 85] width 112 height 20
